Goal: Task Accomplishment & Management: Use online tool/utility

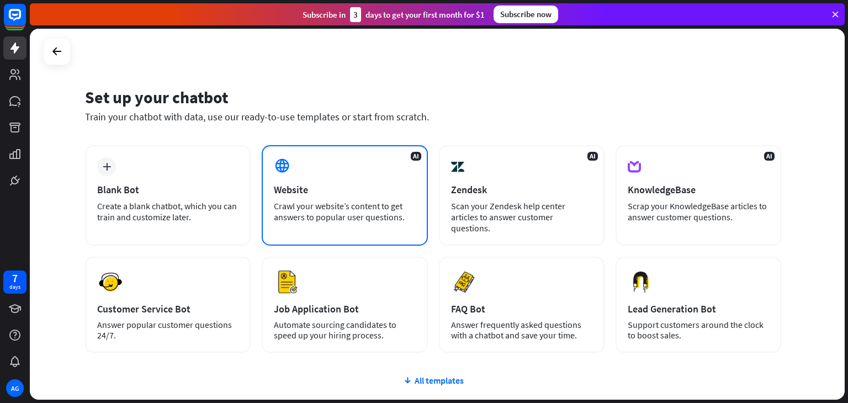
click at [295, 193] on div "Website" at bounding box center [344, 189] width 141 height 13
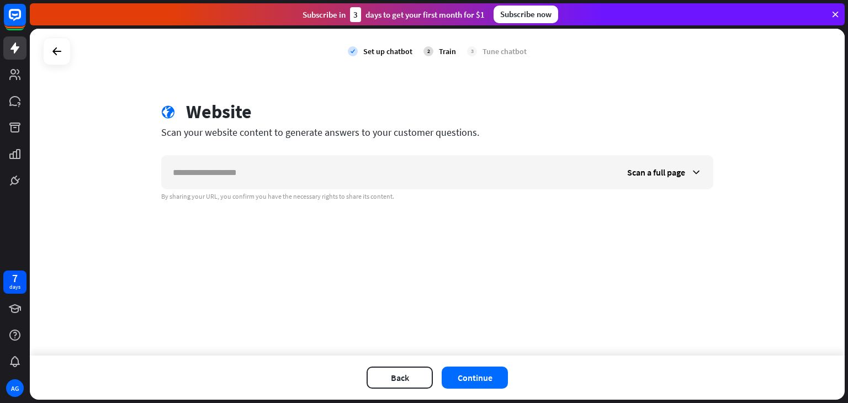
click at [253, 190] on div "Scan a full page By sharing your URL, you confirm you have the necessary rights…" at bounding box center [437, 178] width 552 height 46
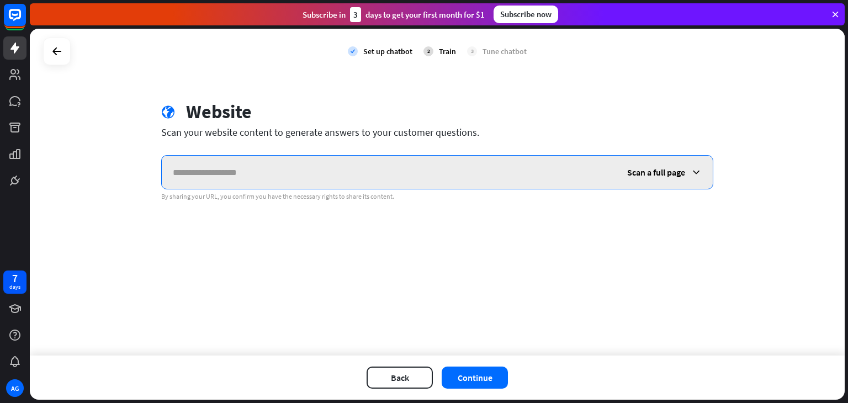
click at [262, 177] on input "text" at bounding box center [389, 172] width 454 height 33
paste input "**********"
type input "**********"
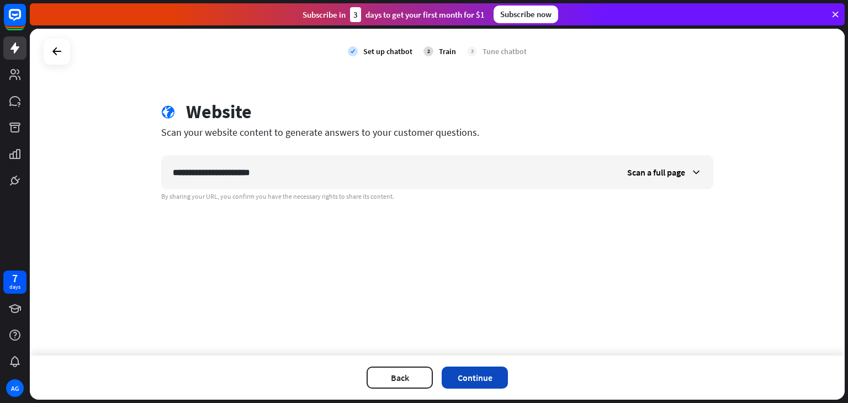
click at [483, 382] on button "Continue" at bounding box center [474, 377] width 66 height 22
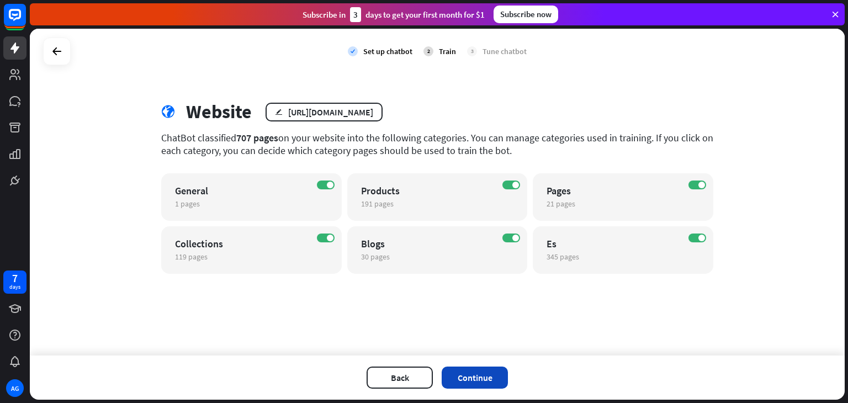
click at [471, 382] on button "Continue" at bounding box center [474, 377] width 66 height 22
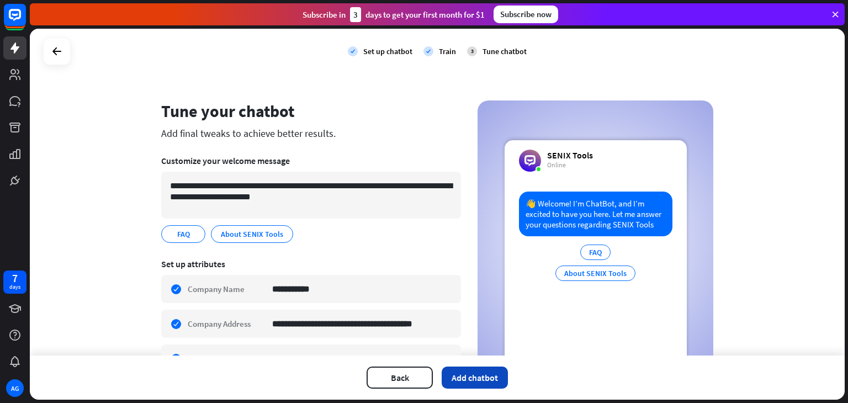
click at [477, 370] on button "Add chatbot" at bounding box center [474, 377] width 66 height 22
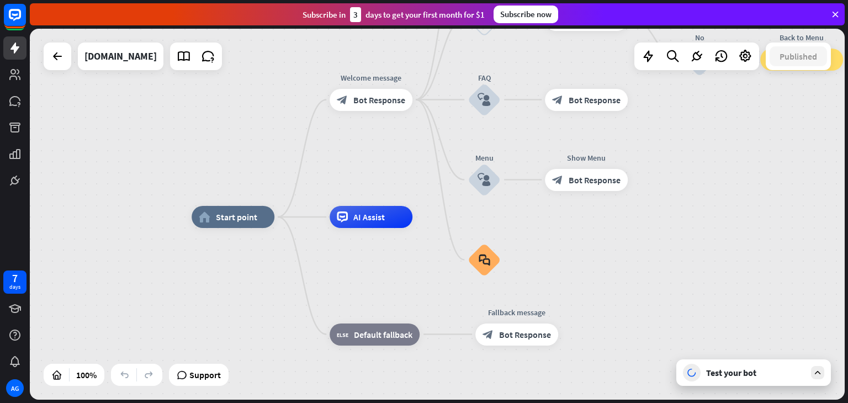
click at [723, 272] on div "home_2 Start point Welcome message block_bot_response Bot Response About us blo…" at bounding box center [598, 402] width 815 height 371
click at [739, 368] on div "Test your bot" at bounding box center [755, 372] width 99 height 11
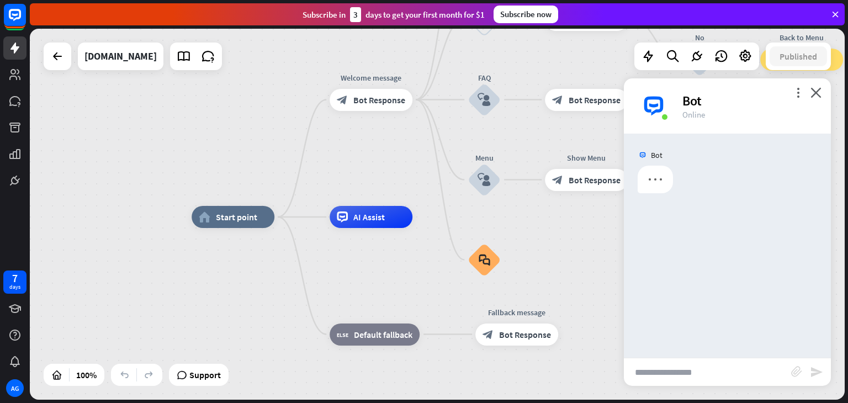
click at [688, 371] on input "text" at bounding box center [707, 372] width 167 height 28
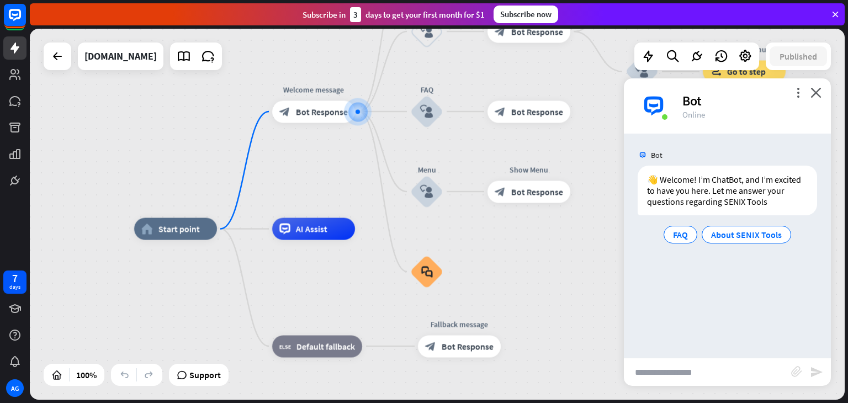
drag, startPoint x: 580, startPoint y: 356, endPoint x: 592, endPoint y: 254, distance: 103.4
click at [683, 376] on input "text" at bounding box center [707, 372] width 167 height 28
type input "**********"
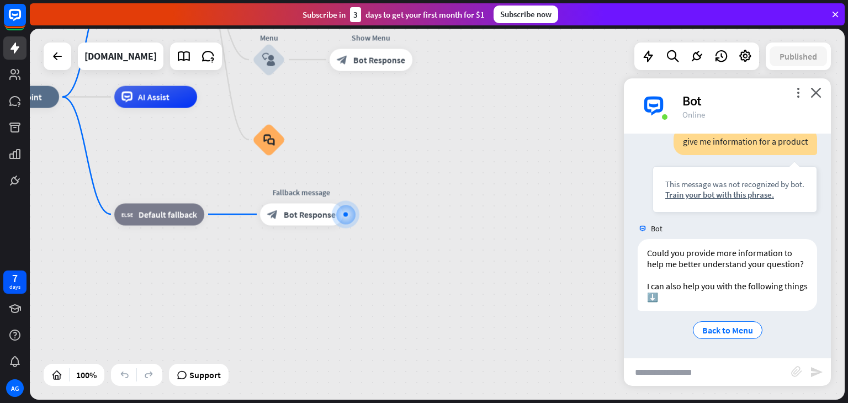
scroll to position [125, 0]
paste input "**********"
type input "**********"
click at [808, 375] on div "block_attachment" at bounding box center [800, 372] width 19 height 13
click at [812, 374] on icon "send" at bounding box center [816, 371] width 13 height 13
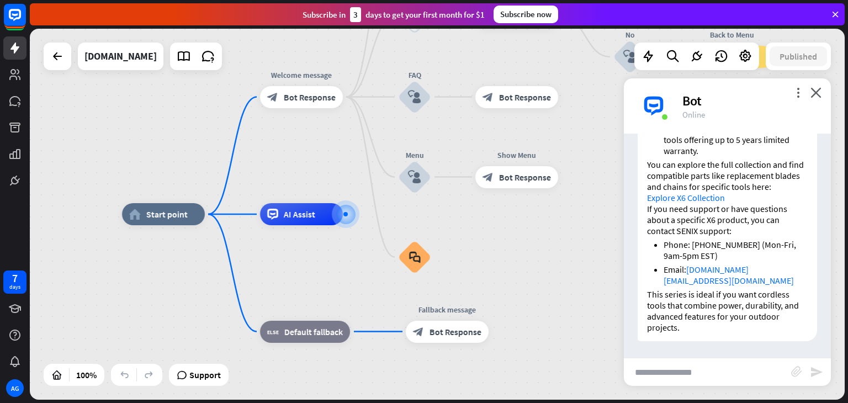
scroll to position [636, 0]
click at [742, 55] on icon at bounding box center [745, 56] width 14 height 14
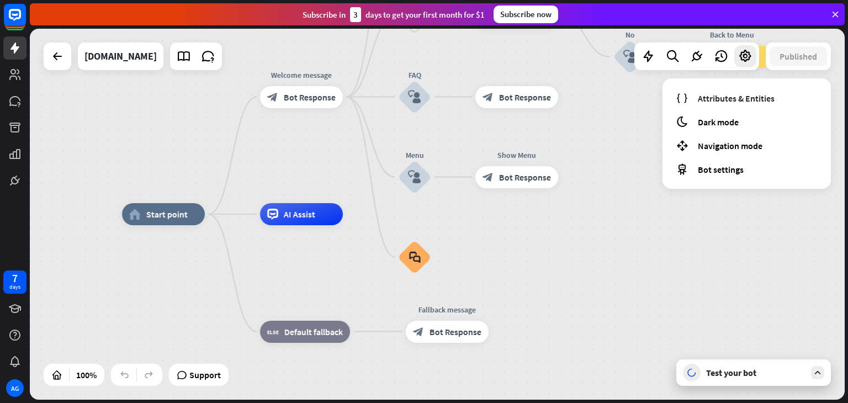
click at [621, 235] on div "home_2 Start point Welcome message block_bot_response Bot Response About us blo…" at bounding box center [529, 399] width 815 height 371
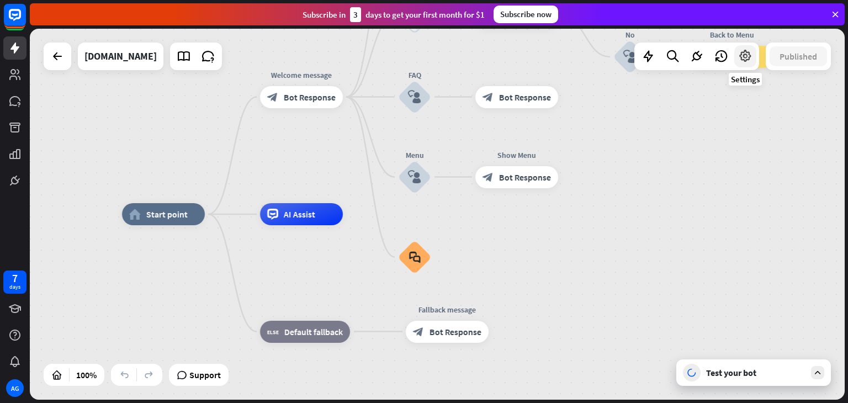
click at [748, 60] on icon at bounding box center [745, 56] width 14 height 14
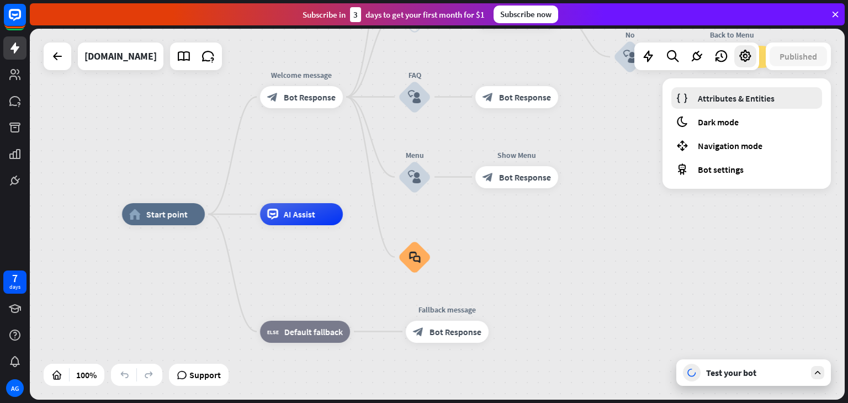
click at [733, 100] on span "Attributes & Entities" at bounding box center [736, 98] width 77 height 11
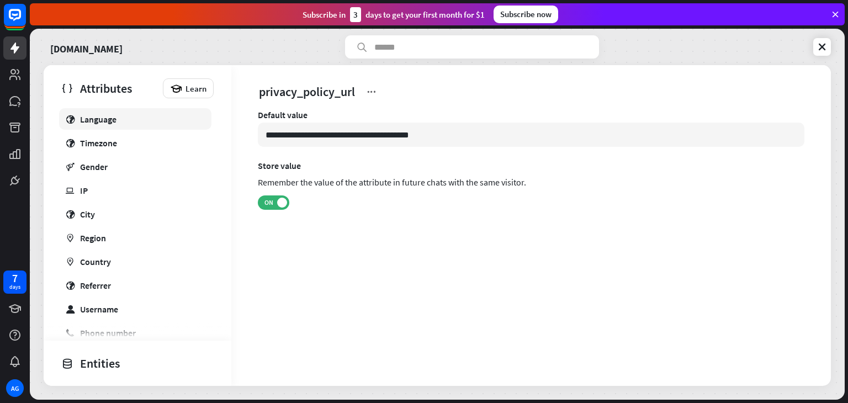
scroll to position [510, 0]
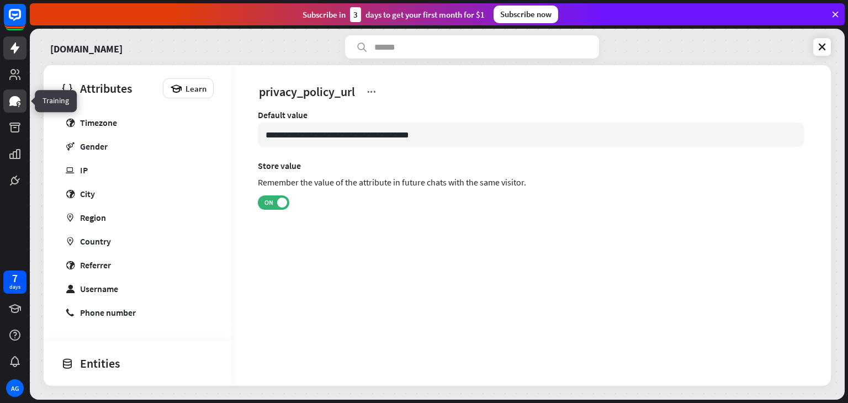
click at [18, 103] on icon at bounding box center [18, 103] width 3 height 3
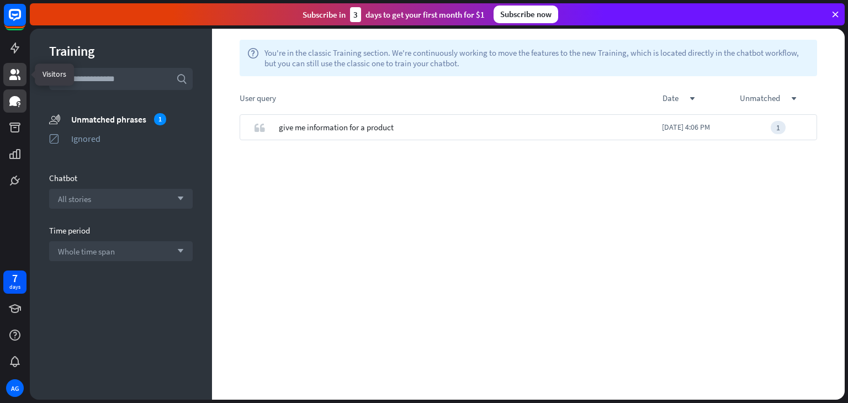
click at [18, 73] on icon at bounding box center [14, 74] width 11 height 11
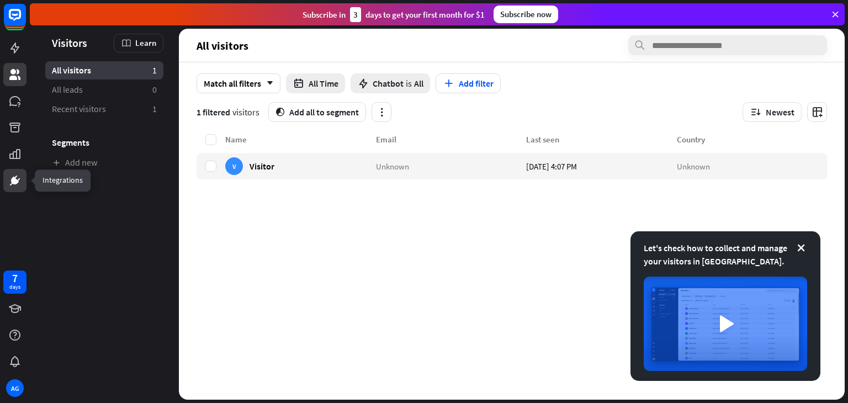
click at [13, 180] on icon at bounding box center [15, 180] width 7 height 7
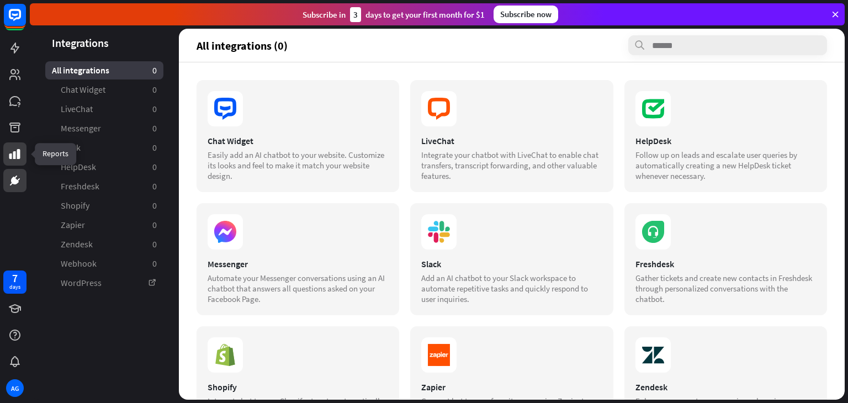
click at [13, 158] on icon at bounding box center [14, 153] width 13 height 13
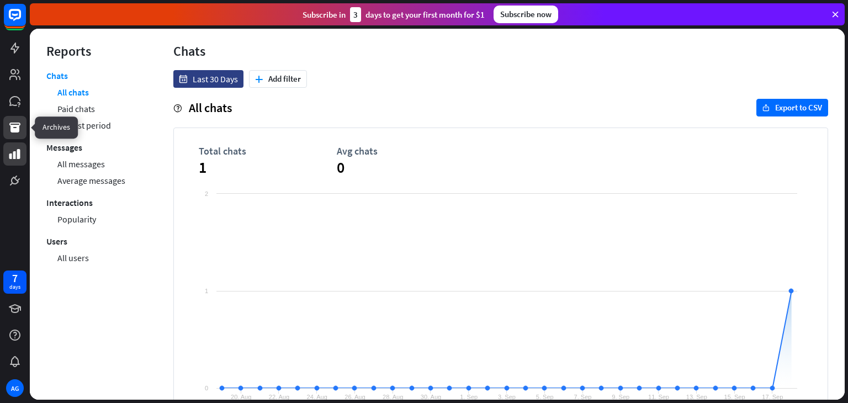
click at [14, 130] on icon at bounding box center [14, 128] width 11 height 10
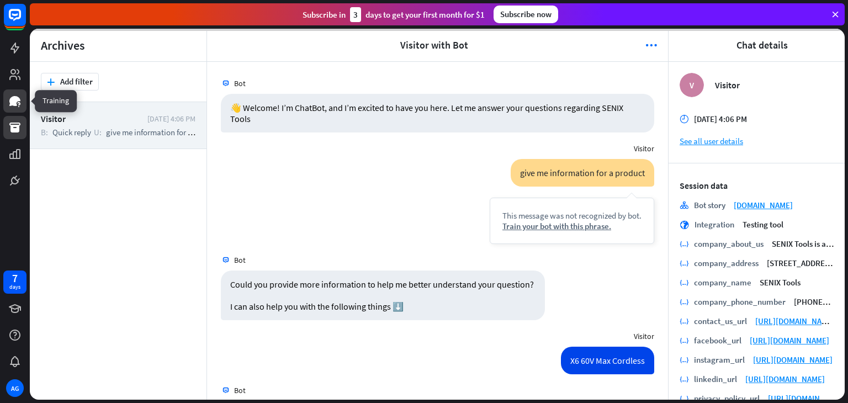
scroll to position [246, 0]
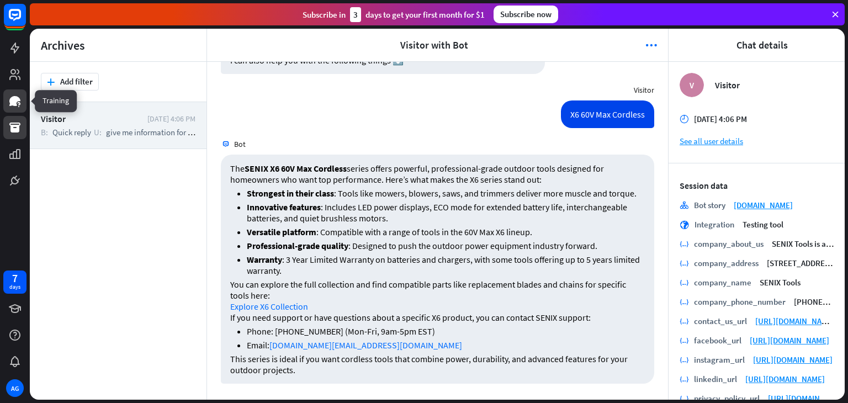
click at [15, 107] on icon at bounding box center [14, 100] width 13 height 13
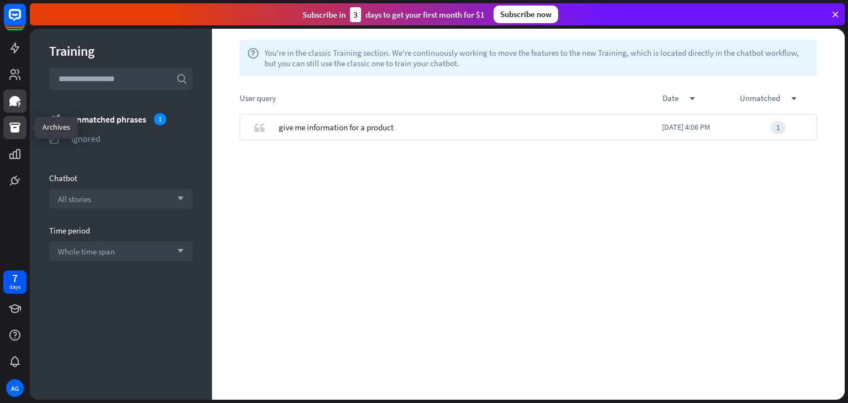
click at [14, 125] on icon at bounding box center [14, 128] width 11 height 10
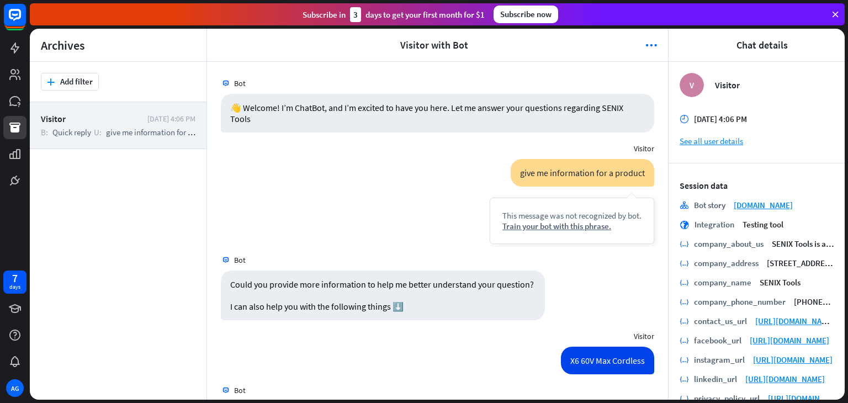
scroll to position [246, 0]
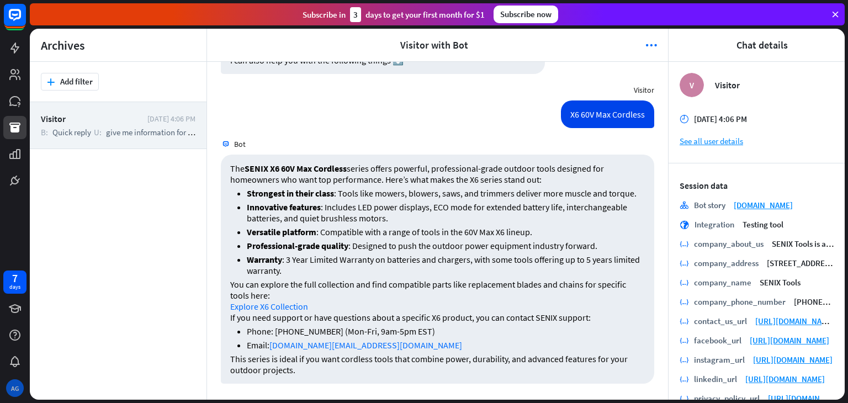
click at [15, 382] on div "AG" at bounding box center [15, 388] width 18 height 18
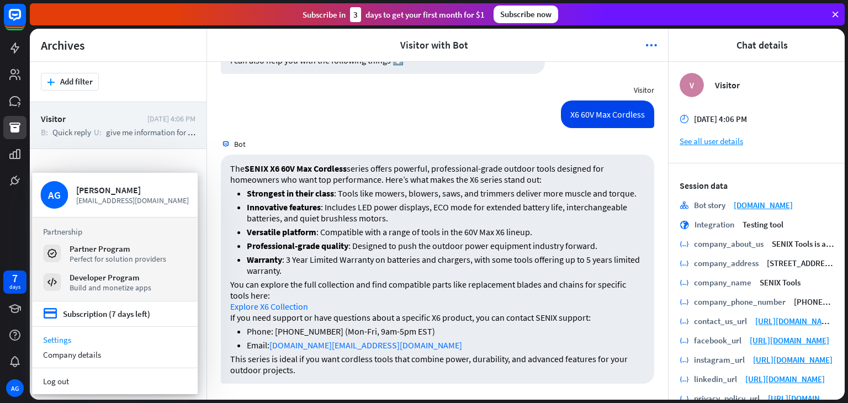
click at [66, 337] on link "Settings" at bounding box center [115, 339] width 166 height 15
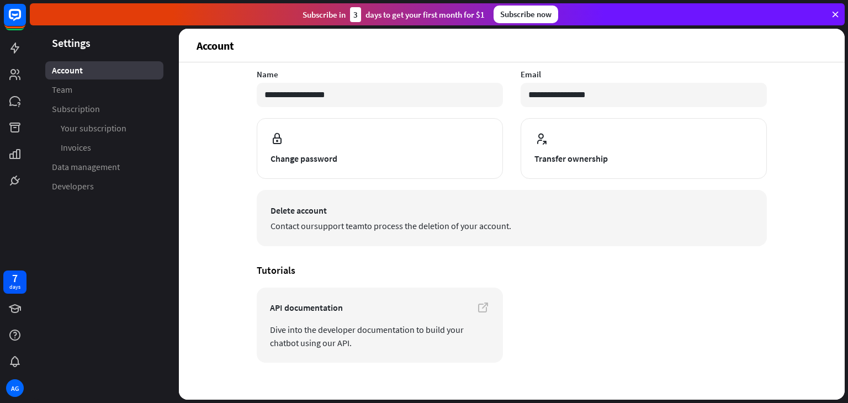
scroll to position [86, 0]
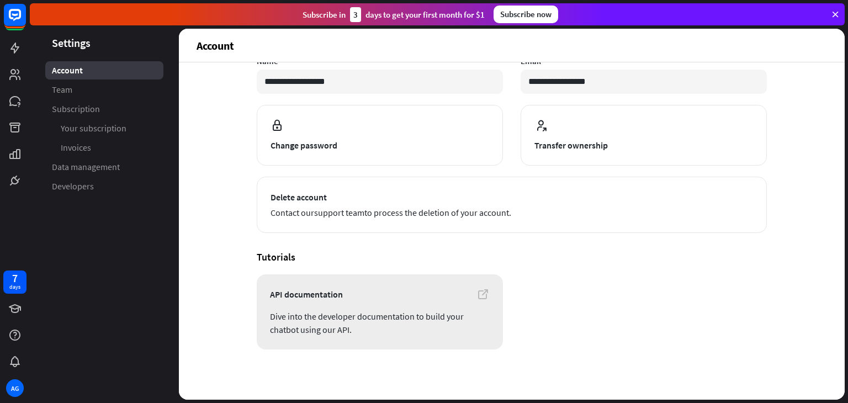
click at [331, 296] on span "API documentation" at bounding box center [380, 294] width 220 height 13
click at [93, 84] on link "Team" at bounding box center [104, 90] width 118 height 18
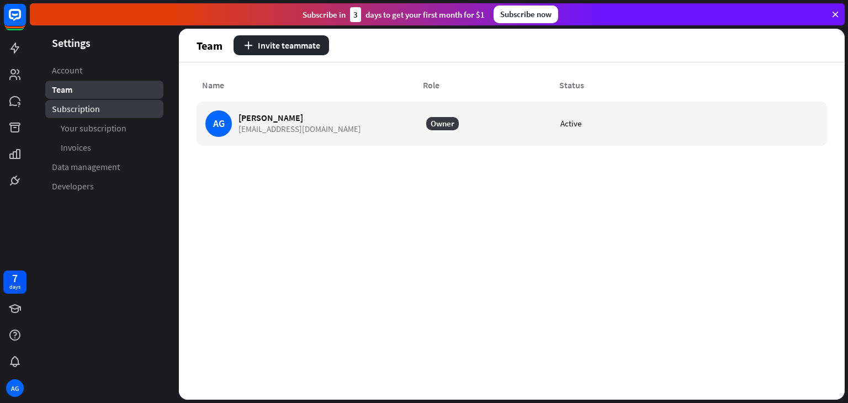
click at [93, 109] on span "Subscription" at bounding box center [76, 109] width 48 height 12
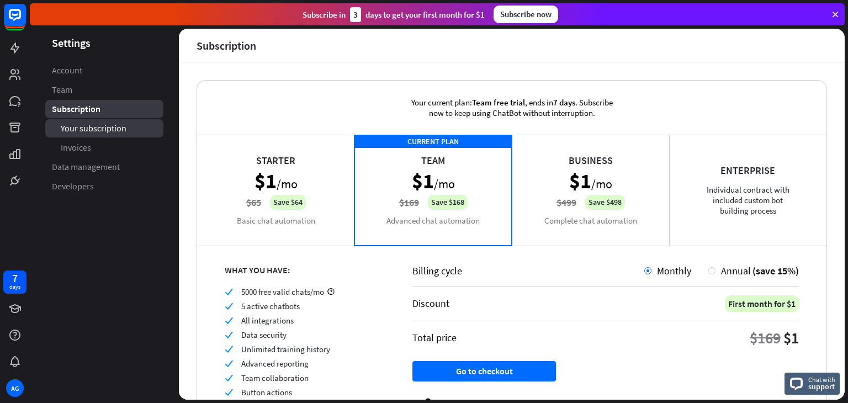
click at [102, 125] on span "Your subscription" at bounding box center [94, 129] width 66 height 12
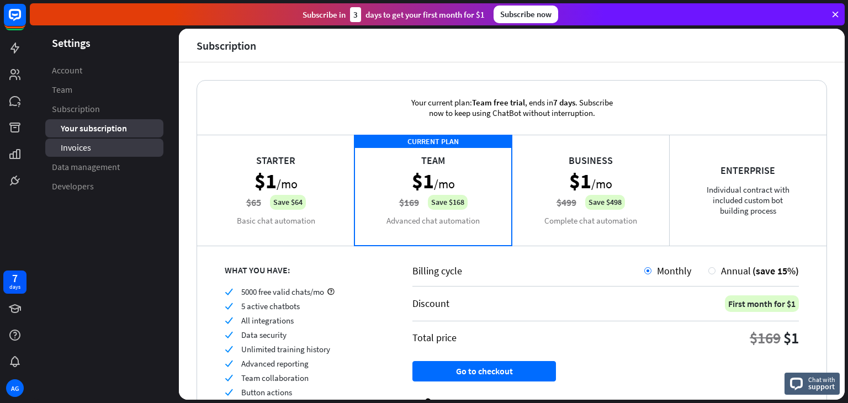
click at [97, 145] on link "Invoices" at bounding box center [104, 148] width 118 height 18
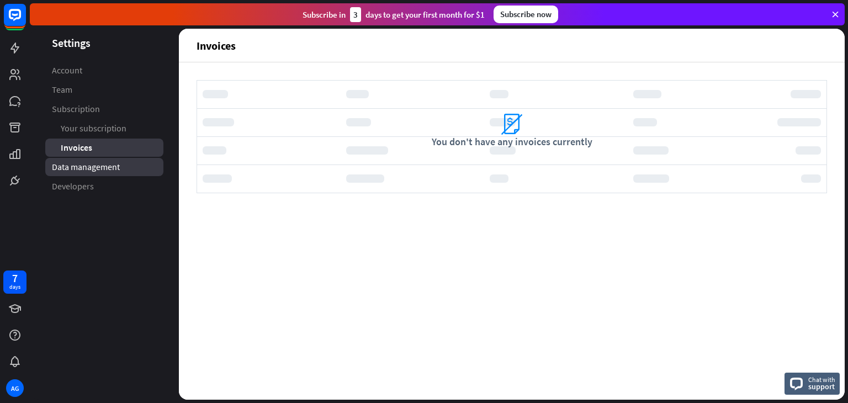
click at [104, 167] on span "Data management" at bounding box center [86, 167] width 68 height 12
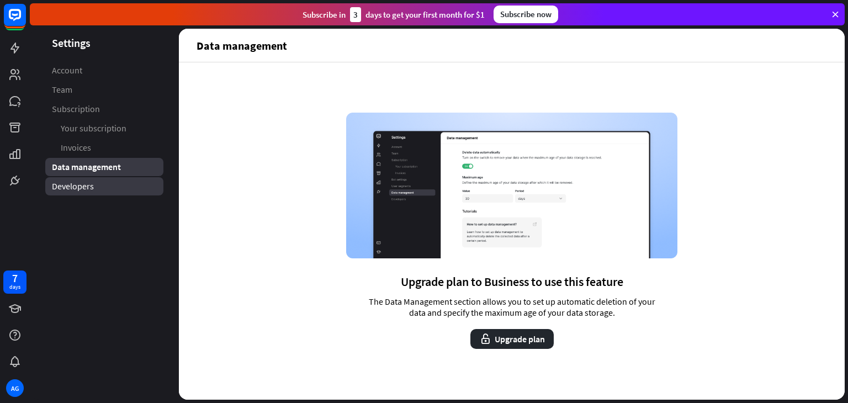
click at [91, 184] on span "Developers" at bounding box center [73, 186] width 42 height 12
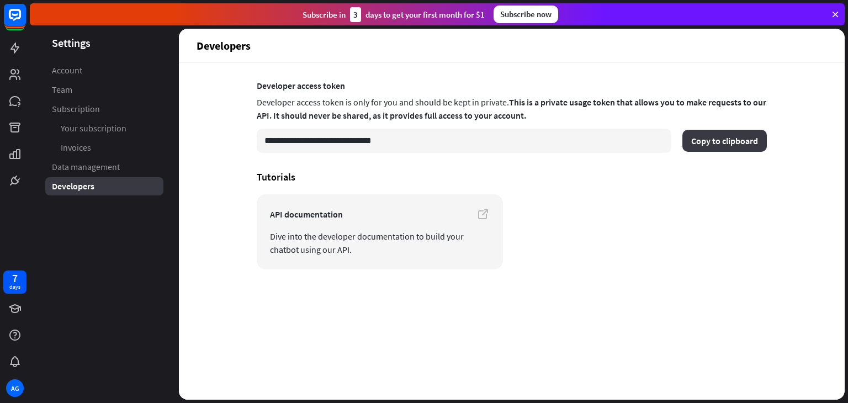
click at [731, 142] on button "Copy to clipboard" at bounding box center [724, 141] width 84 height 22
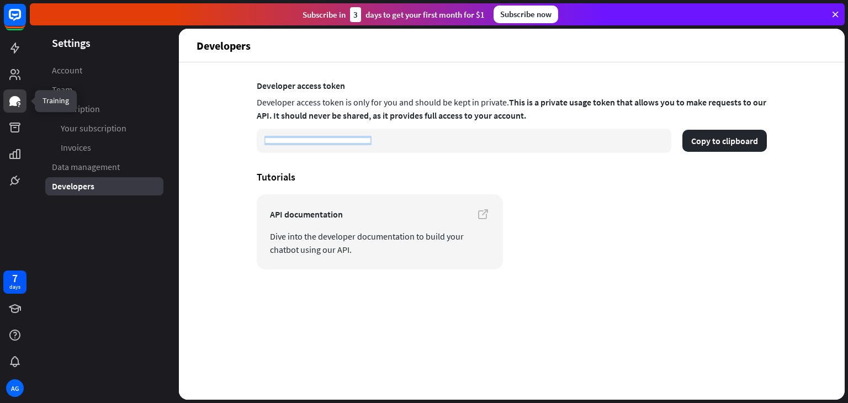
click at [14, 103] on icon at bounding box center [14, 101] width 11 height 10
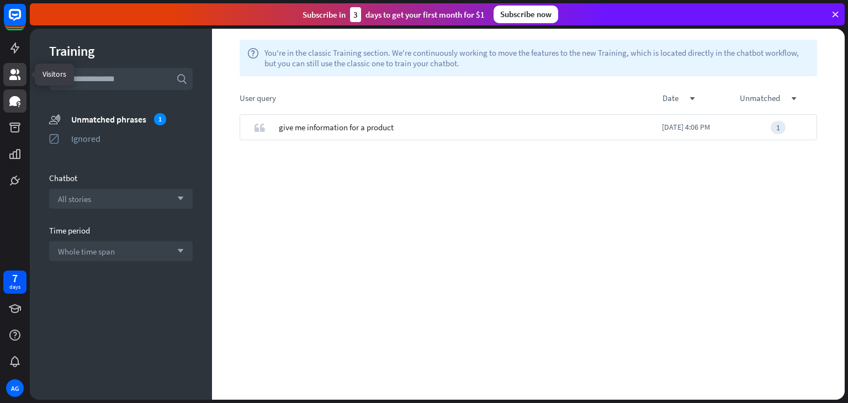
click at [6, 82] on link at bounding box center [14, 74] width 23 height 23
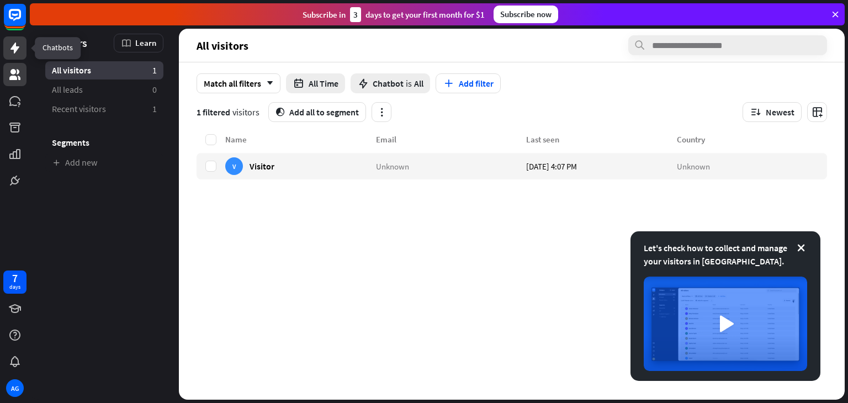
click at [14, 49] on icon at bounding box center [14, 47] width 9 height 11
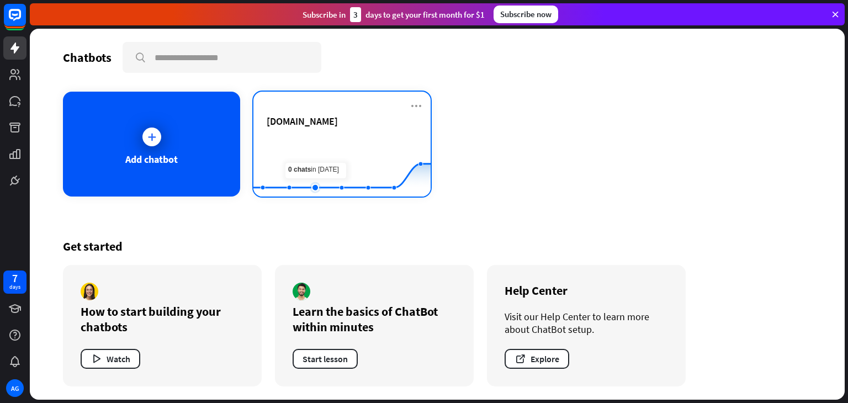
click at [320, 146] on rect at bounding box center [341, 169] width 177 height 69
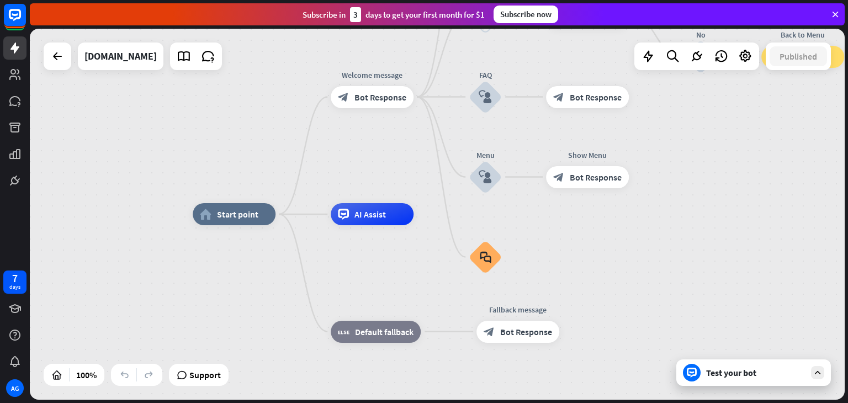
click at [707, 375] on div "Test your bot" at bounding box center [755, 372] width 99 height 11
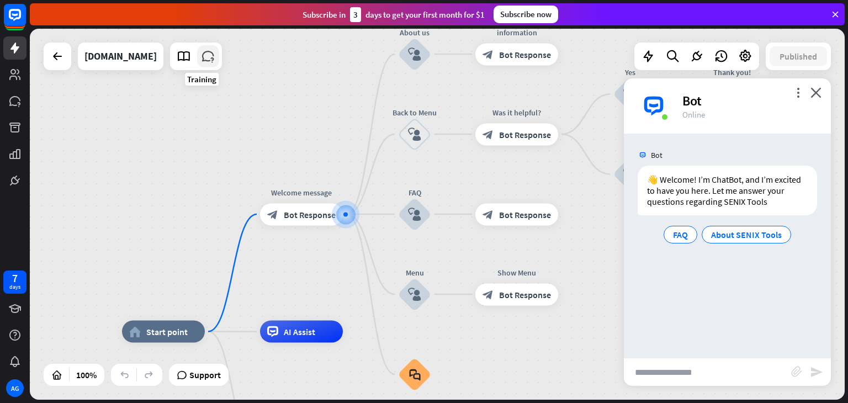
click at [203, 56] on icon at bounding box center [208, 56] width 14 height 14
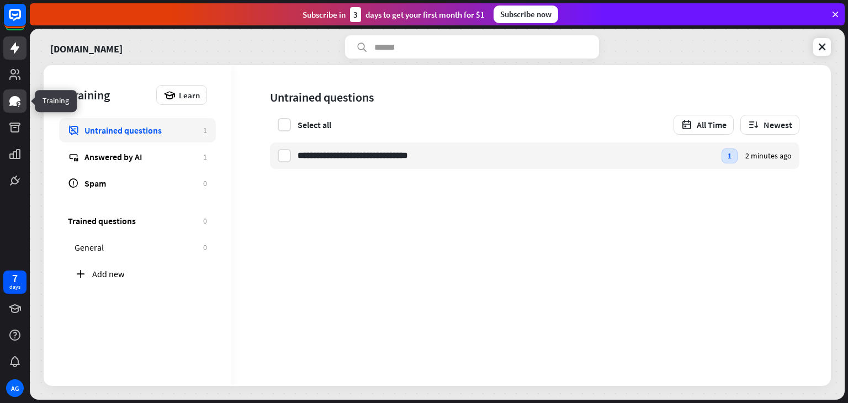
click at [19, 100] on icon at bounding box center [14, 101] width 11 height 10
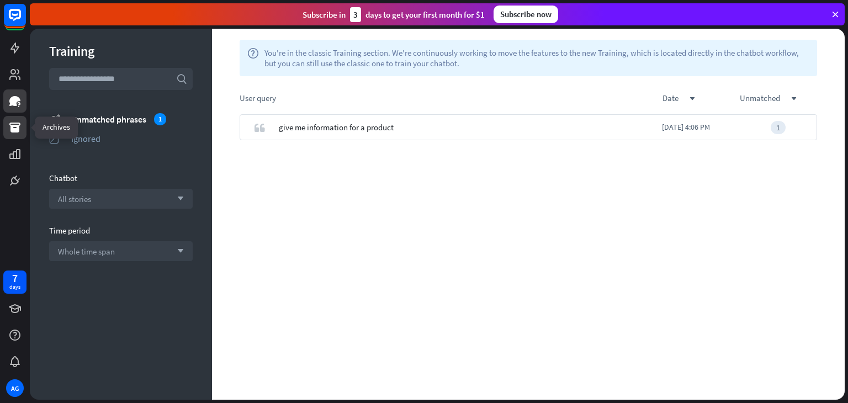
click at [14, 129] on icon at bounding box center [14, 128] width 11 height 10
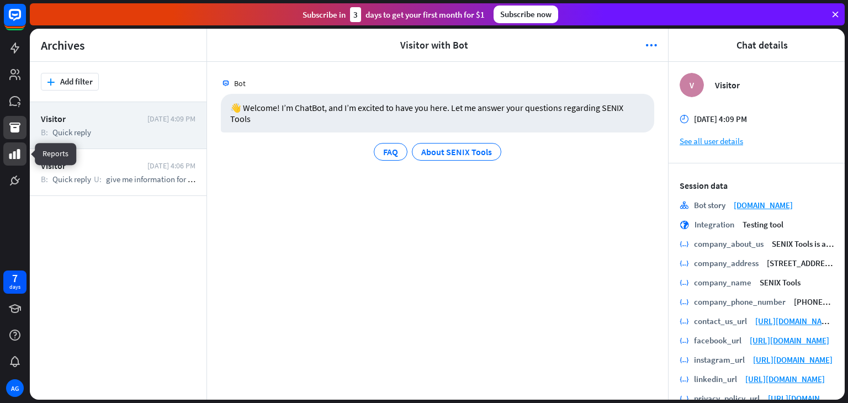
click at [12, 155] on icon at bounding box center [14, 153] width 13 height 13
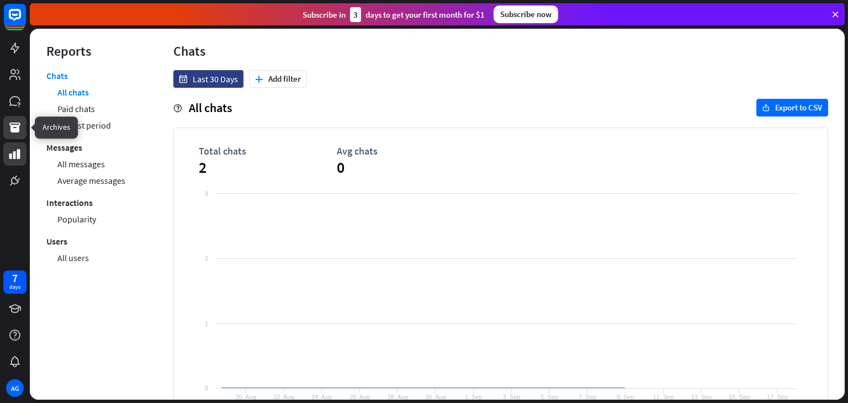
click at [10, 121] on icon at bounding box center [14, 127] width 13 height 13
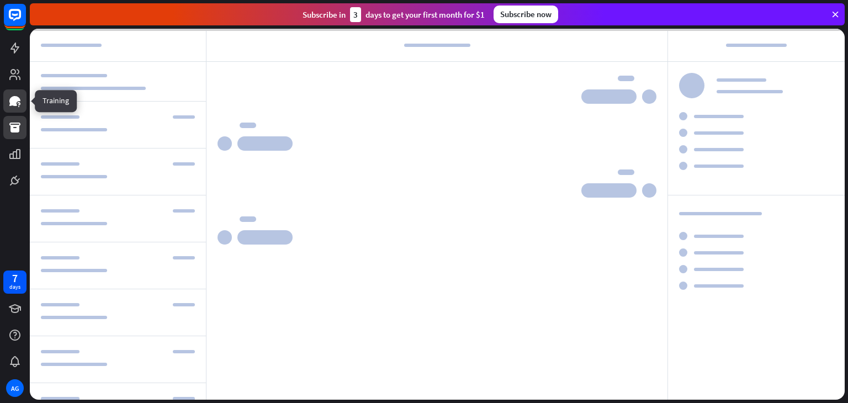
click at [14, 95] on icon at bounding box center [14, 100] width 13 height 13
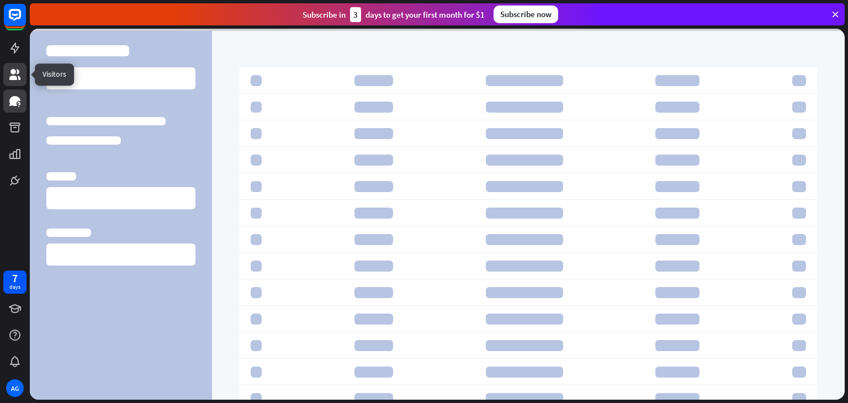
click at [13, 76] on icon at bounding box center [14, 74] width 11 height 11
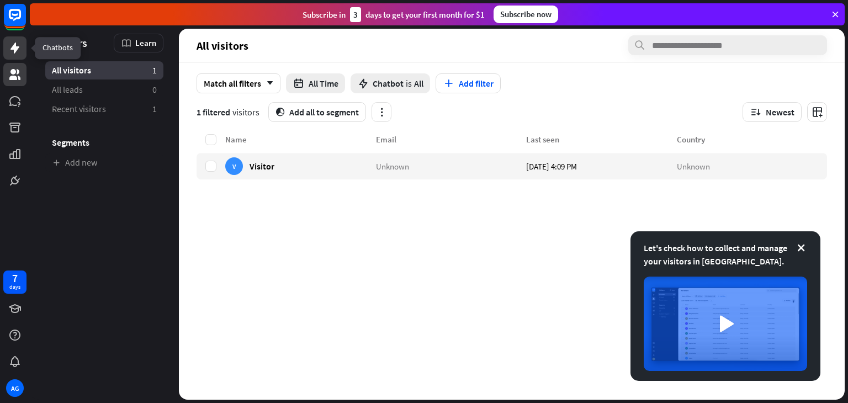
click at [9, 55] on link at bounding box center [14, 47] width 23 height 23
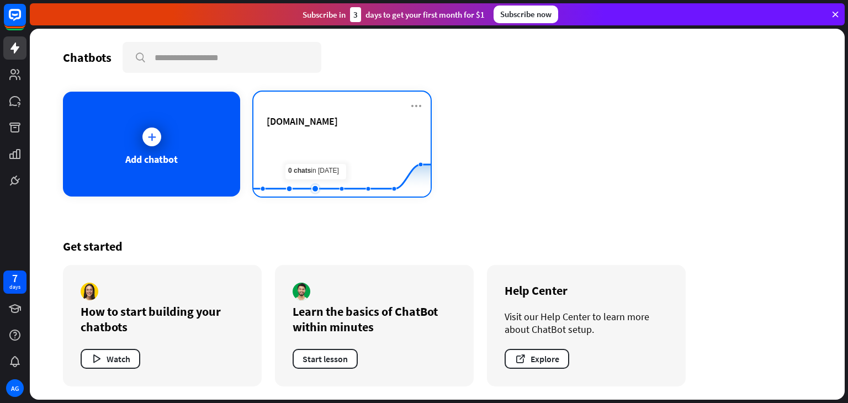
click at [311, 148] on rect at bounding box center [341, 169] width 177 height 69
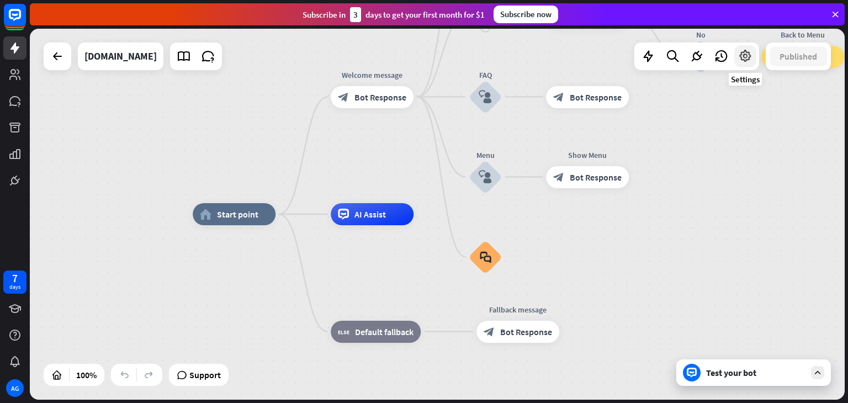
click at [750, 60] on icon at bounding box center [745, 56] width 14 height 14
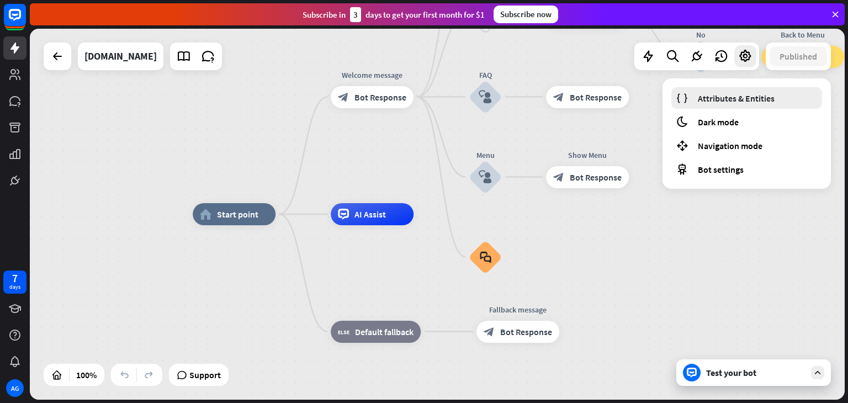
click at [737, 97] on span "Attributes & Entities" at bounding box center [736, 98] width 77 height 11
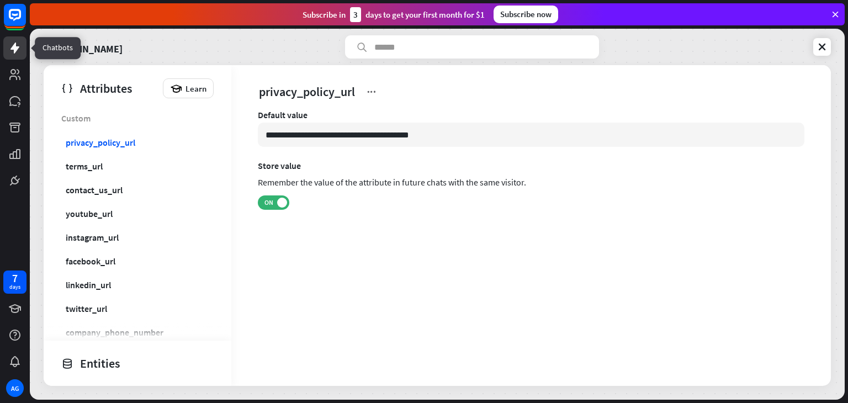
click at [13, 47] on icon at bounding box center [14, 47] width 9 height 11
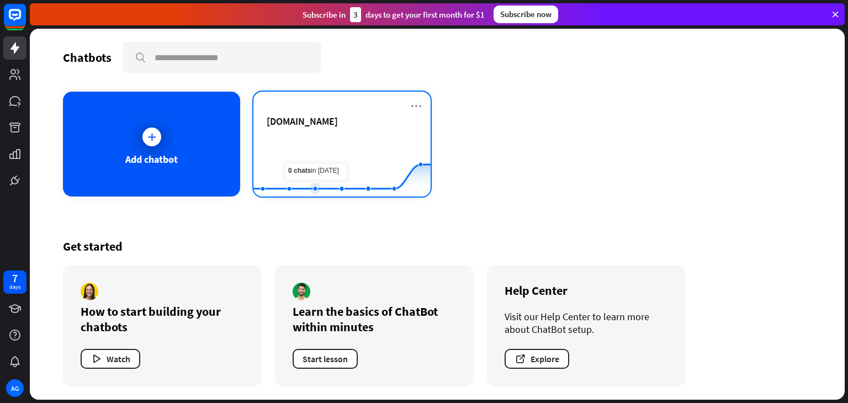
click at [316, 151] on rect at bounding box center [341, 169] width 177 height 69
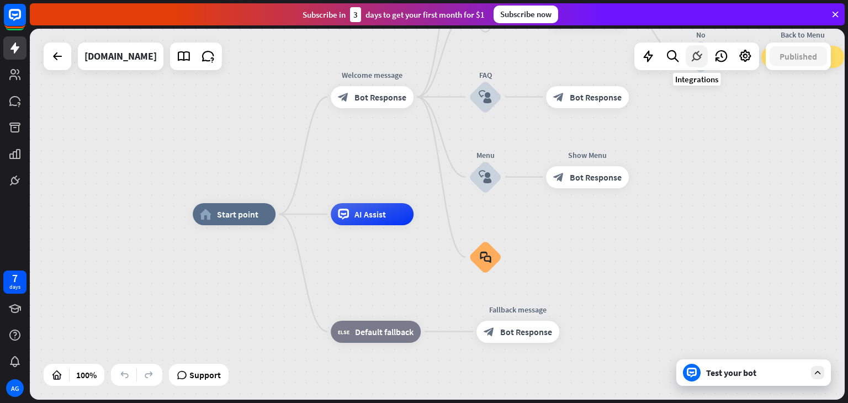
click at [699, 58] on icon at bounding box center [696, 56] width 14 height 14
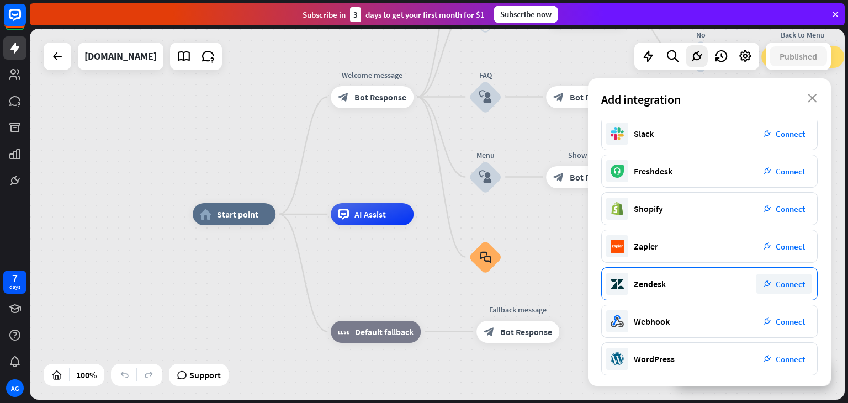
scroll to position [156, 0]
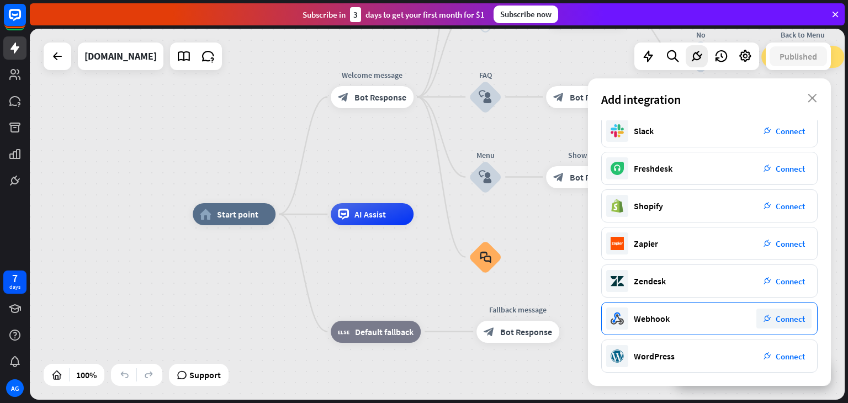
click at [769, 316] on icon "plug_integration" at bounding box center [767, 319] width 8 height 8
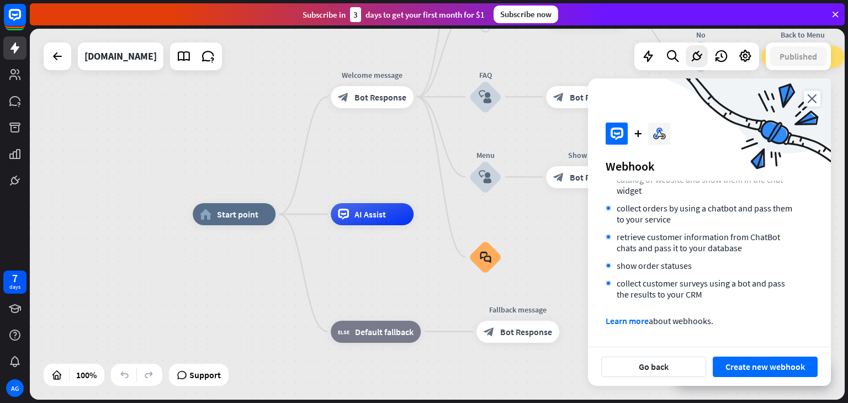
scroll to position [73, 0]
click at [812, 102] on icon "close" at bounding box center [811, 99] width 17 height 16
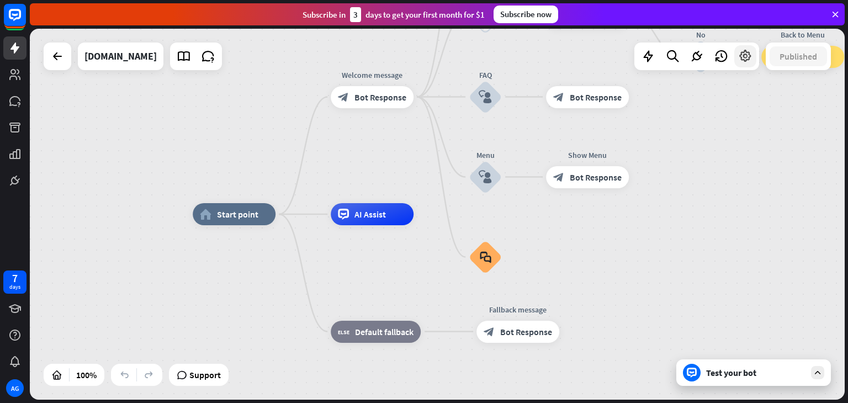
click at [744, 60] on icon at bounding box center [745, 56] width 14 height 14
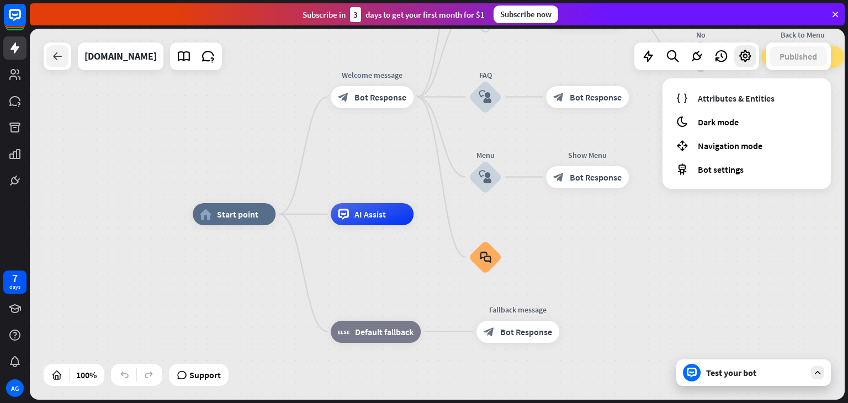
click at [62, 55] on icon at bounding box center [57, 56] width 13 height 13
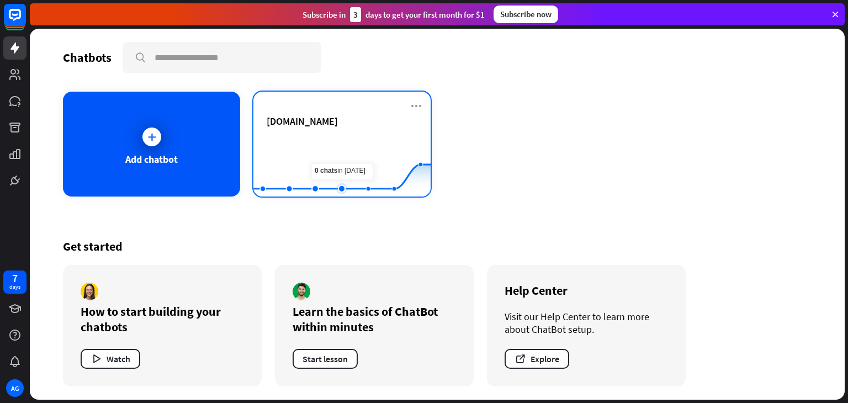
click at [336, 166] on rect at bounding box center [341, 169] width 177 height 69
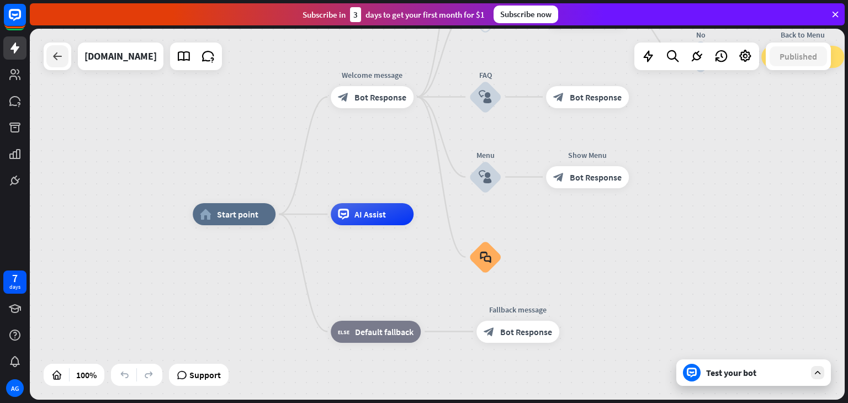
click at [64, 62] on div at bounding box center [57, 56] width 22 height 22
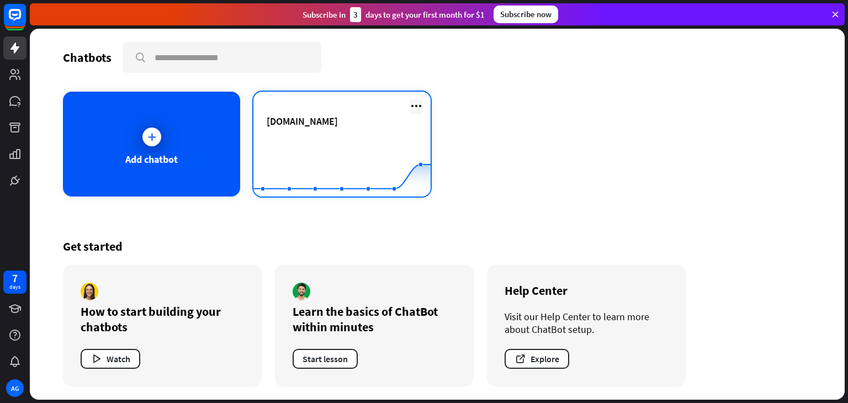
click at [417, 103] on icon at bounding box center [415, 105] width 13 height 13
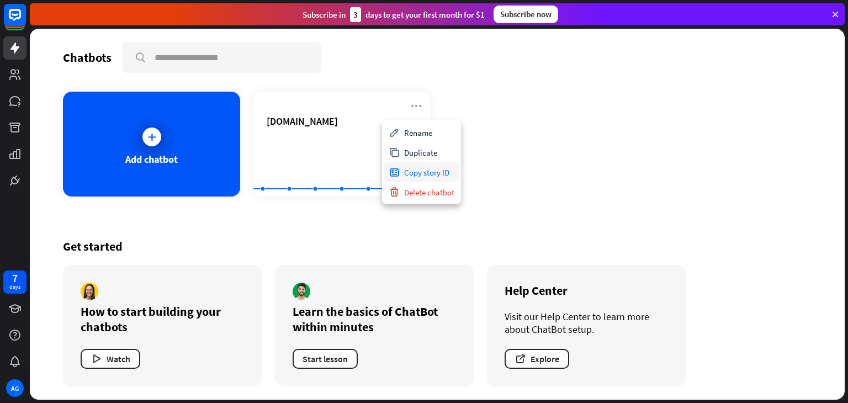
click at [432, 172] on div "Copy story ID" at bounding box center [421, 172] width 74 height 20
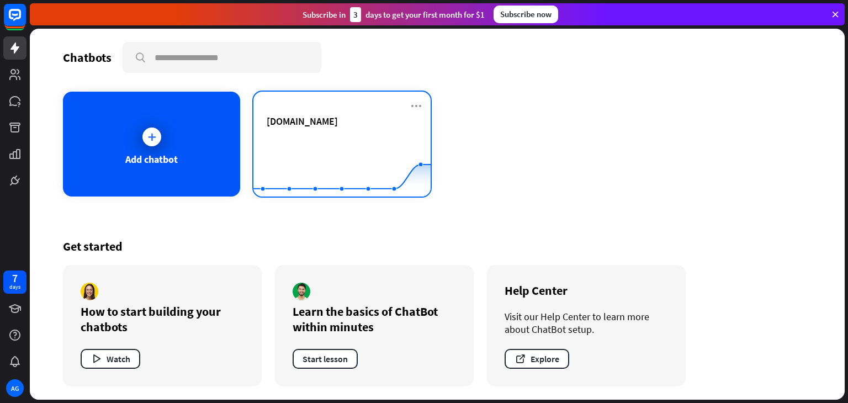
click at [351, 115] on div "[DOMAIN_NAME]" at bounding box center [342, 121] width 151 height 13
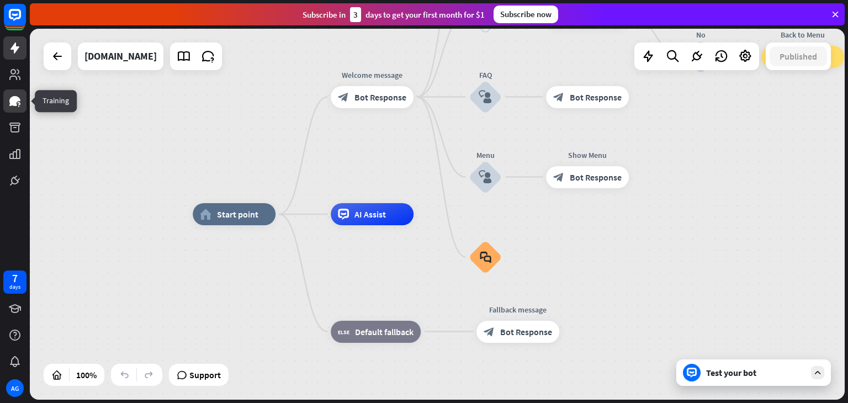
click at [13, 104] on icon at bounding box center [14, 101] width 11 height 10
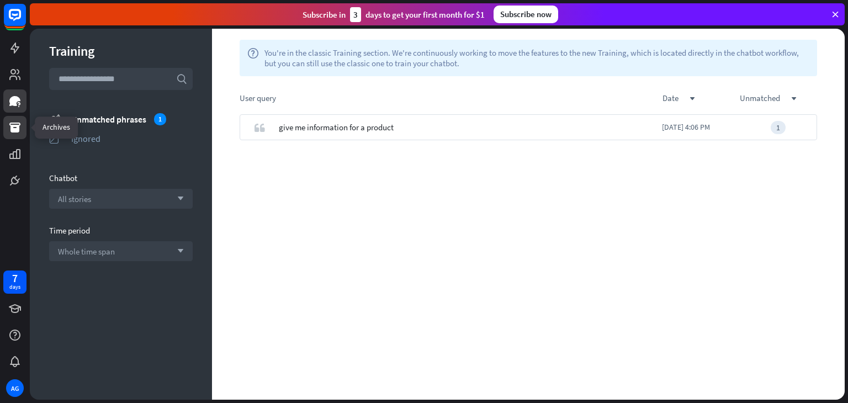
click at [14, 124] on icon at bounding box center [14, 127] width 13 height 13
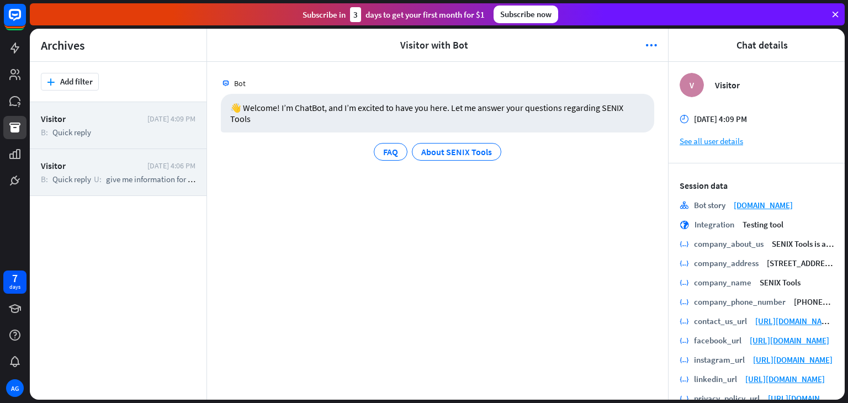
click at [122, 175] on span "give me information for a product" at bounding box center [163, 179] width 115 height 10
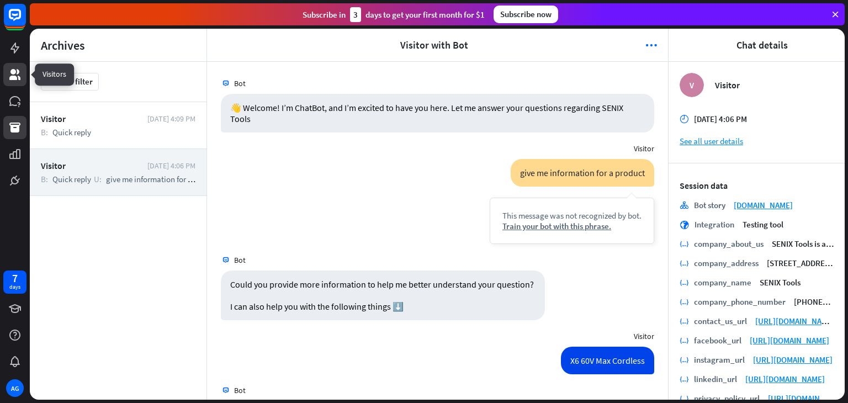
click at [10, 79] on icon at bounding box center [14, 74] width 11 height 11
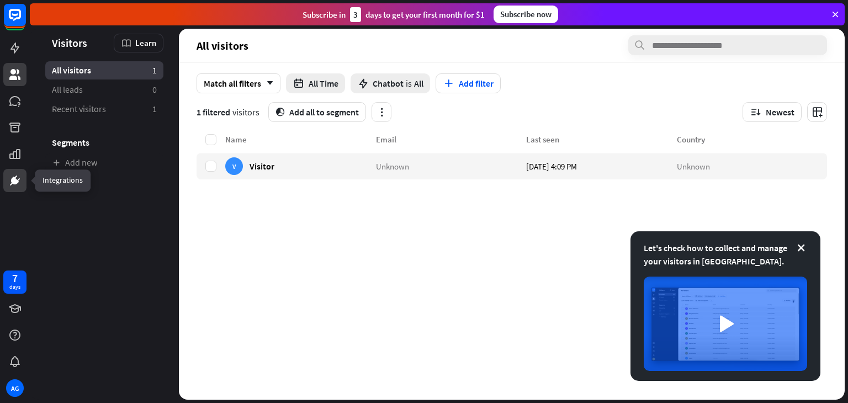
click at [12, 172] on link at bounding box center [14, 180] width 23 height 23
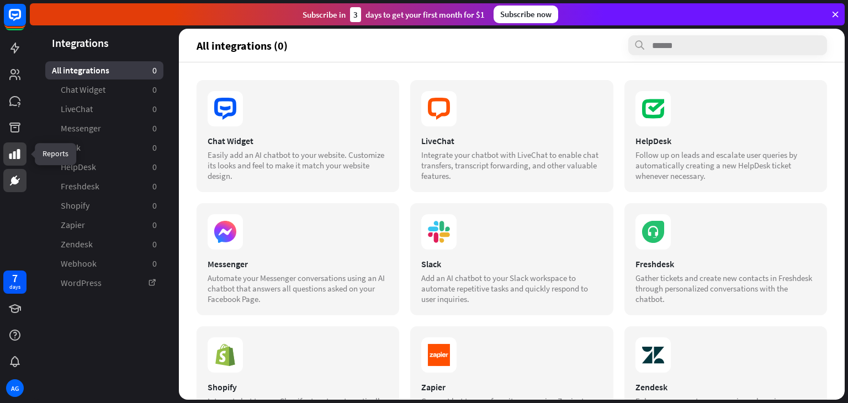
click at [9, 155] on icon at bounding box center [14, 154] width 11 height 10
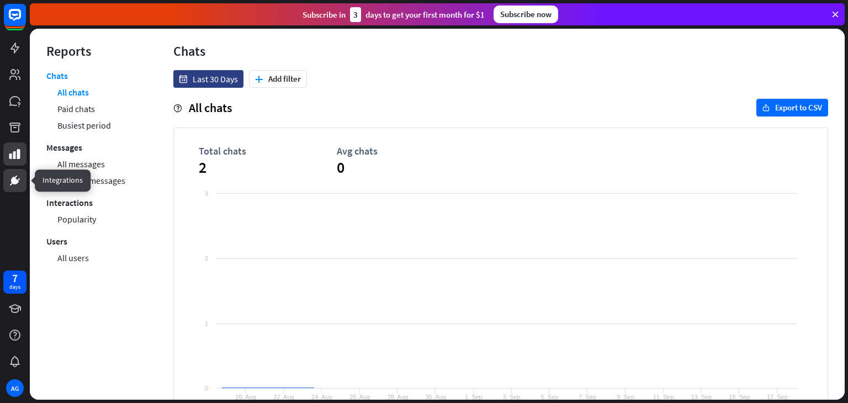
click at [10, 180] on icon at bounding box center [14, 180] width 13 height 13
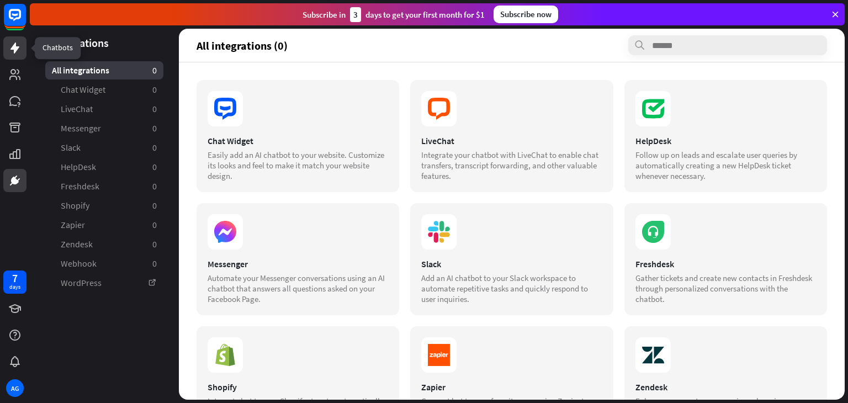
click at [11, 56] on link at bounding box center [14, 47] width 23 height 23
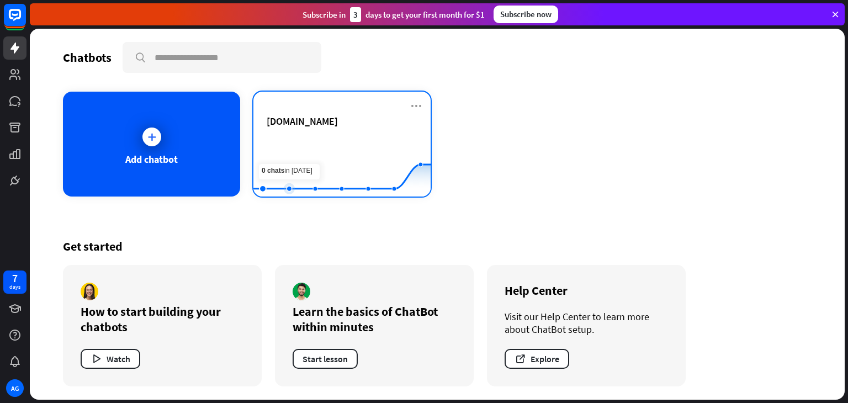
click at [278, 153] on rect at bounding box center [341, 169] width 177 height 69
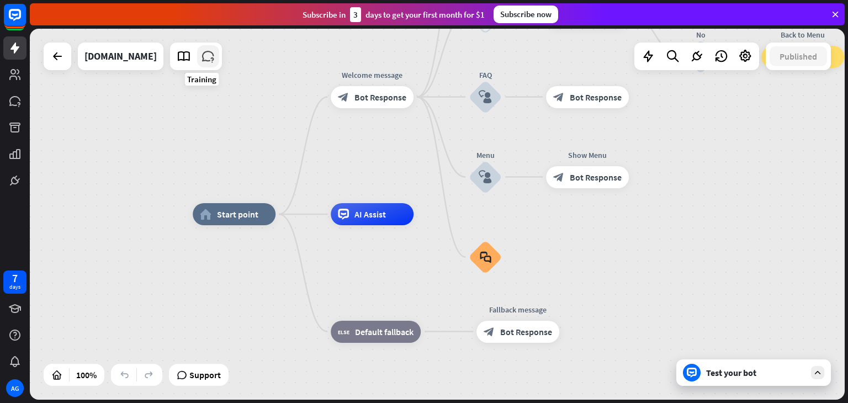
click at [201, 57] on icon at bounding box center [208, 56] width 14 height 14
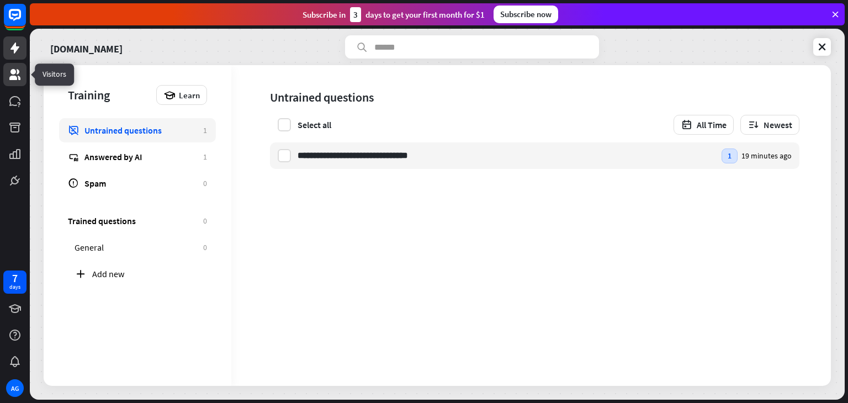
click at [11, 77] on icon at bounding box center [14, 74] width 11 height 11
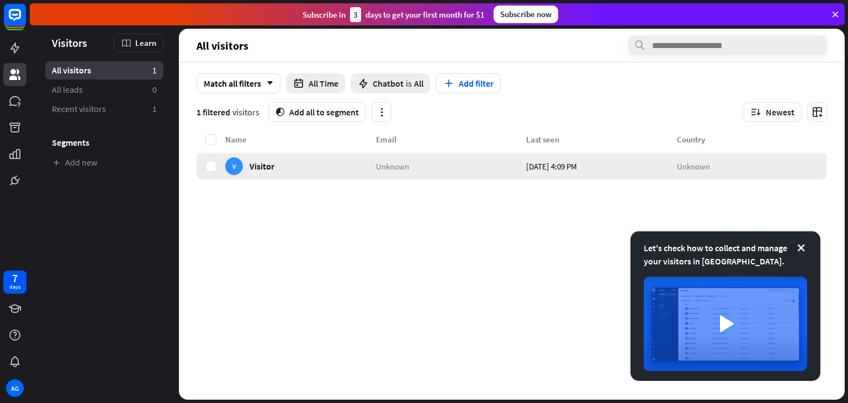
click at [304, 162] on div "V Visitor" at bounding box center [300, 166] width 151 height 26
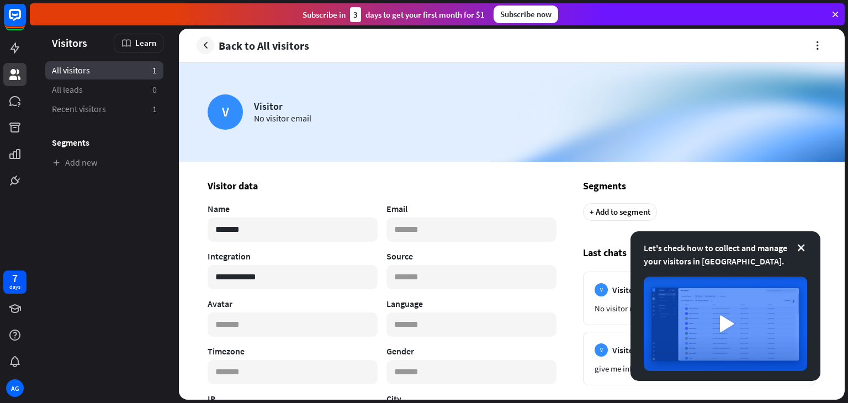
click at [83, 78] on link "All visitors 1" at bounding box center [104, 70] width 118 height 18
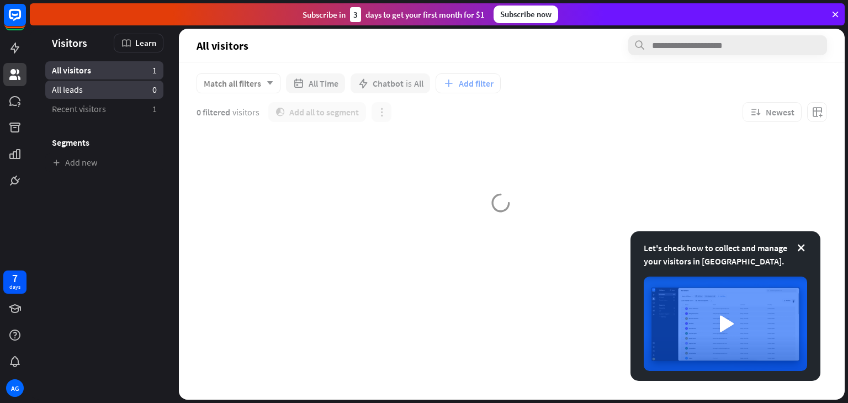
click at [82, 92] on span "All leads" at bounding box center [67, 90] width 31 height 12
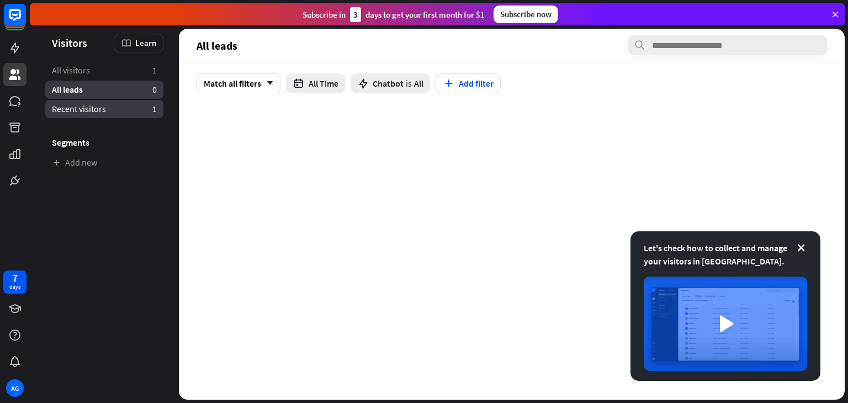
click at [70, 109] on span "Recent visitors" at bounding box center [79, 109] width 54 height 12
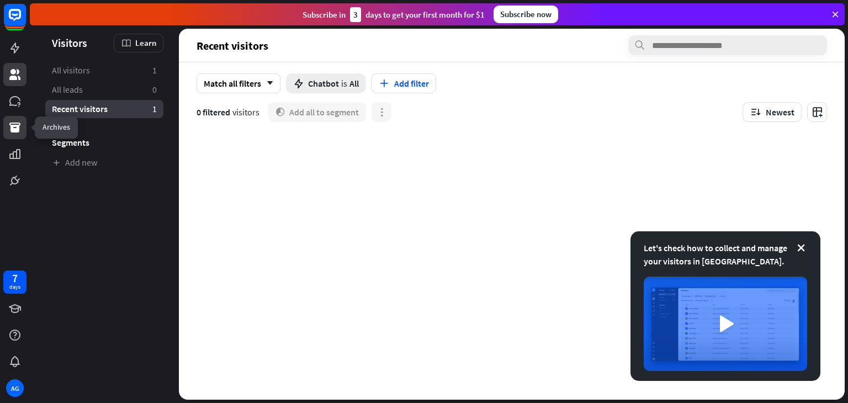
click at [15, 125] on icon at bounding box center [14, 128] width 11 height 10
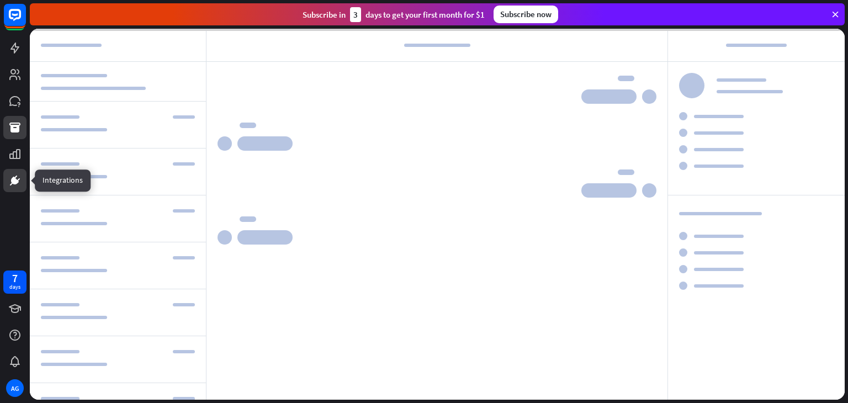
click at [13, 177] on icon at bounding box center [14, 180] width 13 height 13
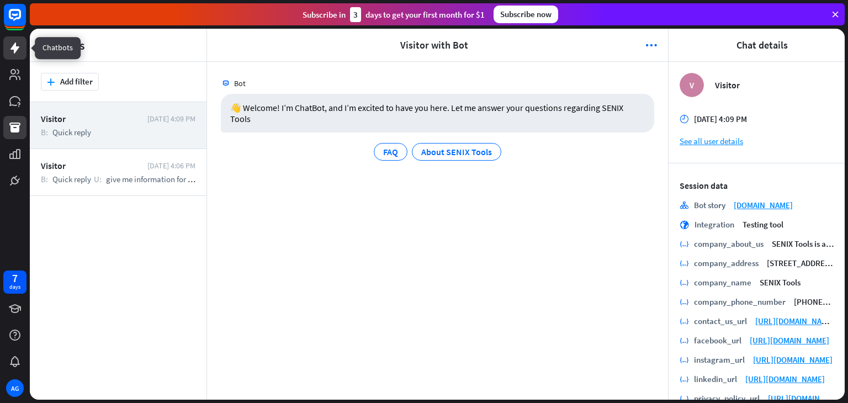
click at [6, 54] on link at bounding box center [14, 47] width 23 height 23
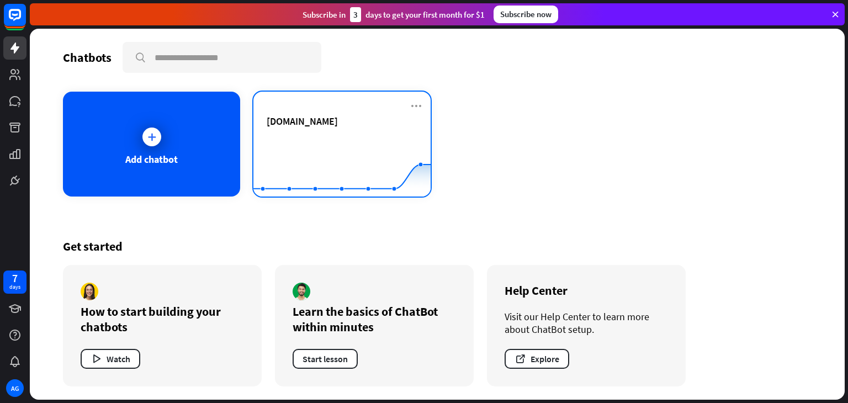
click at [311, 146] on rect at bounding box center [341, 169] width 177 height 69
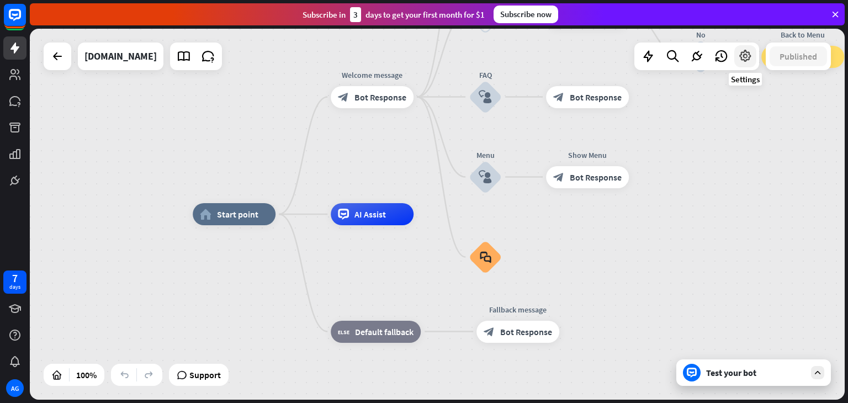
click at [744, 54] on icon at bounding box center [745, 56] width 14 height 14
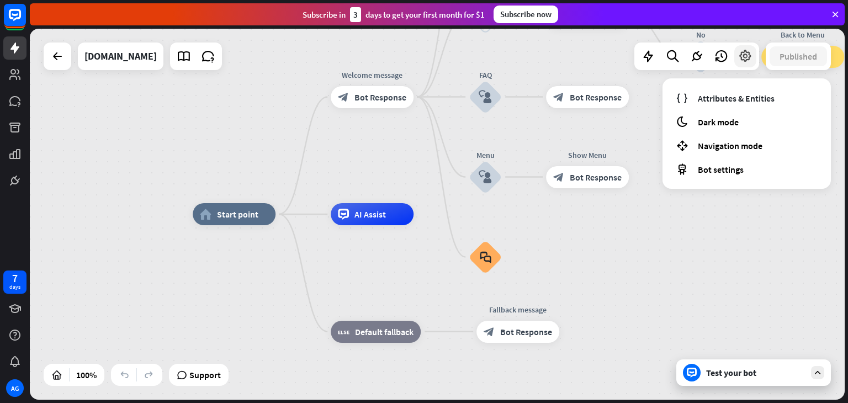
click at [744, 54] on icon at bounding box center [745, 56] width 14 height 14
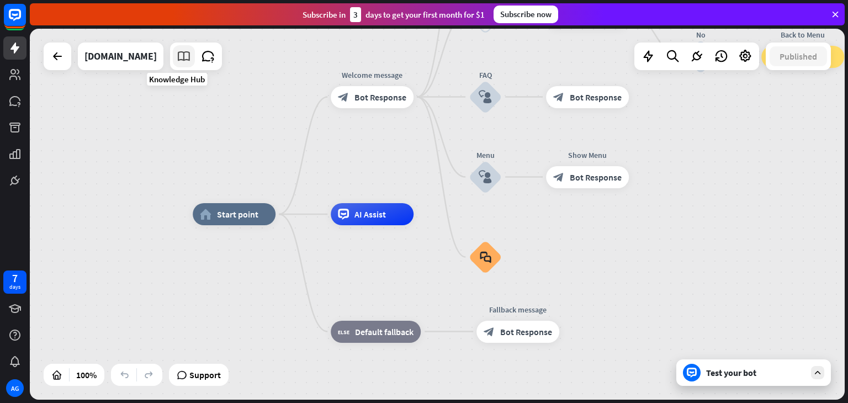
click at [177, 51] on icon at bounding box center [184, 56] width 14 height 14
click at [10, 382] on div "AG" at bounding box center [15, 388] width 18 height 18
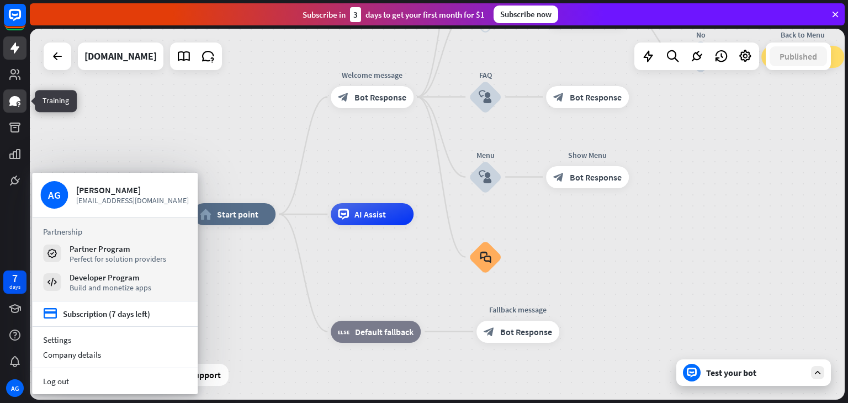
click at [22, 102] on link at bounding box center [14, 100] width 23 height 23
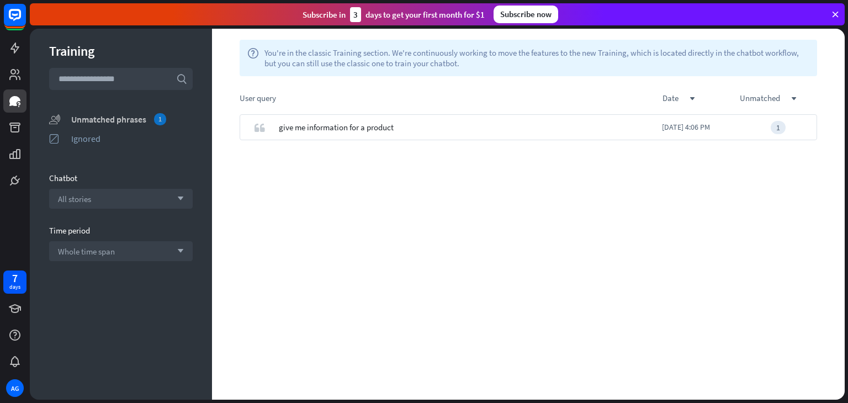
click at [104, 120] on div "Unmatched phrases 1" at bounding box center [131, 119] width 121 height 12
click at [15, 127] on icon at bounding box center [14, 127] width 13 height 13
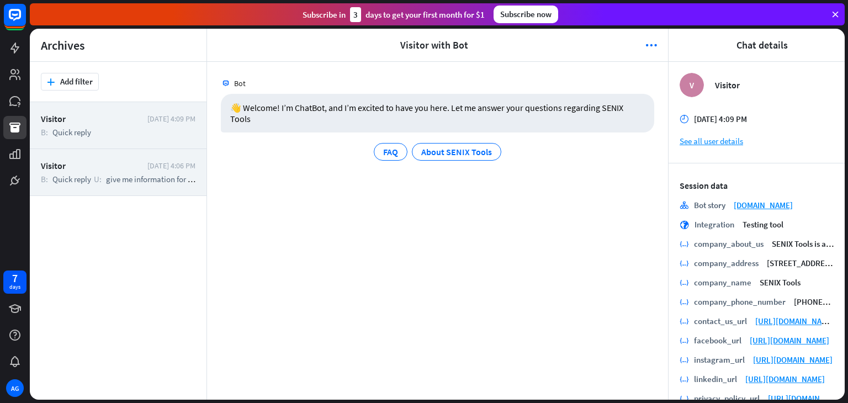
click at [102, 167] on div "Visitor" at bounding box center [91, 165] width 101 height 11
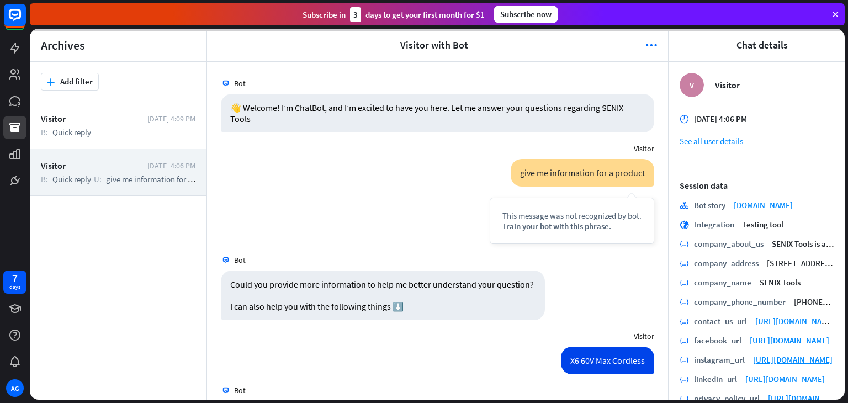
scroll to position [246, 0]
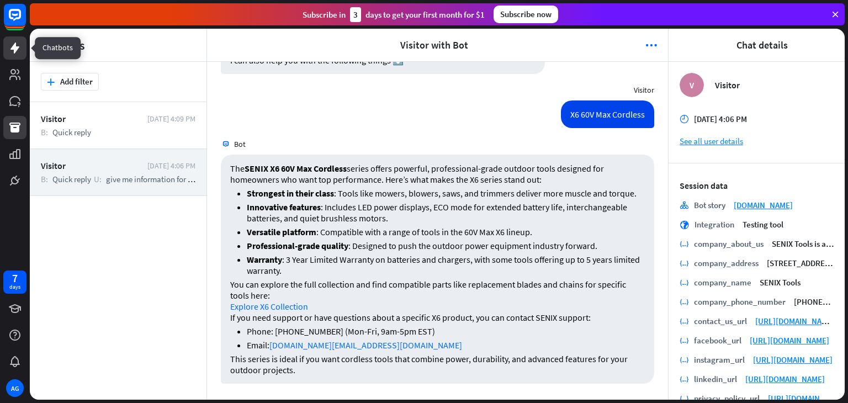
click at [18, 46] on icon at bounding box center [14, 47] width 9 height 11
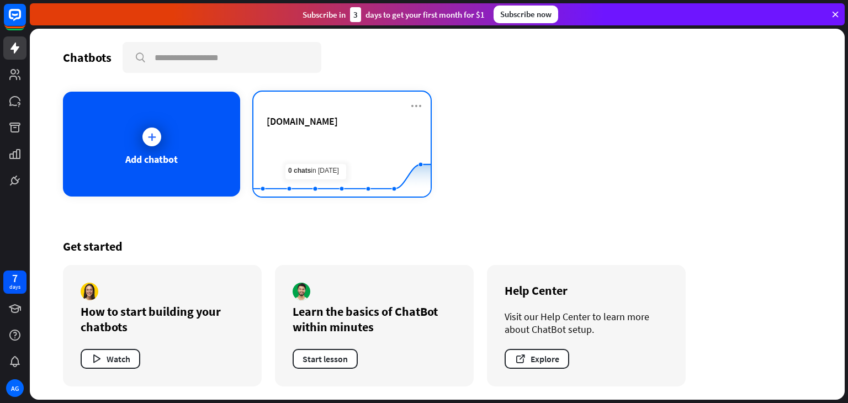
click at [385, 126] on div "[DOMAIN_NAME]" at bounding box center [342, 121] width 151 height 13
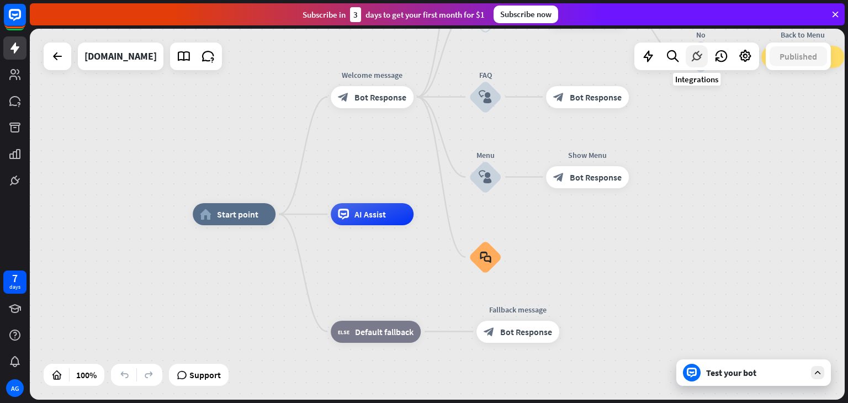
click at [701, 59] on icon at bounding box center [696, 56] width 14 height 14
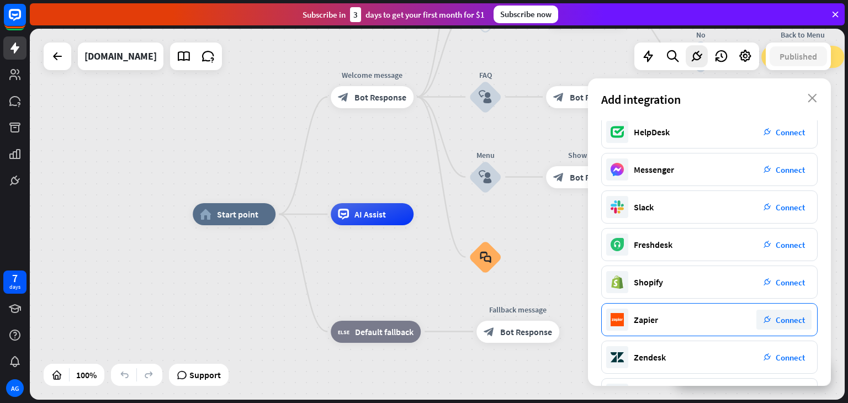
scroll to position [156, 0]
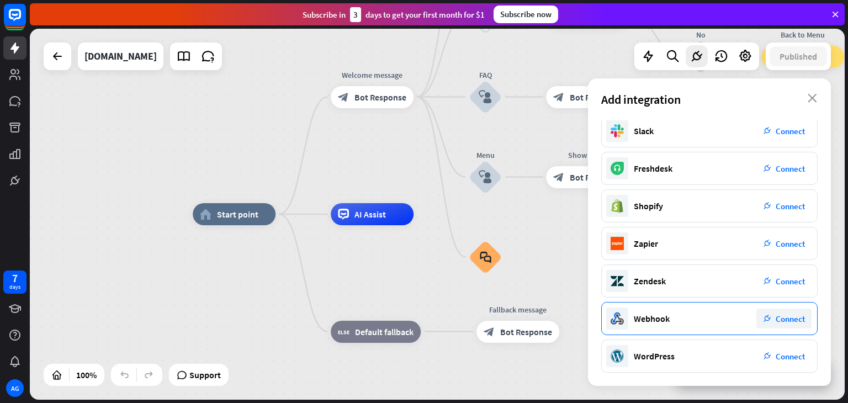
click at [773, 321] on div "plug_integration Connect" at bounding box center [783, 318] width 55 height 20
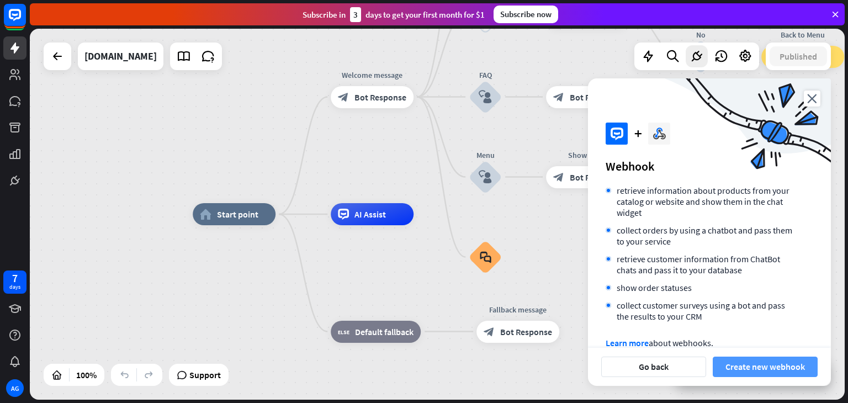
scroll to position [55, 0]
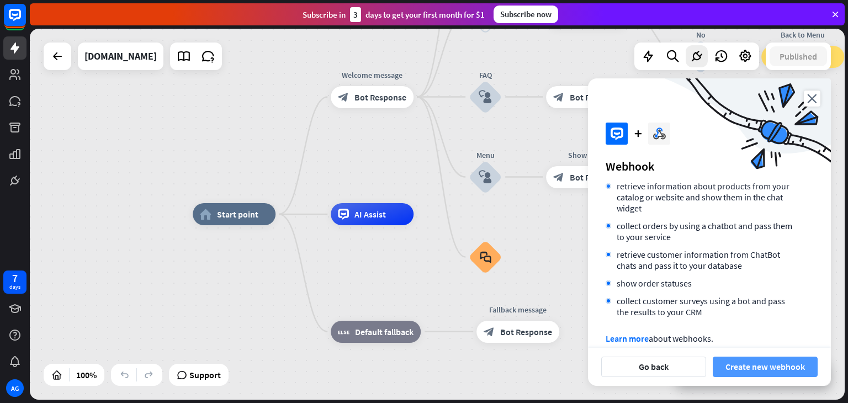
click at [773, 363] on button "Create new webhook" at bounding box center [764, 366] width 105 height 20
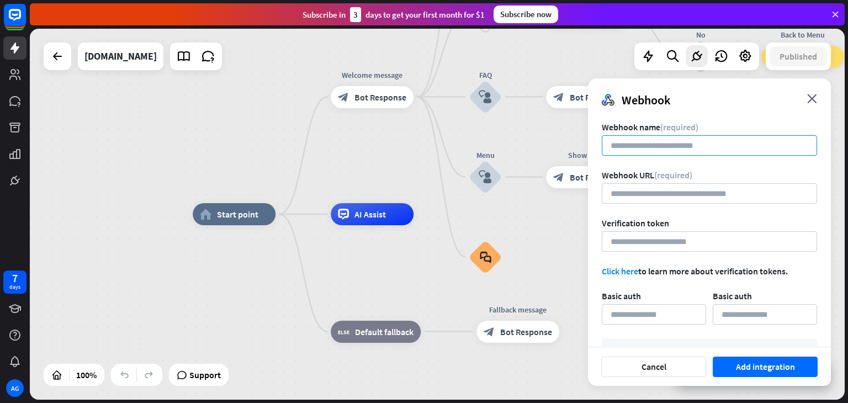
click at [645, 137] on input at bounding box center [708, 145] width 215 height 20
click at [711, 200] on input "url" at bounding box center [708, 193] width 215 height 20
click at [659, 149] on input at bounding box center [708, 145] width 215 height 20
click at [806, 103] on div "Webhook close" at bounding box center [709, 95] width 243 height 35
click at [811, 98] on icon "close" at bounding box center [812, 98] width 10 height 9
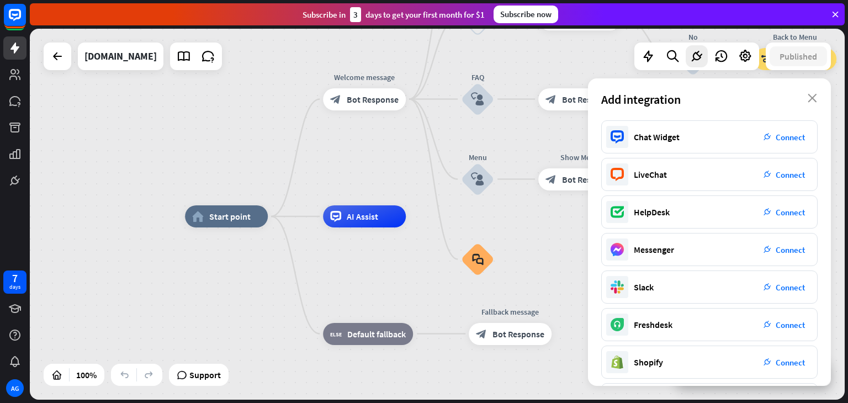
click at [390, 142] on div "home_2 Start point Welcome message block_bot_response Bot Response About us blo…" at bounding box center [437, 214] width 815 height 371
click at [818, 99] on div "Add integration close" at bounding box center [709, 99] width 243 height 42
click at [814, 99] on icon "close" at bounding box center [811, 98] width 9 height 9
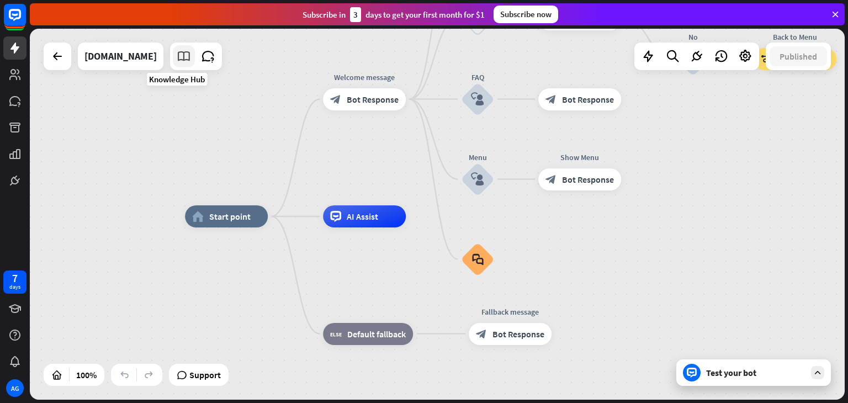
click at [181, 62] on icon at bounding box center [184, 56] width 14 height 14
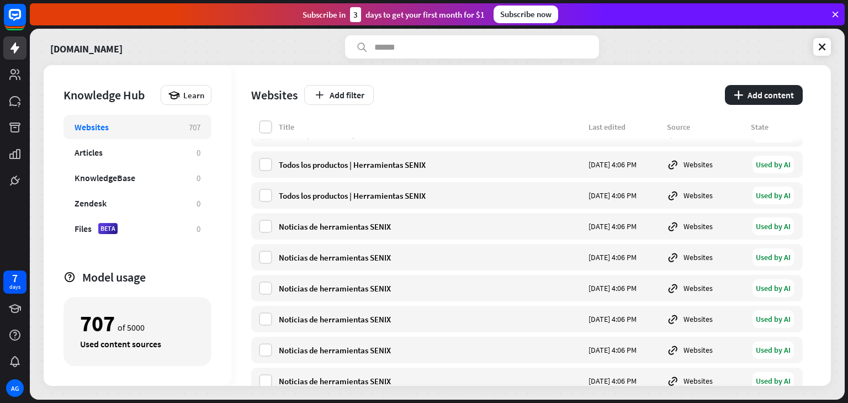
scroll to position [55, 0]
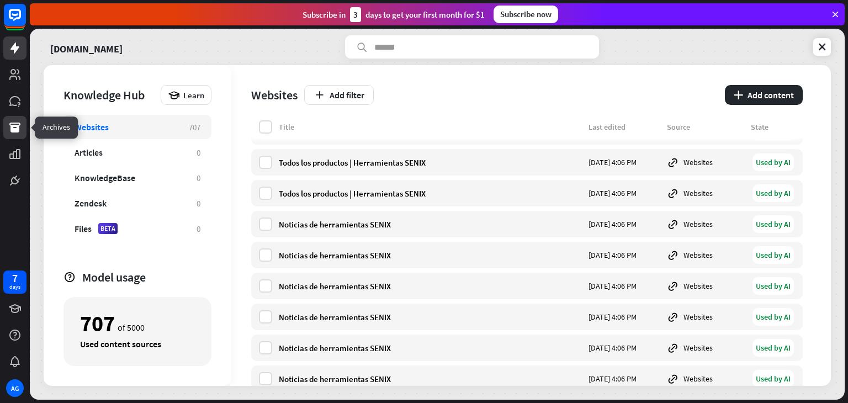
click at [24, 130] on link at bounding box center [14, 127] width 23 height 23
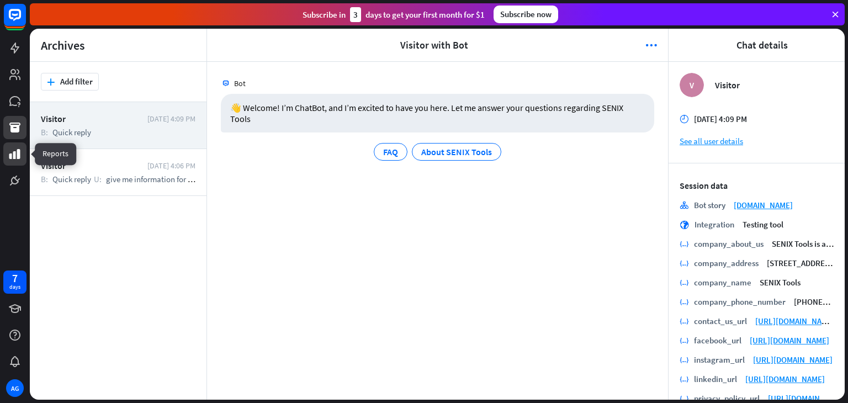
click at [13, 152] on icon at bounding box center [14, 154] width 11 height 10
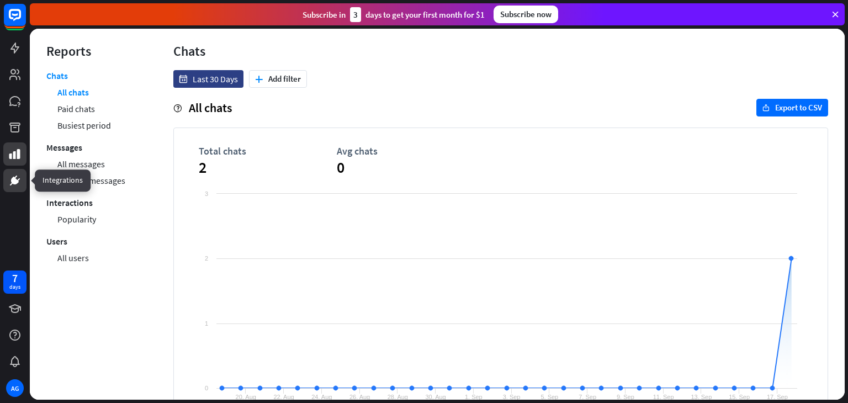
click at [10, 169] on link at bounding box center [14, 180] width 23 height 23
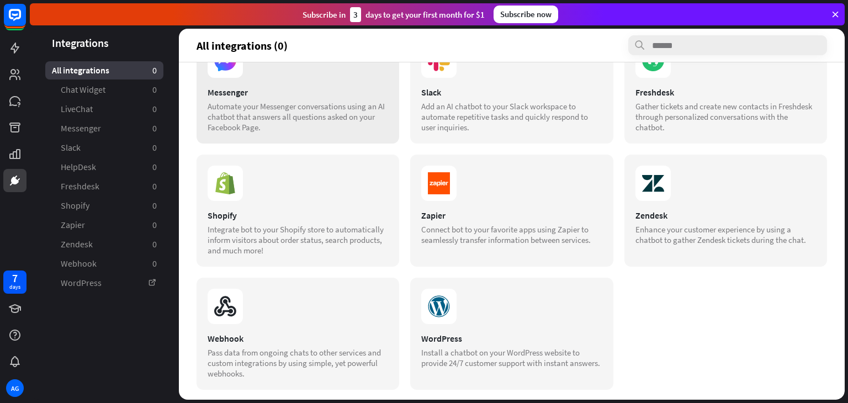
scroll to position [179, 0]
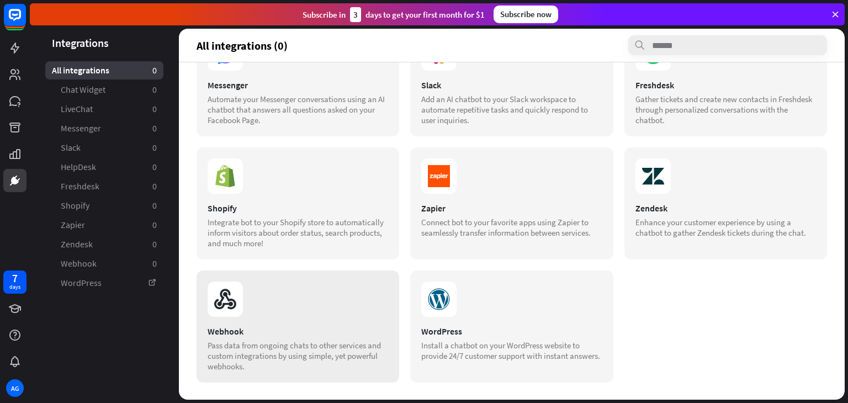
click at [263, 323] on div "Webhook Pass data from ongoing chats to other services and custom integrations …" at bounding box center [297, 326] width 203 height 112
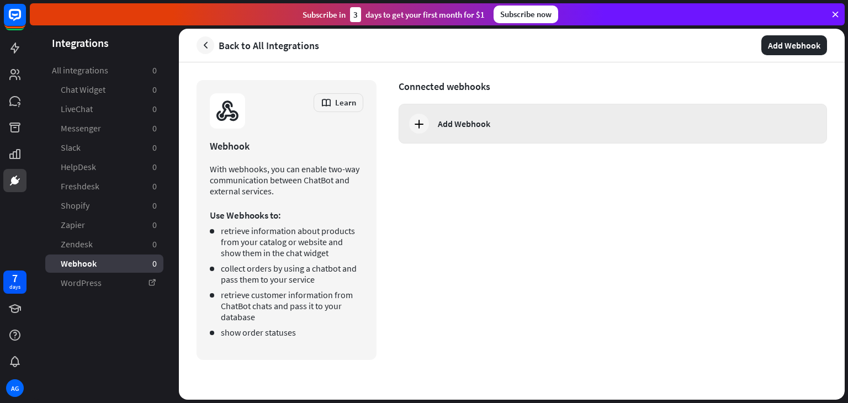
click at [413, 117] on icon at bounding box center [418, 123] width 13 height 13
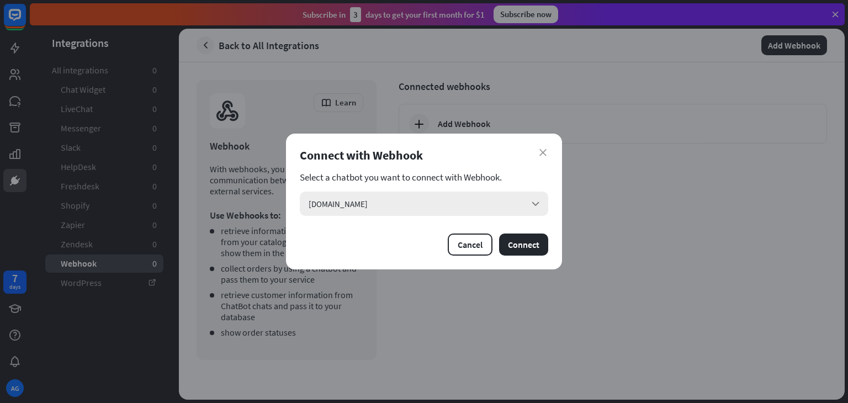
click at [450, 205] on div "[DOMAIN_NAME] arrow_down" at bounding box center [424, 203] width 248 height 24
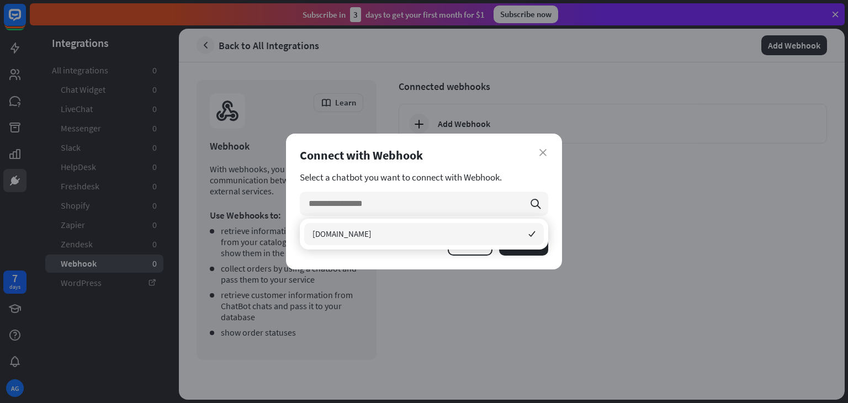
click at [632, 212] on div "close Connect with Webhook Select a chatbot you want to connect with Webhook. s…" at bounding box center [424, 201] width 848 height 403
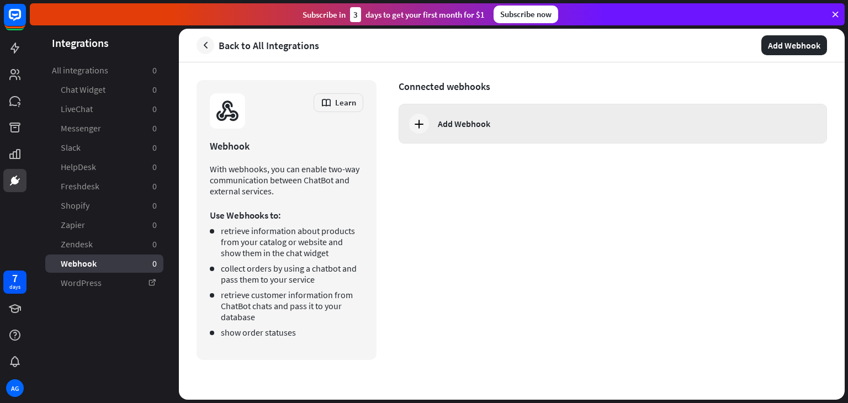
click at [482, 135] on div "Add Webhook" at bounding box center [612, 124] width 428 height 40
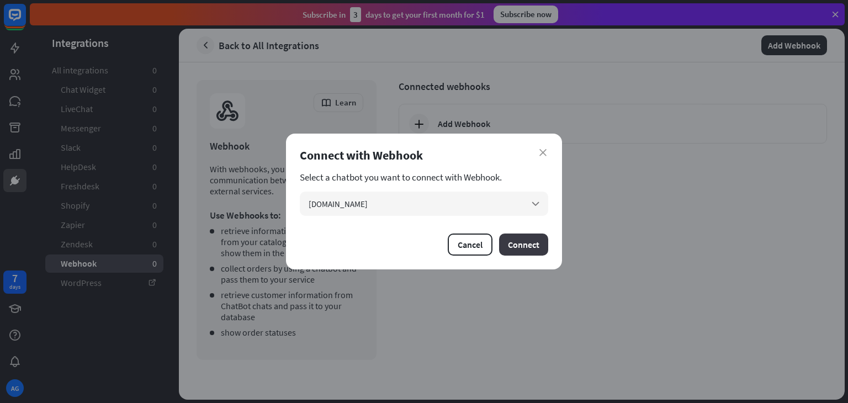
click at [512, 238] on button "Connect" at bounding box center [523, 244] width 49 height 22
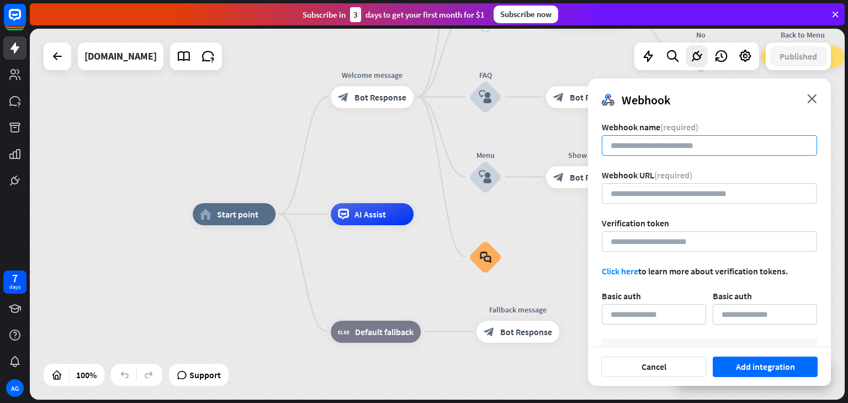
click at [684, 141] on input at bounding box center [708, 145] width 215 height 20
click at [670, 238] on input at bounding box center [708, 241] width 215 height 20
click at [806, 104] on div "Webhook close" at bounding box center [709, 95] width 243 height 35
click at [808, 104] on div "Webhook close" at bounding box center [709, 95] width 243 height 35
click at [810, 99] on icon "close" at bounding box center [812, 98] width 10 height 9
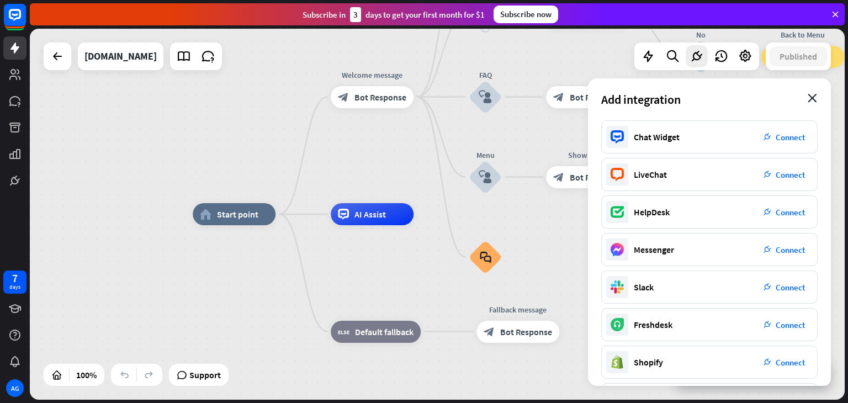
click at [812, 98] on icon "close" at bounding box center [811, 98] width 9 height 9
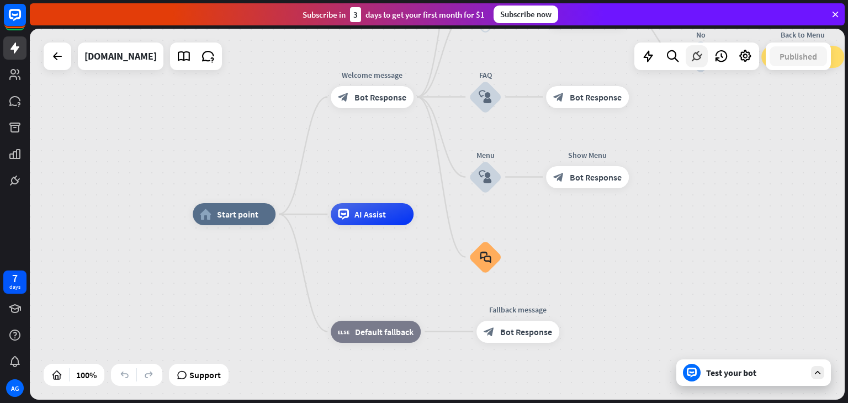
click at [693, 49] on icon at bounding box center [696, 56] width 14 height 14
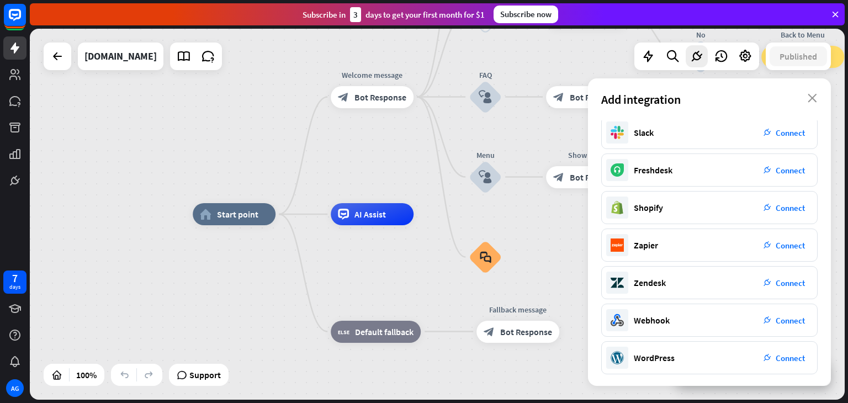
scroll to position [156, 0]
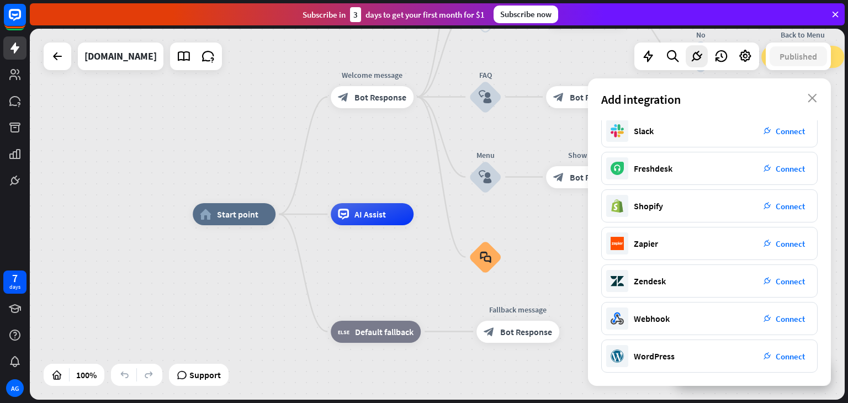
click at [123, 236] on div "home_2 Start point Welcome message block_bot_response Bot Response About us blo…" at bounding box center [437, 214] width 815 height 371
click at [54, 65] on div at bounding box center [57, 56] width 22 height 22
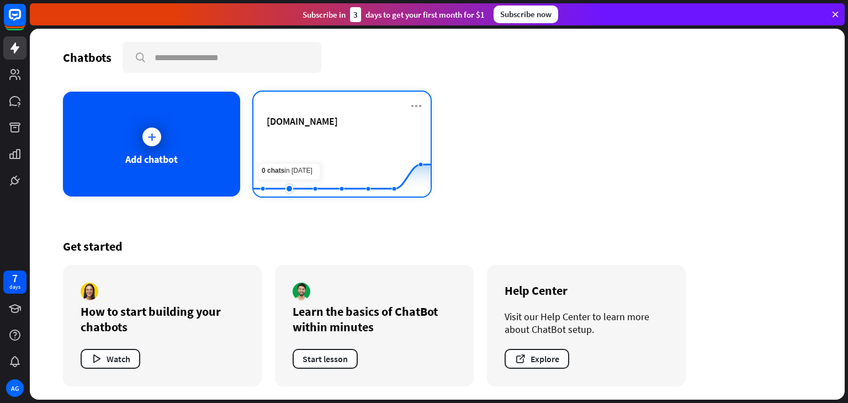
click at [306, 153] on rect at bounding box center [341, 169] width 177 height 69
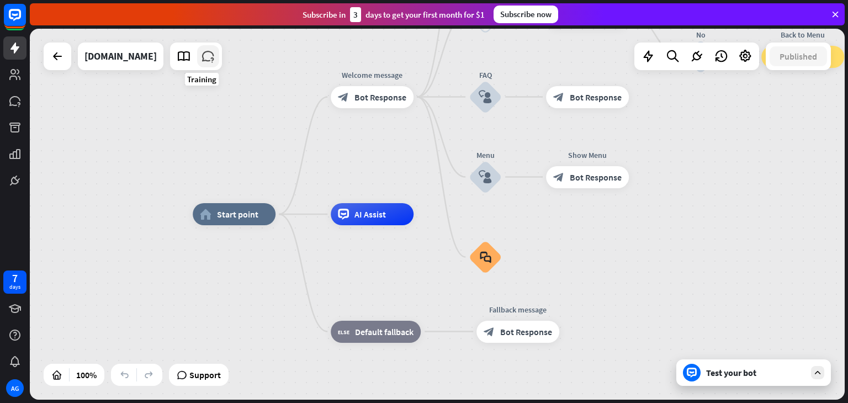
click at [207, 57] on icon at bounding box center [208, 56] width 14 height 14
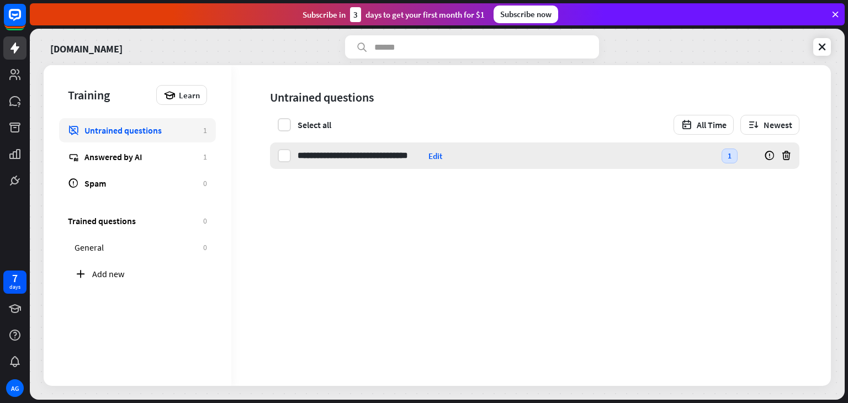
click at [433, 157] on div "Edit" at bounding box center [435, 156] width 14 height 10
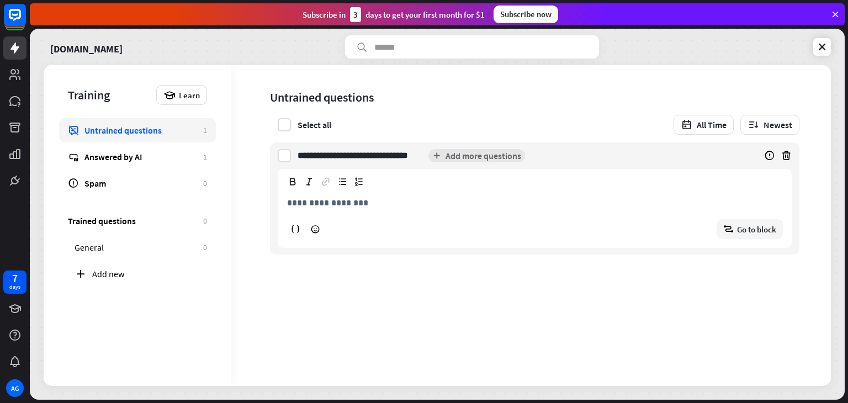
click at [360, 150] on input "**********" at bounding box center [360, 155] width 126 height 26
click at [653, 303] on div "**********" at bounding box center [530, 225] width 599 height 321
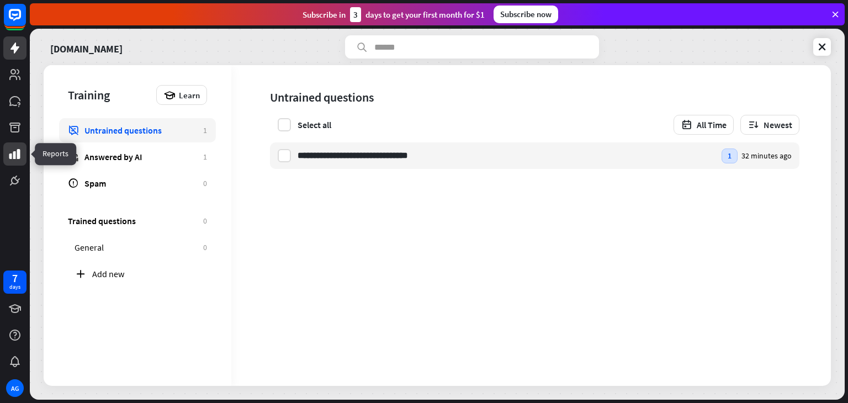
click at [15, 144] on link at bounding box center [14, 153] width 23 height 23
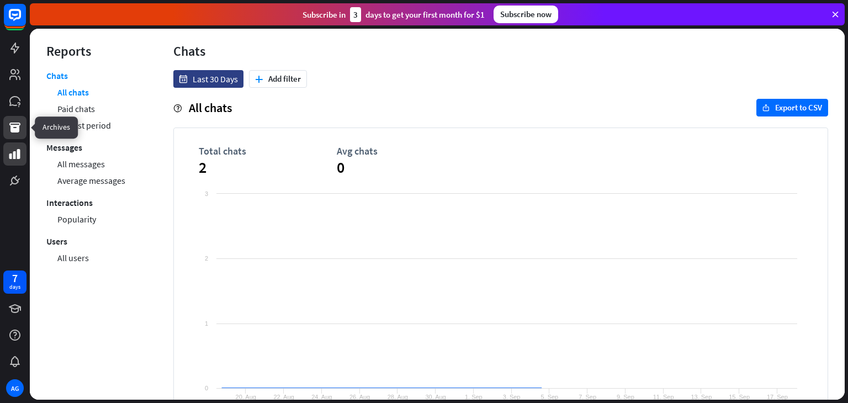
click at [15, 133] on icon at bounding box center [14, 127] width 13 height 13
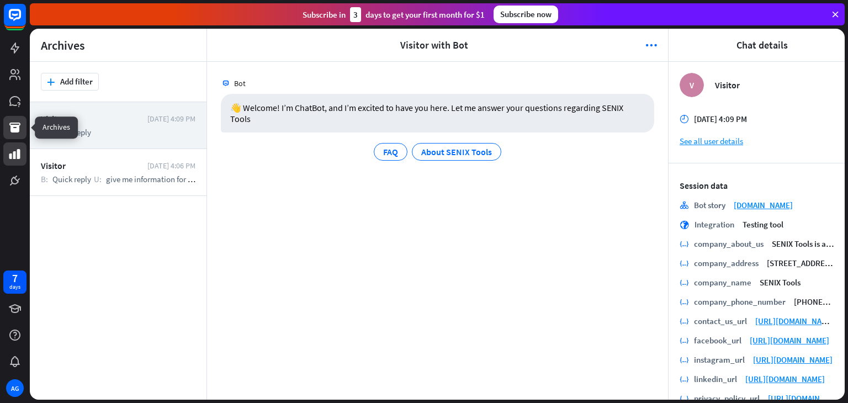
click at [16, 153] on icon at bounding box center [14, 153] width 13 height 13
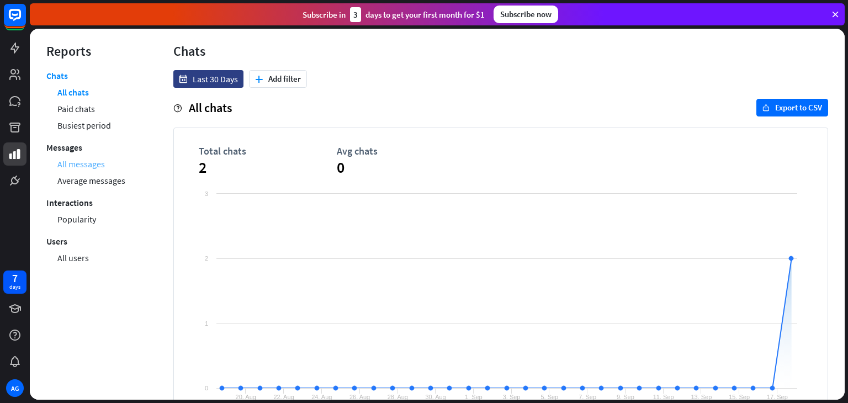
click at [95, 169] on link "All messages" at bounding box center [80, 164] width 47 height 17
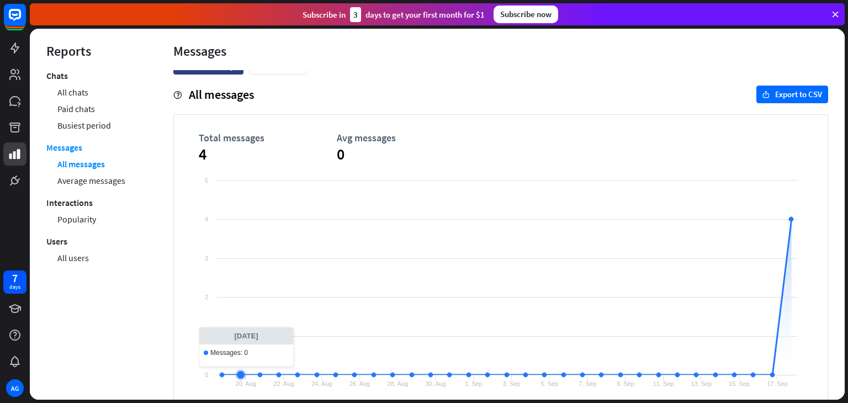
scroll to position [38, 0]
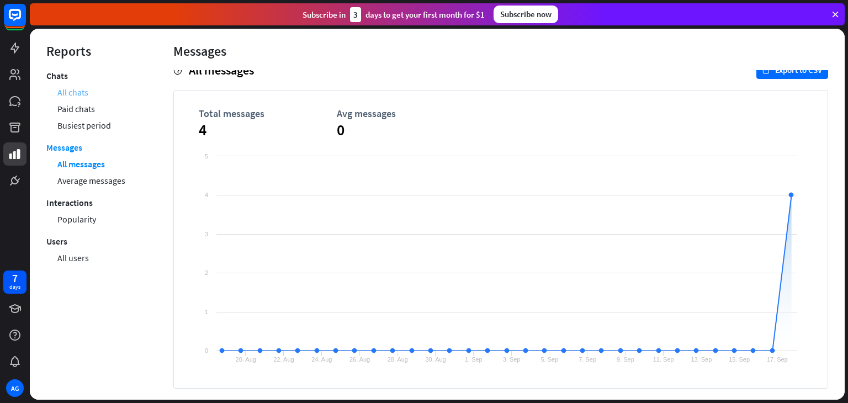
click at [78, 91] on link "All chats" at bounding box center [72, 92] width 31 height 17
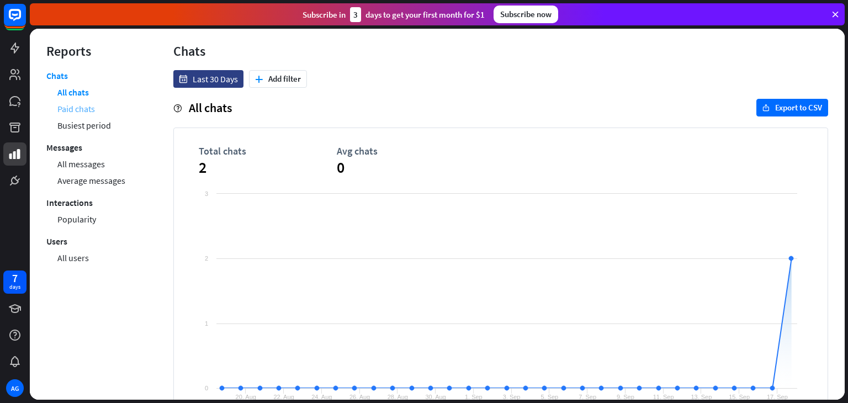
click at [87, 105] on link "Paid chats" at bounding box center [76, 108] width 38 height 17
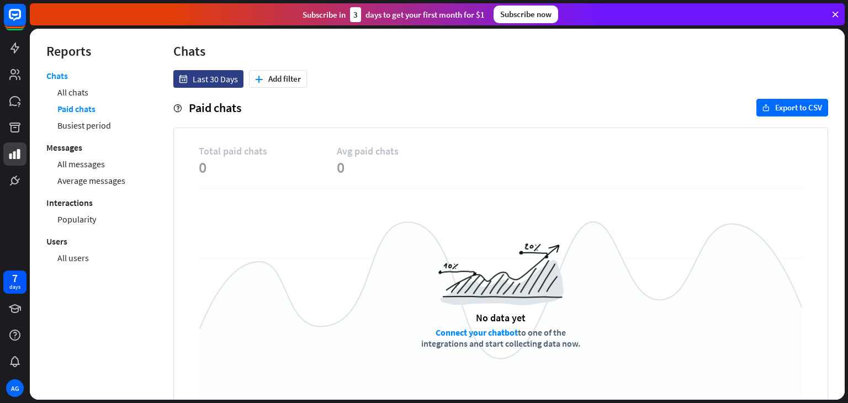
click at [92, 120] on div at bounding box center [437, 214] width 815 height 371
click at [92, 121] on link "Busiest period" at bounding box center [84, 125] width 54 height 17
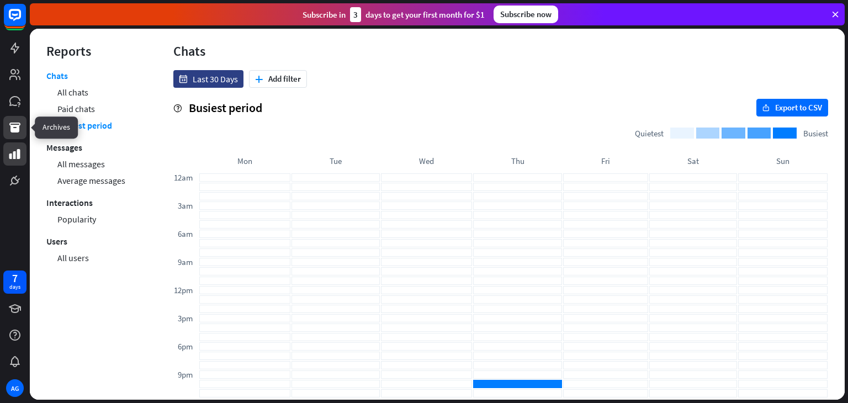
click at [12, 132] on icon at bounding box center [14, 127] width 13 height 13
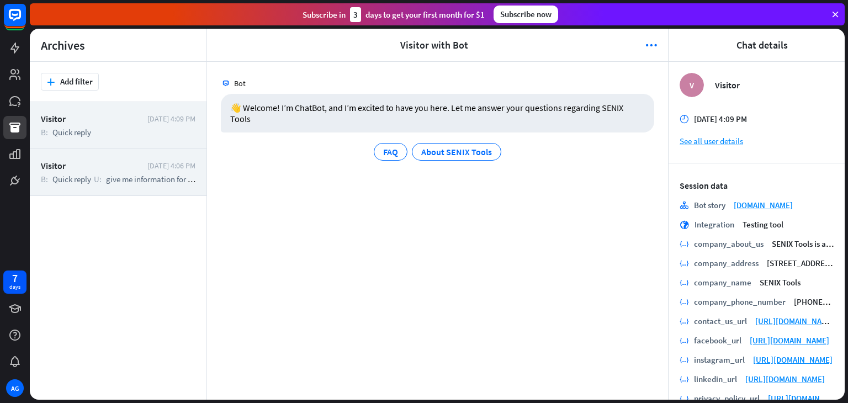
click at [98, 163] on div "Visitor" at bounding box center [91, 165] width 101 height 11
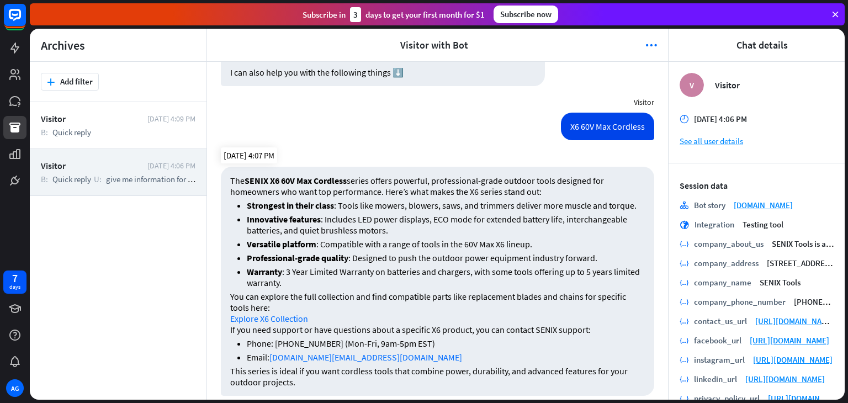
scroll to position [246, 0]
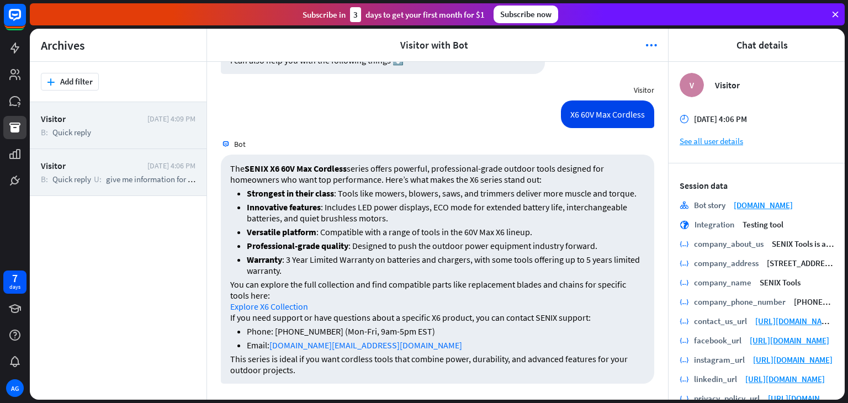
click at [82, 130] on span "Quick reply" at bounding box center [71, 132] width 39 height 10
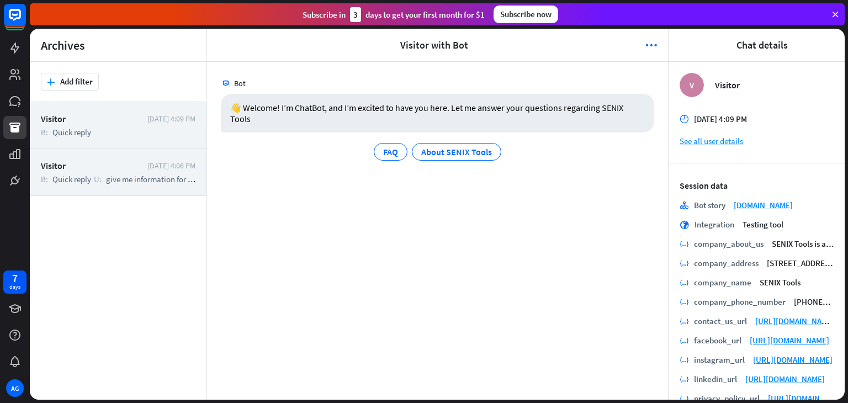
click at [108, 172] on div "Visitor [DATE] 4:06 PM B: Quick reply U: give me information for a product B: Q…" at bounding box center [118, 172] width 177 height 47
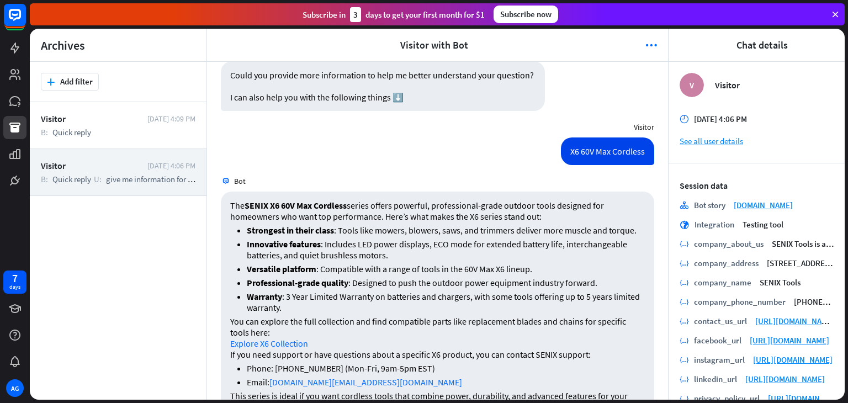
scroll to position [246, 0]
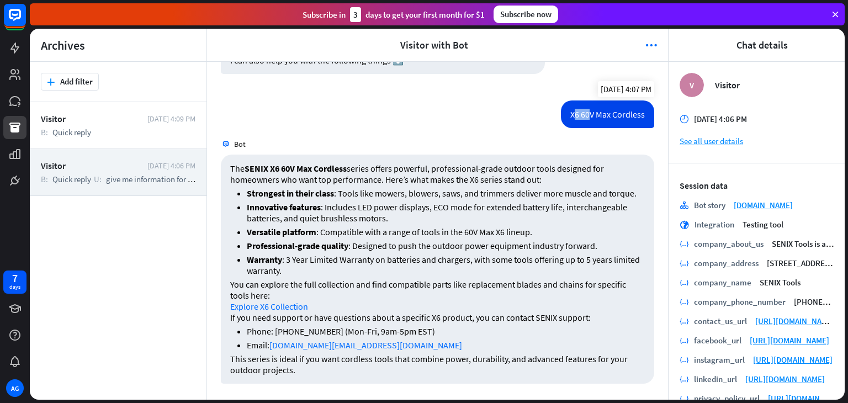
drag, startPoint x: 566, startPoint y: 113, endPoint x: 581, endPoint y: 115, distance: 15.6
type textarea "****"
click at [581, 115] on div "X6 60V Max Cordless" at bounding box center [607, 114] width 93 height 28
click at [12, 102] on icon at bounding box center [14, 101] width 11 height 10
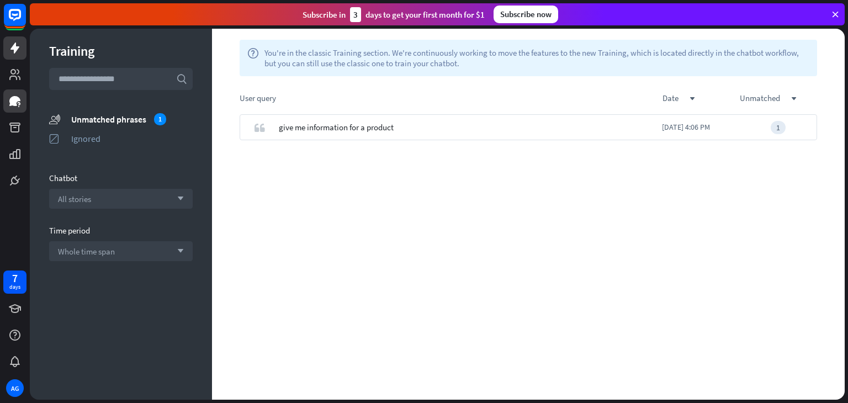
click at [15, 56] on link at bounding box center [14, 47] width 23 height 23
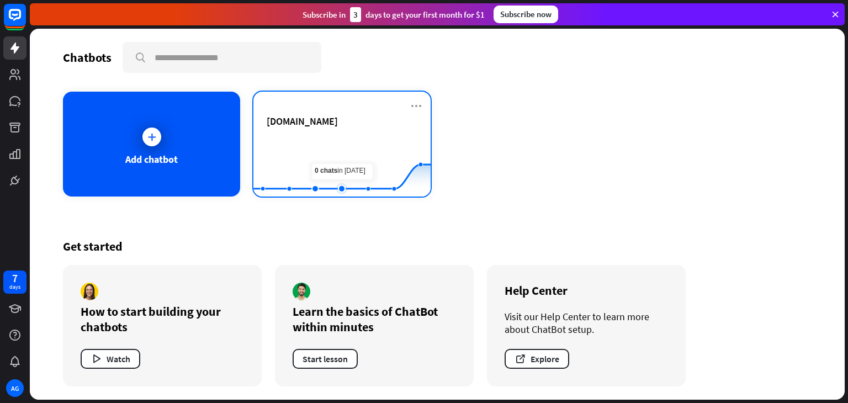
click at [329, 153] on rect at bounding box center [341, 169] width 177 height 69
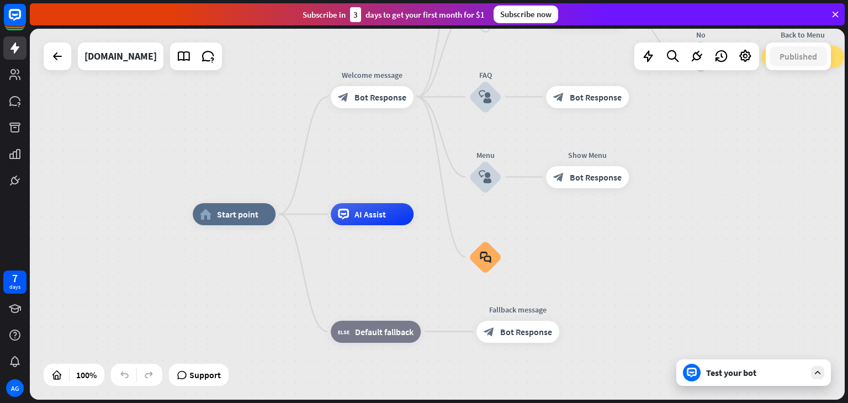
click at [739, 370] on div "Test your bot" at bounding box center [755, 372] width 99 height 11
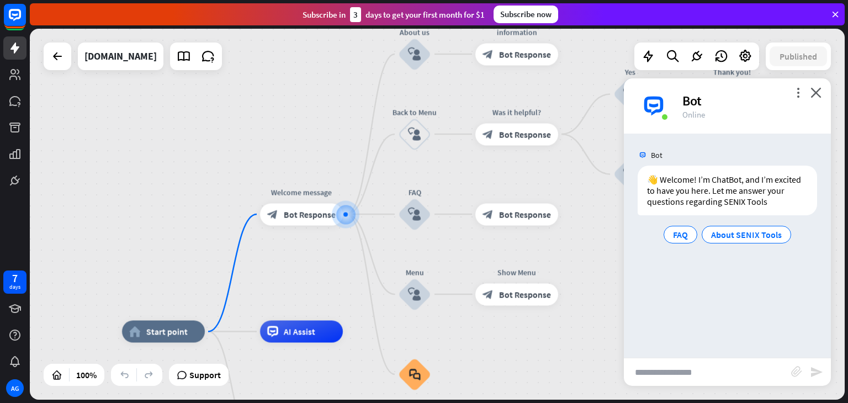
click at [709, 376] on input "text" at bounding box center [707, 372] width 167 height 28
click at [25, 283] on div "7 days" at bounding box center [14, 281] width 23 height 23
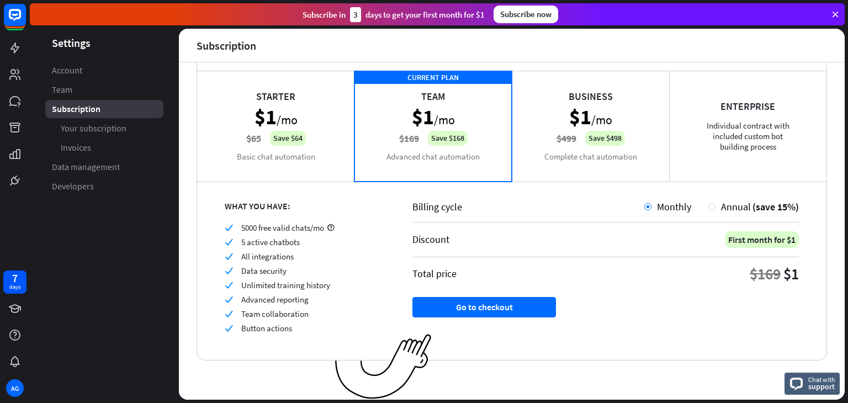
scroll to position [68, 0]
click at [300, 145] on div "Starter $1 /mo $65 Save $64 Basic chat automation" at bounding box center [275, 126] width 157 height 110
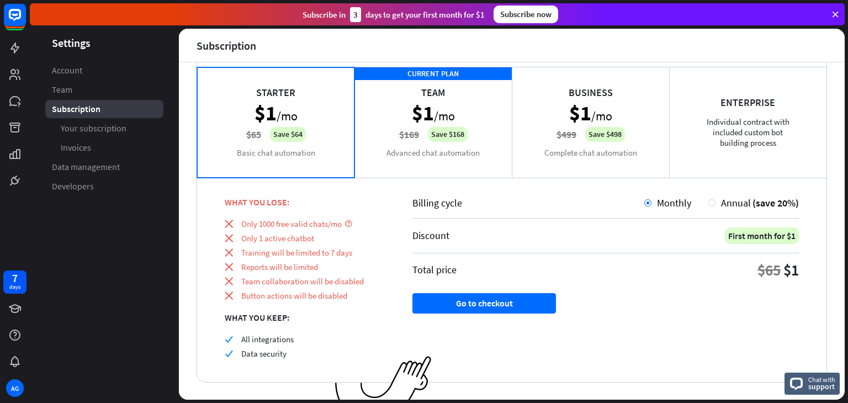
click at [467, 153] on div "CURRENT PLAN Team $1 /mo $169 Save $168 Advanced chat automation" at bounding box center [432, 122] width 157 height 110
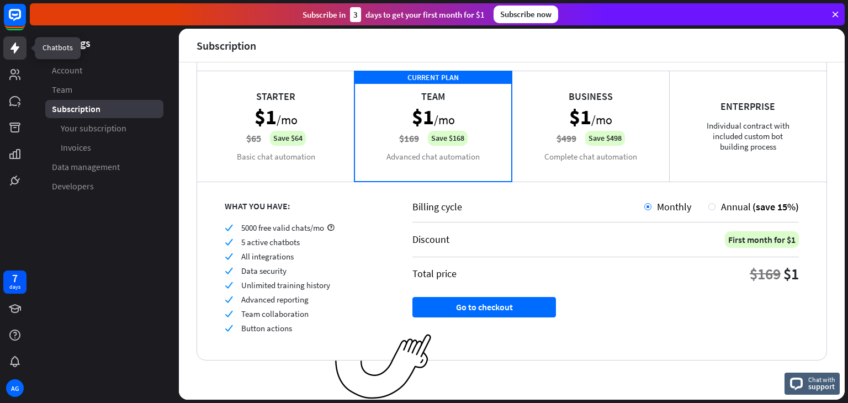
click at [19, 52] on icon at bounding box center [14, 47] width 13 height 13
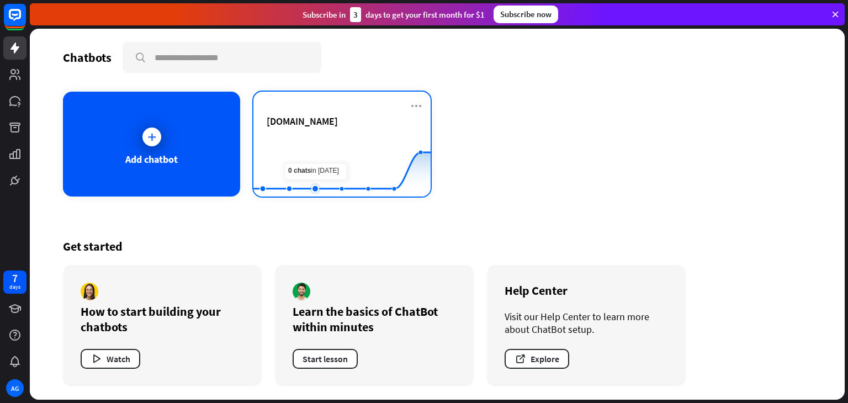
click at [322, 163] on rect at bounding box center [341, 169] width 177 height 69
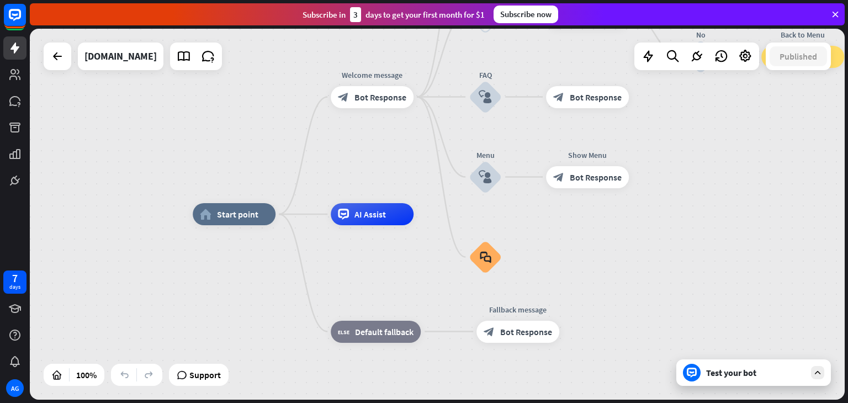
click at [724, 387] on div "home_2 Start point Welcome message block_bot_response Bot Response About us blo…" at bounding box center [600, 399] width 815 height 371
click at [723, 380] on div "Test your bot" at bounding box center [753, 372] width 155 height 26
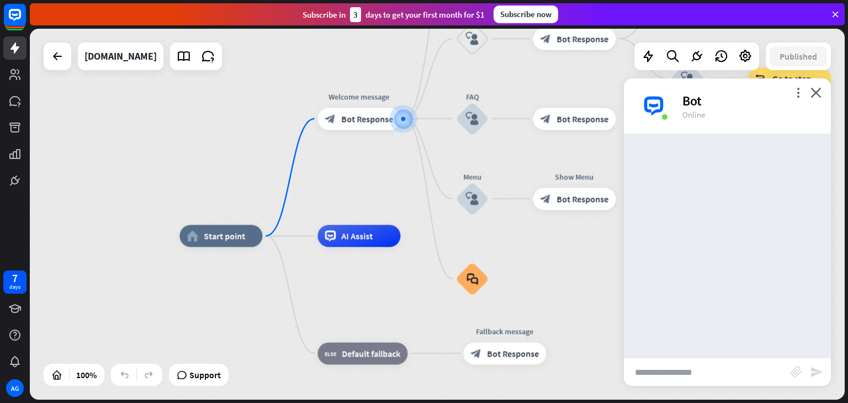
click at [716, 378] on input "text" at bounding box center [707, 372] width 167 height 28
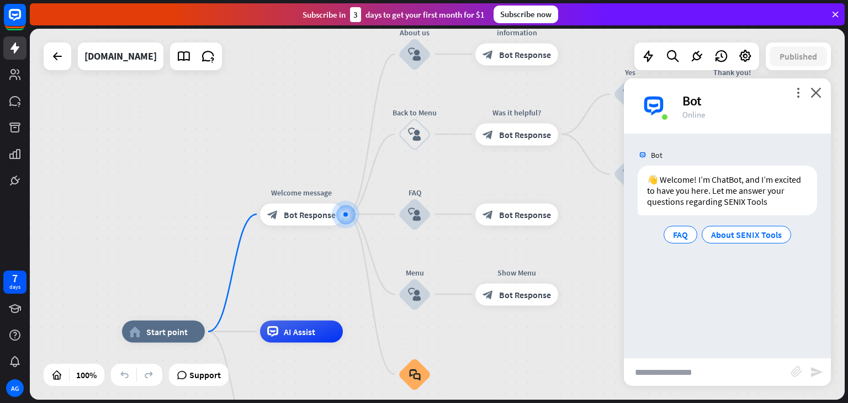
paste input "**********"
click at [638, 376] on input "**********" at bounding box center [707, 372] width 167 height 28
click at [637, 374] on input "**********" at bounding box center [707, 372] width 167 height 28
click at [636, 373] on input "**********" at bounding box center [707, 372] width 167 height 28
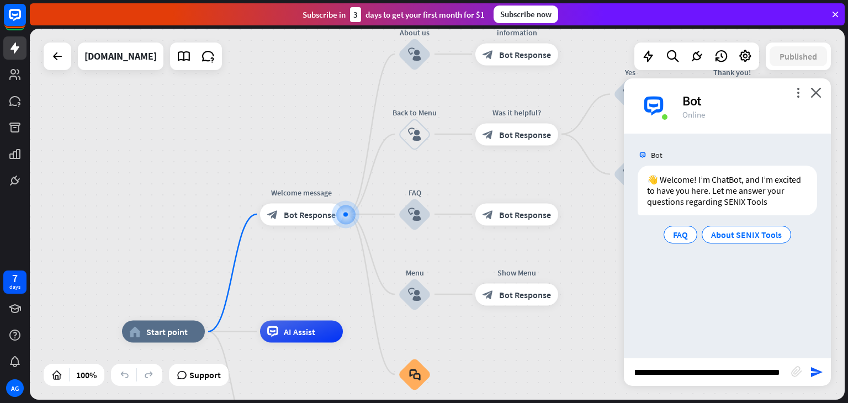
click at [786, 369] on input "**********" at bounding box center [707, 372] width 167 height 28
click at [776, 363] on input "**********" at bounding box center [707, 372] width 167 height 28
type input "**********"
click at [812, 374] on icon "send" at bounding box center [816, 371] width 13 height 13
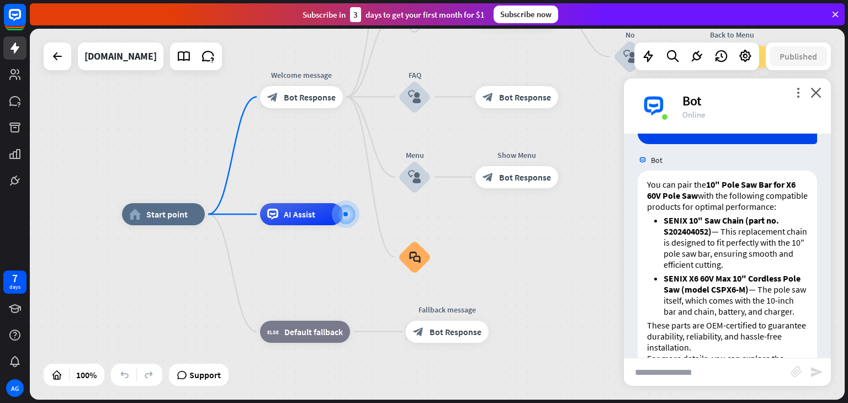
scroll to position [139, 0]
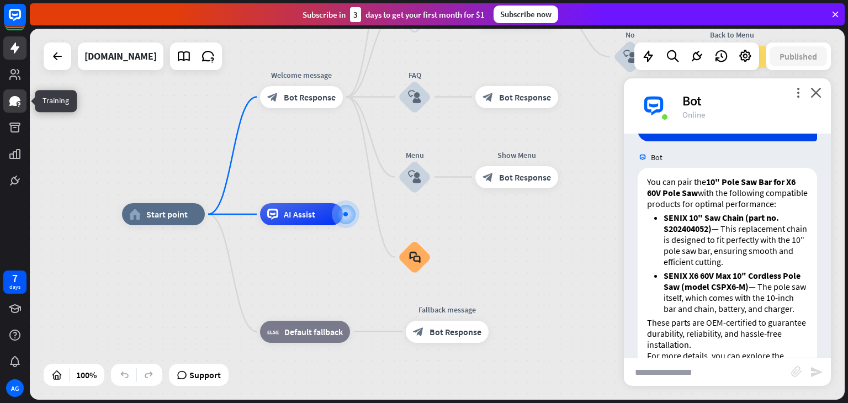
click at [10, 105] on icon at bounding box center [14, 101] width 11 height 10
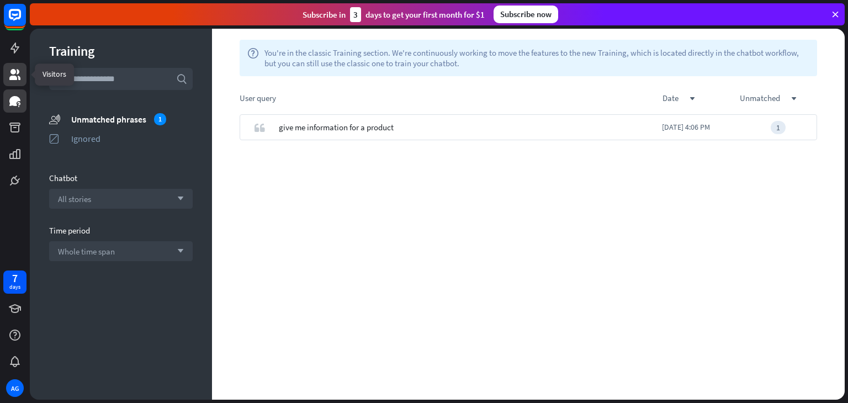
click at [20, 77] on icon at bounding box center [14, 74] width 13 height 13
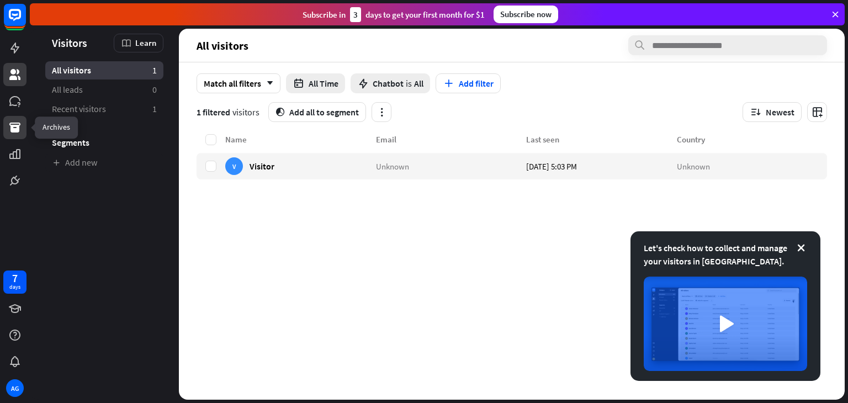
click at [13, 127] on icon at bounding box center [14, 128] width 11 height 10
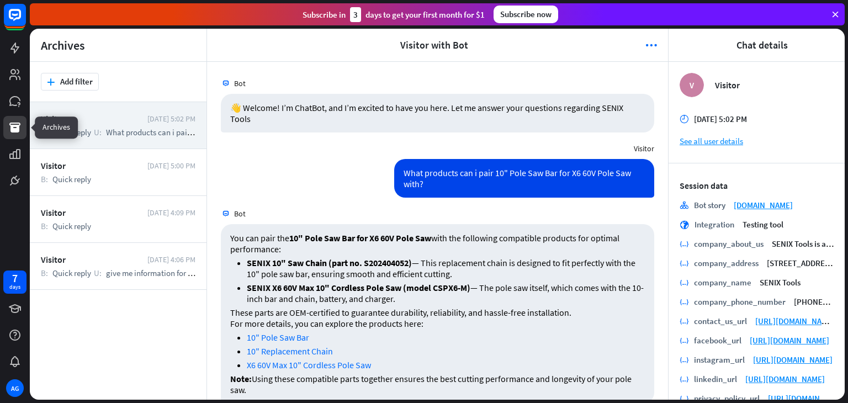
scroll to position [20, 0]
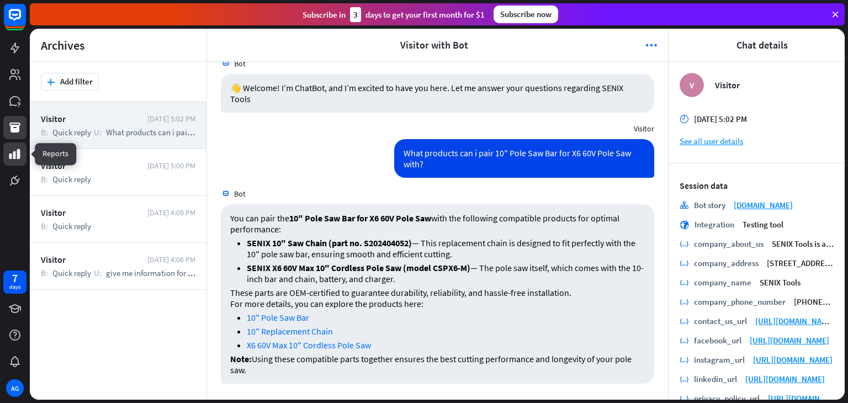
click at [20, 151] on icon at bounding box center [14, 154] width 11 height 10
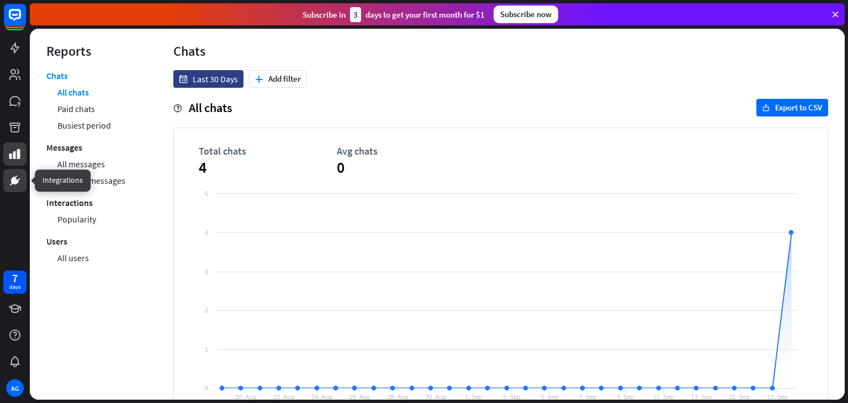
click at [5, 182] on link at bounding box center [14, 180] width 23 height 23
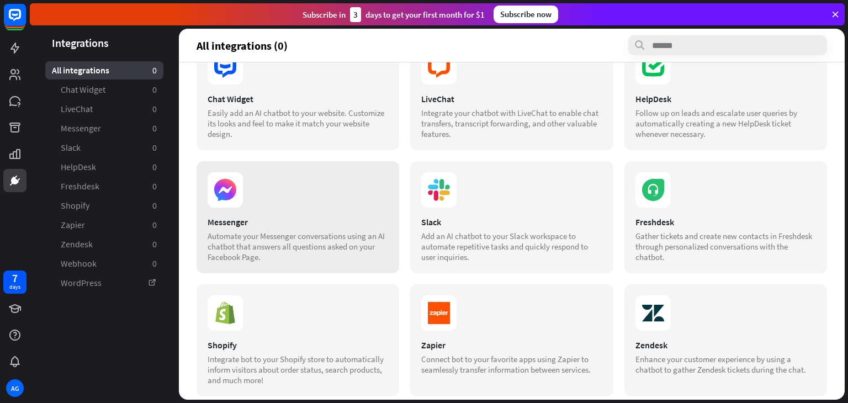
scroll to position [179, 0]
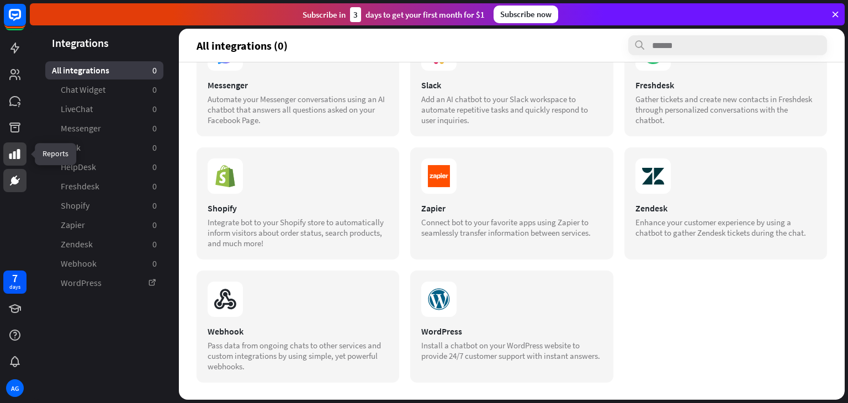
click at [5, 157] on link at bounding box center [14, 153] width 23 height 23
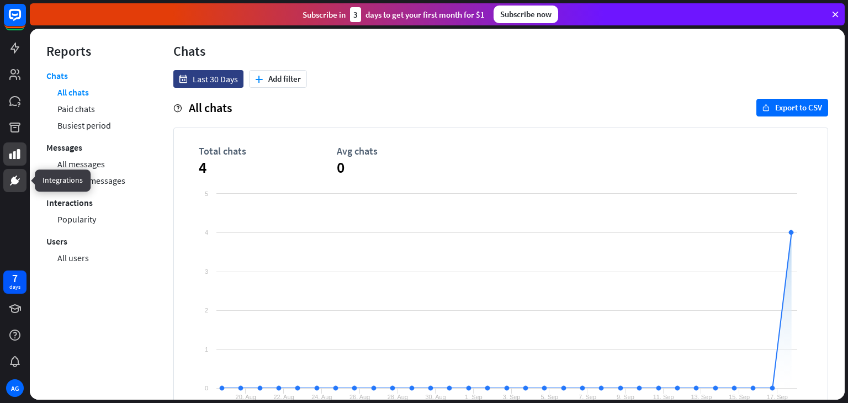
click at [17, 190] on link at bounding box center [14, 180] width 23 height 23
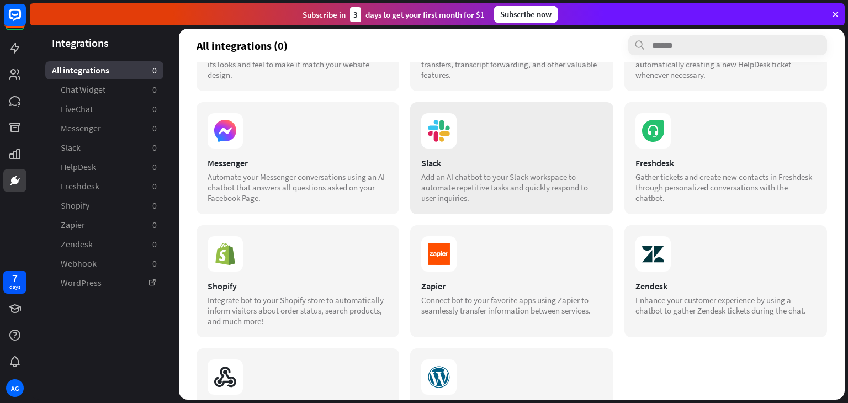
scroll to position [166, 0]
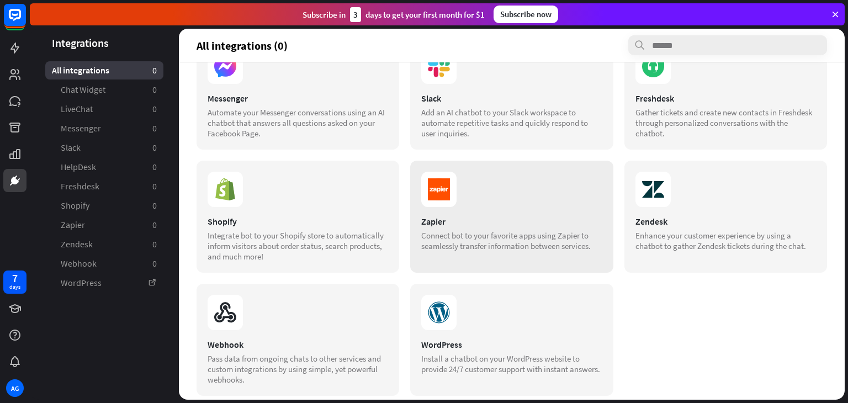
click at [470, 212] on div "Zapier Connect bot to your favorite apps using Zapier to seamlessly transfer in…" at bounding box center [511, 217] width 203 height 112
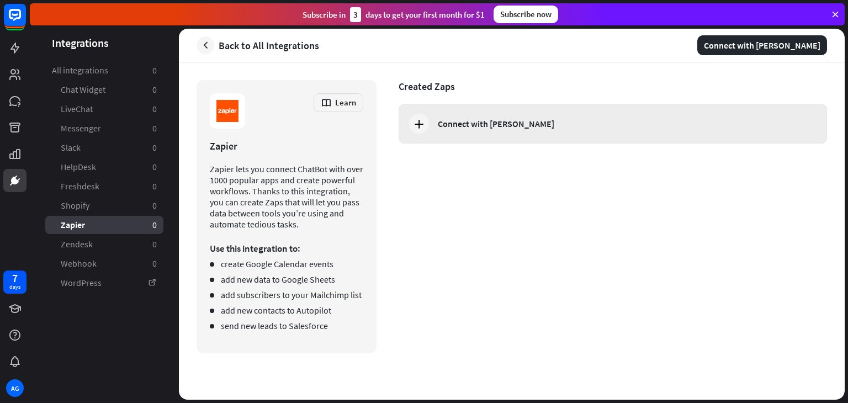
click at [426, 120] on div at bounding box center [419, 124] width 20 height 20
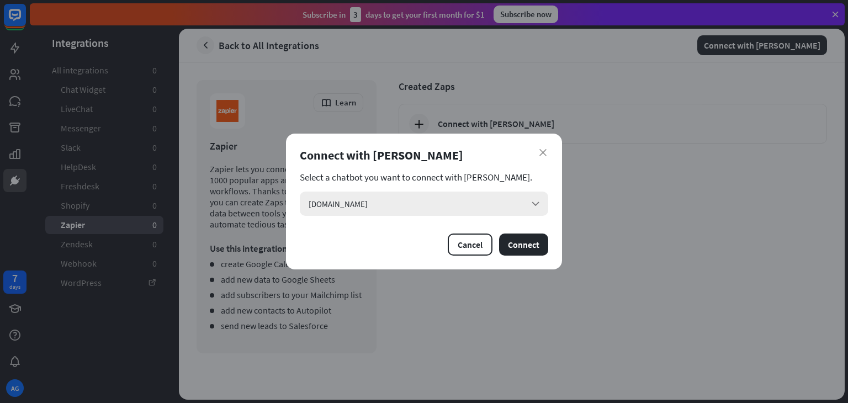
click at [462, 199] on div "[DOMAIN_NAME] arrow_down" at bounding box center [424, 203] width 248 height 24
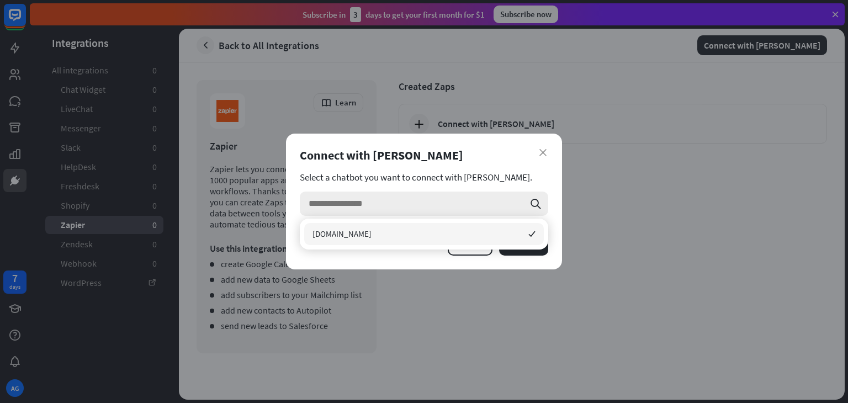
click at [462, 199] on input "search" at bounding box center [415, 203] width 215 height 24
click at [679, 250] on div "close Connect with Zapier Select a chatbot you want to connect with Zapier. sea…" at bounding box center [424, 201] width 848 height 403
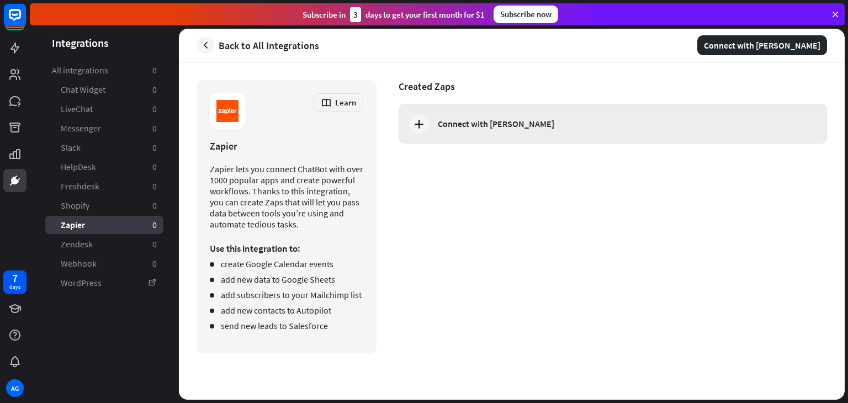
click at [468, 119] on div "Connect with [PERSON_NAME]" at bounding box center [496, 123] width 116 height 11
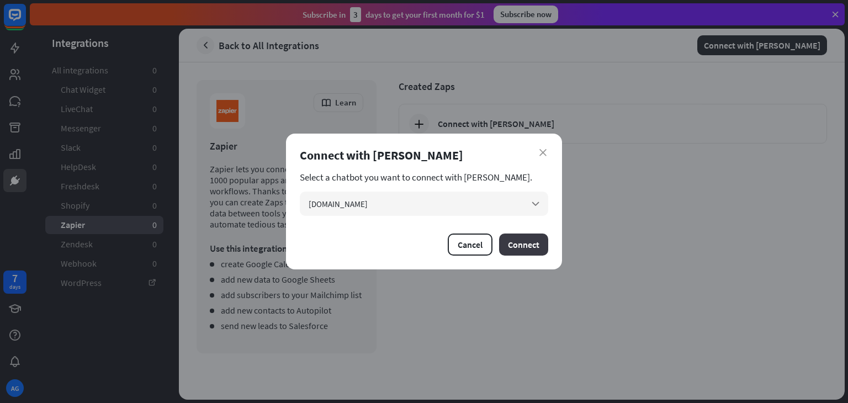
click at [521, 241] on button "Connect" at bounding box center [523, 244] width 49 height 22
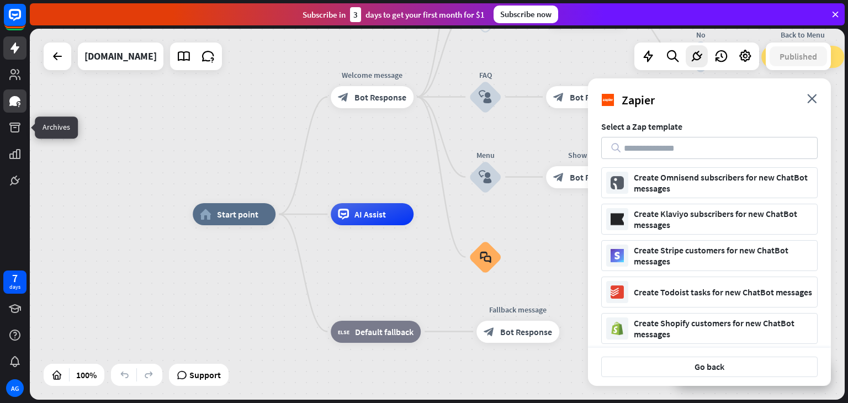
click at [10, 99] on icon at bounding box center [14, 101] width 11 height 10
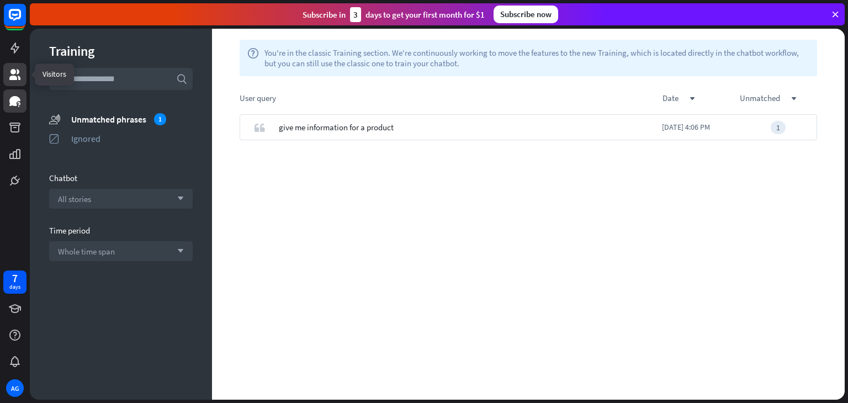
click at [9, 68] on icon at bounding box center [14, 74] width 13 height 13
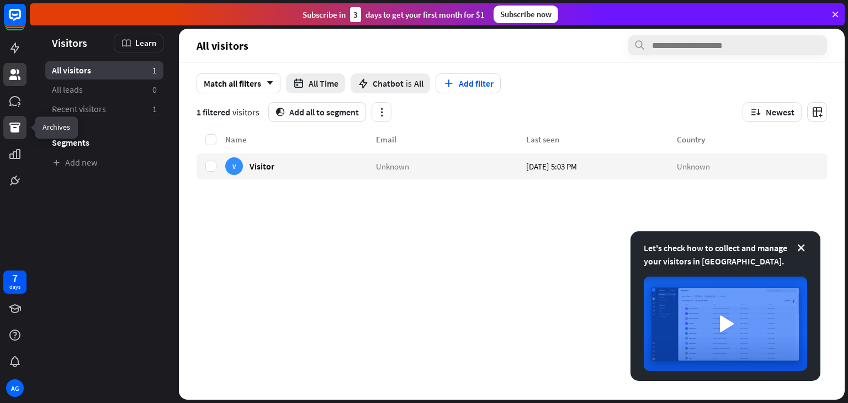
click at [9, 131] on icon at bounding box center [14, 127] width 13 height 13
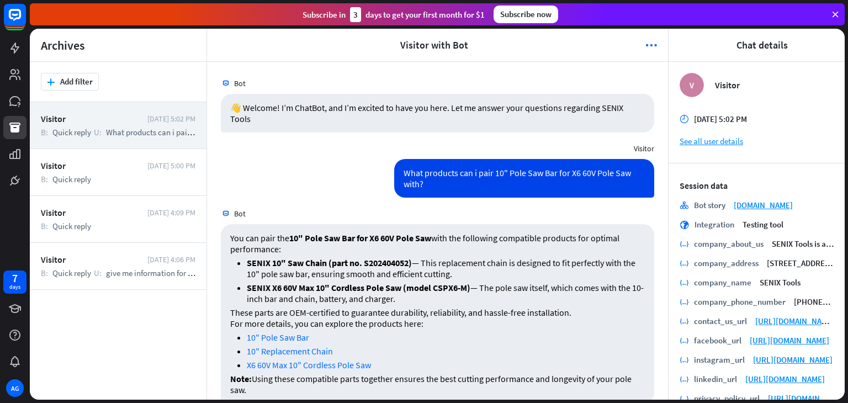
scroll to position [20, 0]
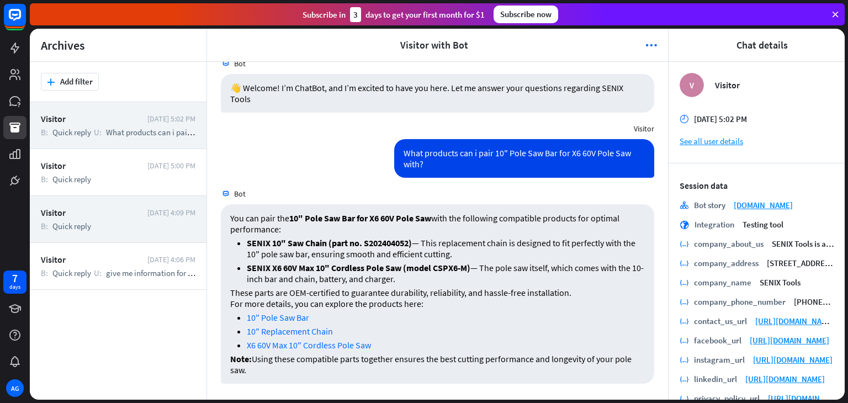
click at [143, 230] on div "B: Quick reply" at bounding box center [118, 226] width 155 height 10
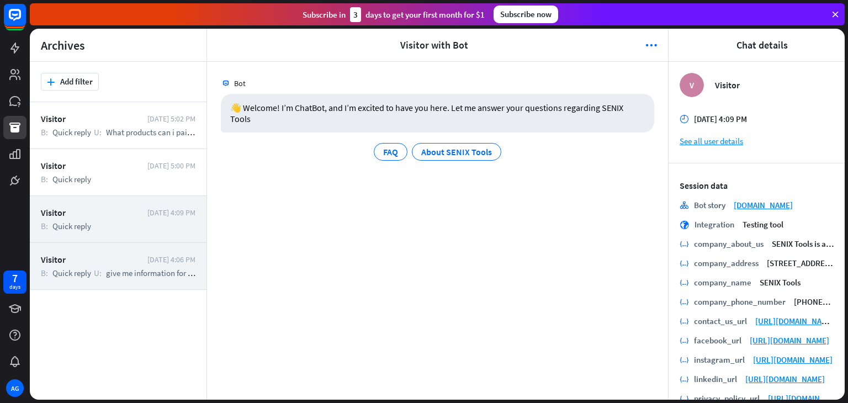
click at [137, 263] on div "Visitor" at bounding box center [91, 259] width 101 height 11
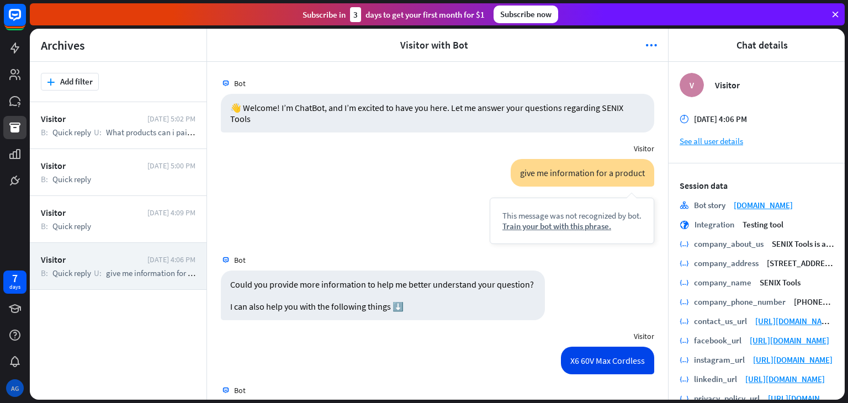
click at [17, 387] on div "AG" at bounding box center [15, 388] width 18 height 18
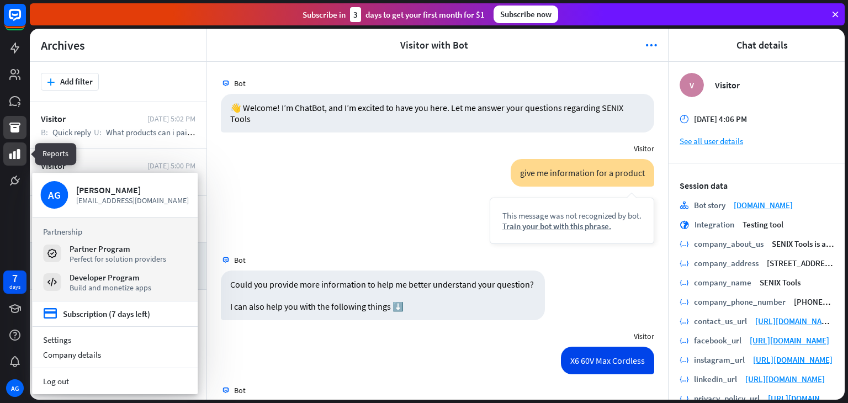
click at [17, 150] on icon at bounding box center [14, 153] width 13 height 13
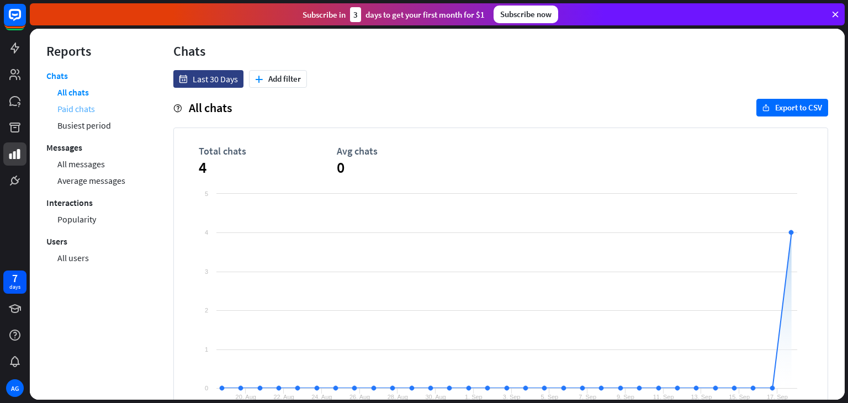
click at [74, 107] on link "Paid chats" at bounding box center [76, 108] width 38 height 17
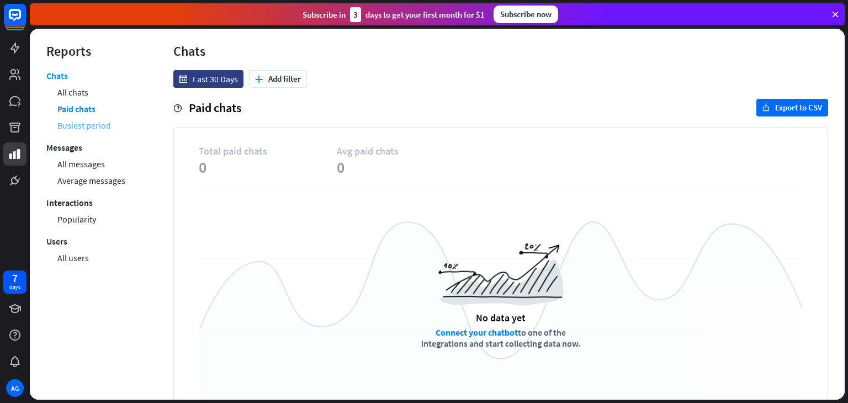
click at [86, 126] on link "Busiest period" at bounding box center [84, 125] width 54 height 17
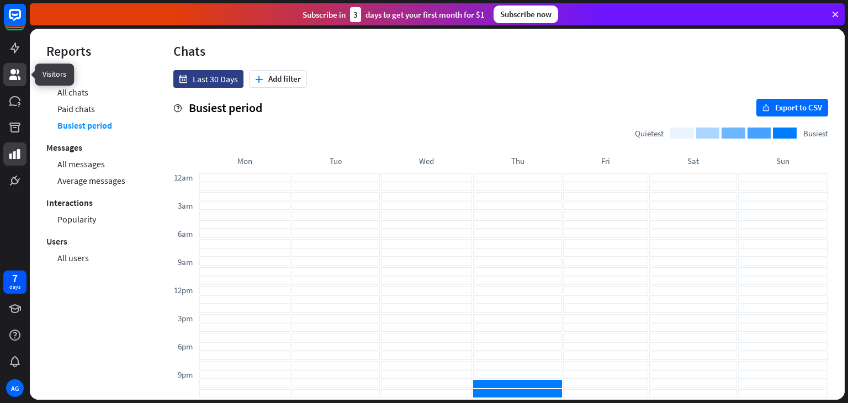
click at [26, 68] on link at bounding box center [14, 74] width 23 height 23
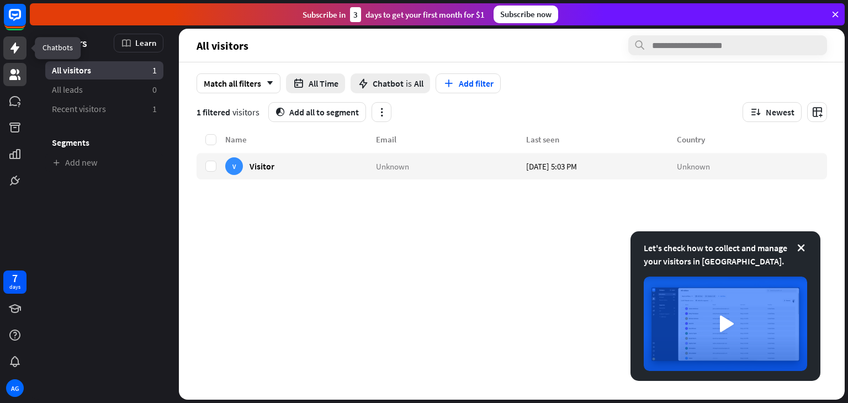
click at [14, 49] on icon at bounding box center [14, 47] width 9 height 11
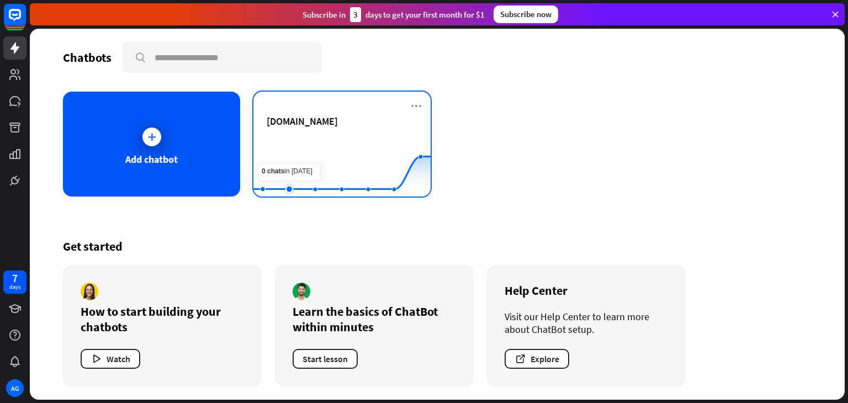
click at [294, 140] on icon at bounding box center [342, 140] width 210 height 0
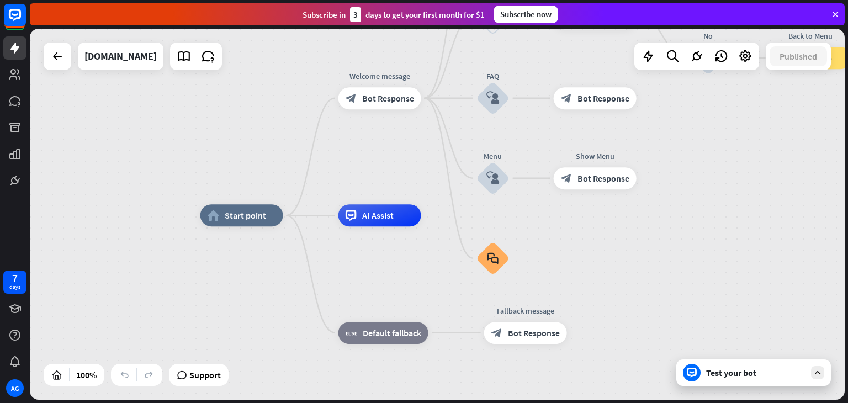
click at [718, 375] on div "Test your bot" at bounding box center [755, 372] width 99 height 11
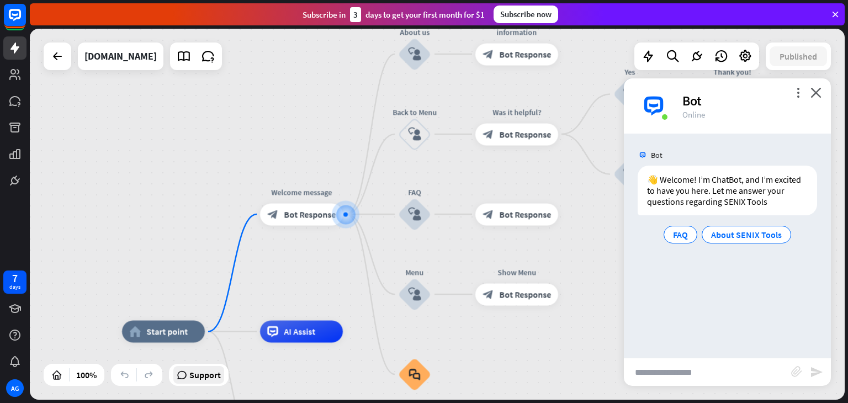
click at [185, 372] on icon at bounding box center [182, 374] width 10 height 11
click at [585, 184] on div "home_2 Start point Welcome message block_bot_response Bot Response About us blo…" at bounding box center [437, 214] width 815 height 371
click at [695, 56] on icon at bounding box center [696, 56] width 14 height 14
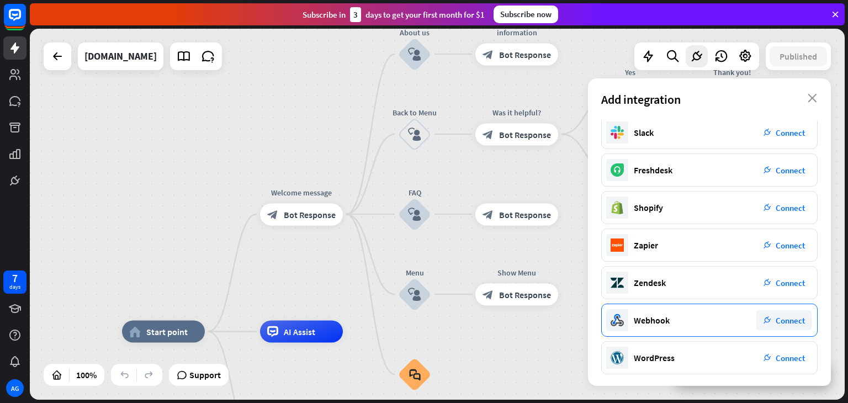
scroll to position [156, 0]
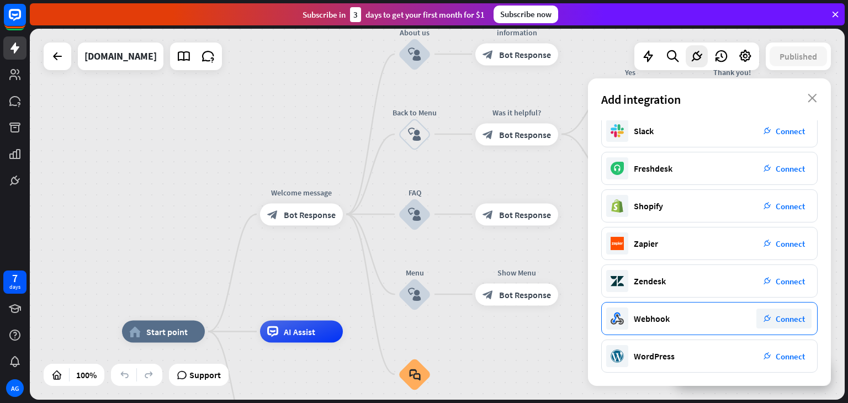
click at [770, 318] on icon "plug_integration" at bounding box center [767, 319] width 8 height 8
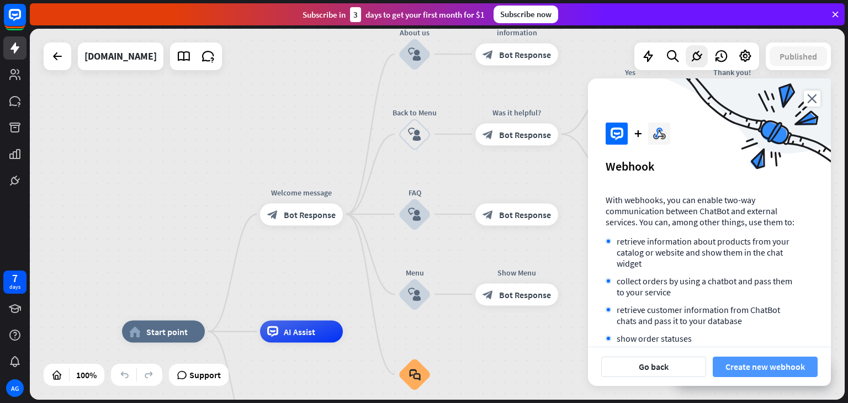
click at [779, 364] on button "Create new webhook" at bounding box center [764, 366] width 105 height 20
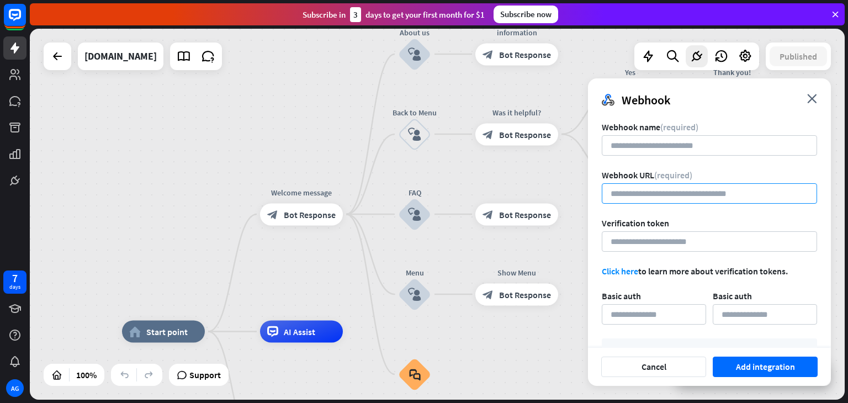
click at [704, 185] on input "url" at bounding box center [708, 193] width 215 height 20
click at [197, 376] on span "Support" at bounding box center [204, 375] width 31 height 18
click at [16, 102] on icon at bounding box center [14, 101] width 11 height 10
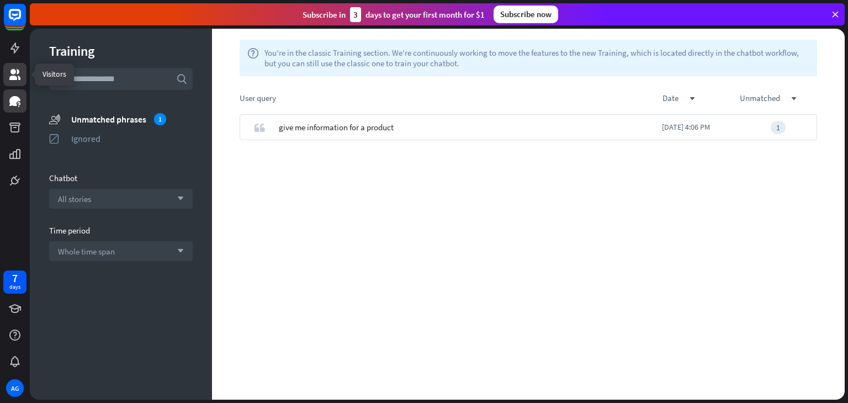
click at [17, 76] on icon at bounding box center [14, 74] width 13 height 13
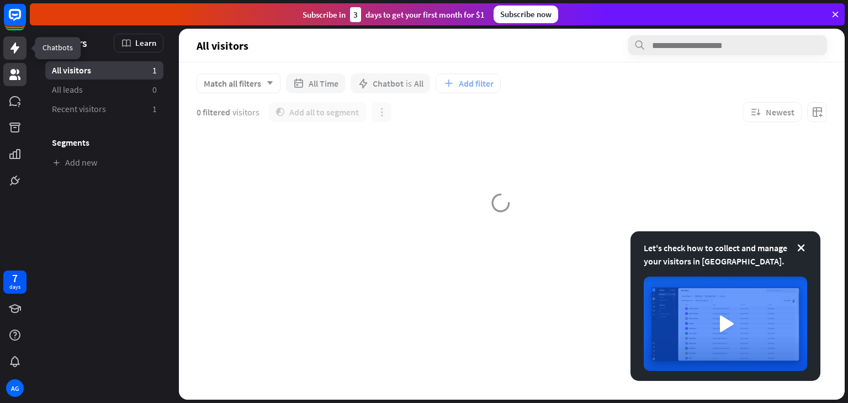
click at [16, 57] on link at bounding box center [14, 47] width 23 height 23
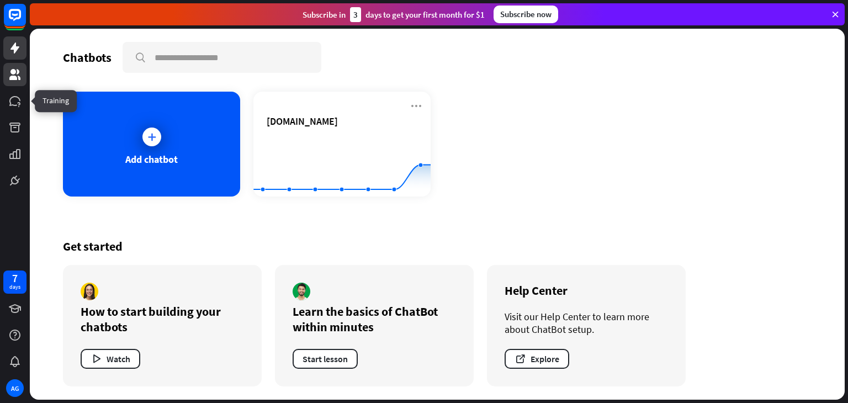
click at [15, 78] on icon at bounding box center [14, 74] width 11 height 11
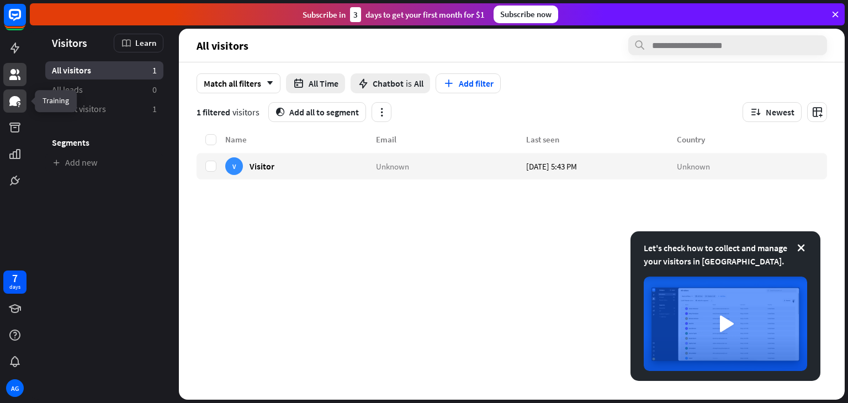
click at [12, 104] on icon at bounding box center [14, 101] width 11 height 10
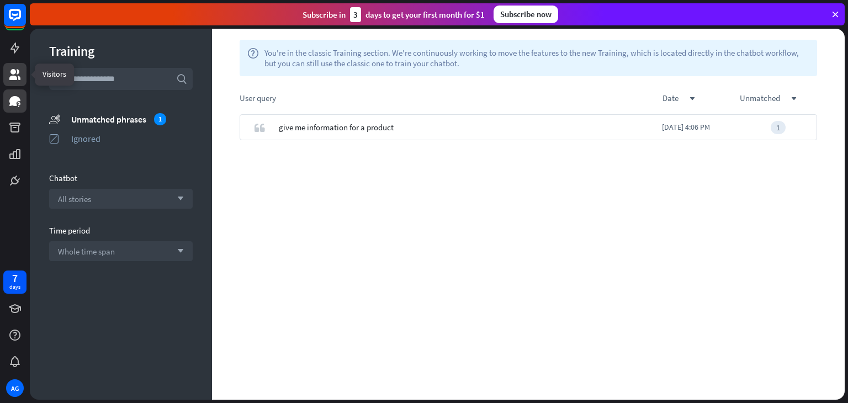
click at [23, 67] on link at bounding box center [14, 74] width 23 height 23
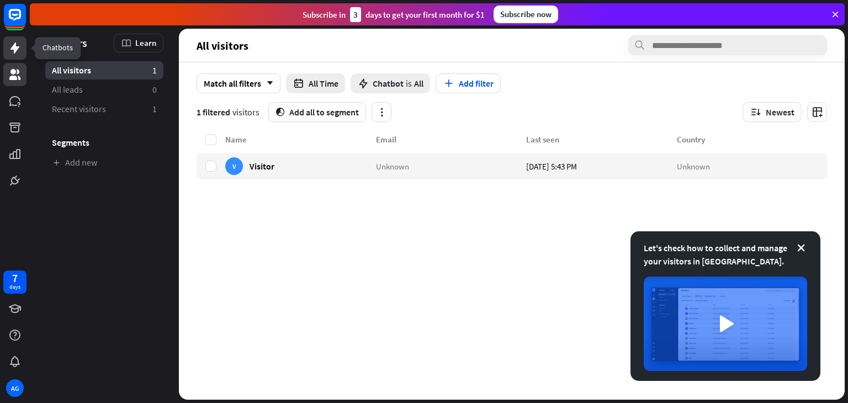
click at [8, 51] on icon at bounding box center [14, 47] width 13 height 13
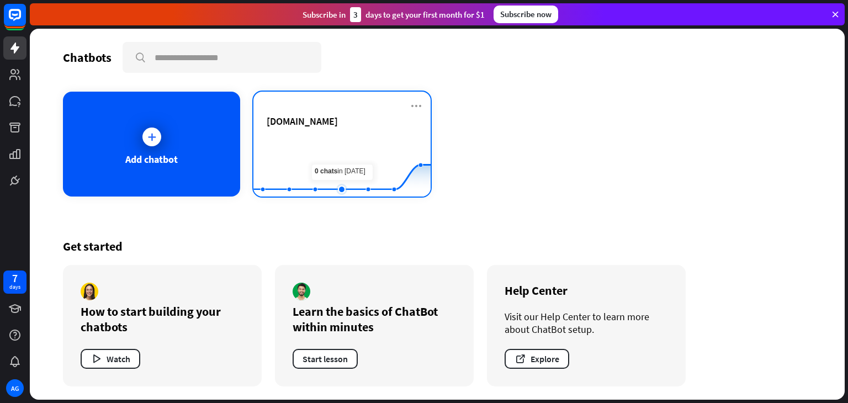
click at [344, 151] on rect at bounding box center [341, 169] width 177 height 69
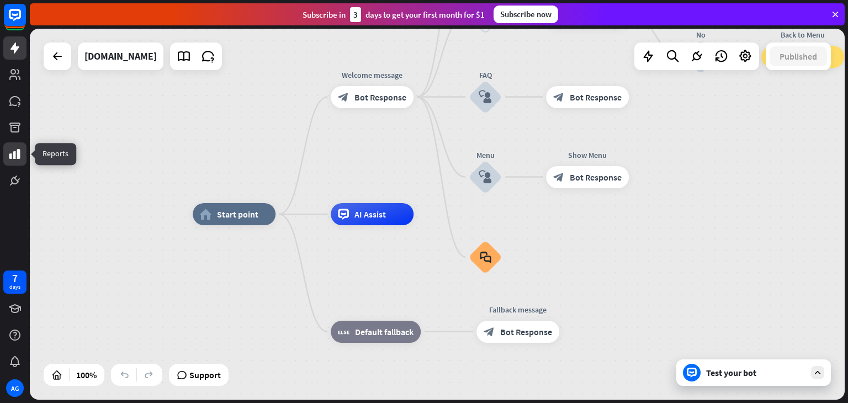
click at [14, 153] on icon at bounding box center [14, 154] width 11 height 10
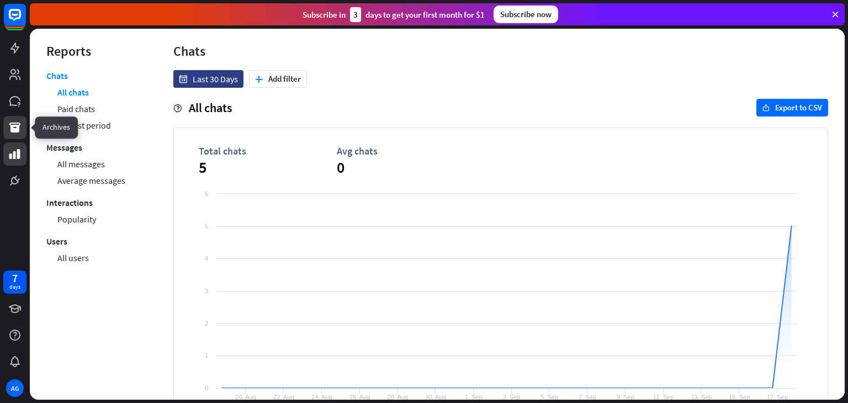
click at [19, 127] on icon at bounding box center [14, 127] width 13 height 13
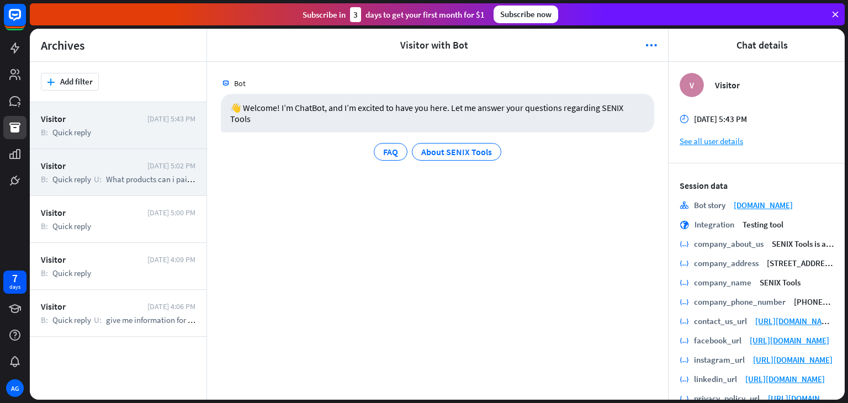
click at [126, 162] on div "Visitor" at bounding box center [91, 165] width 101 height 11
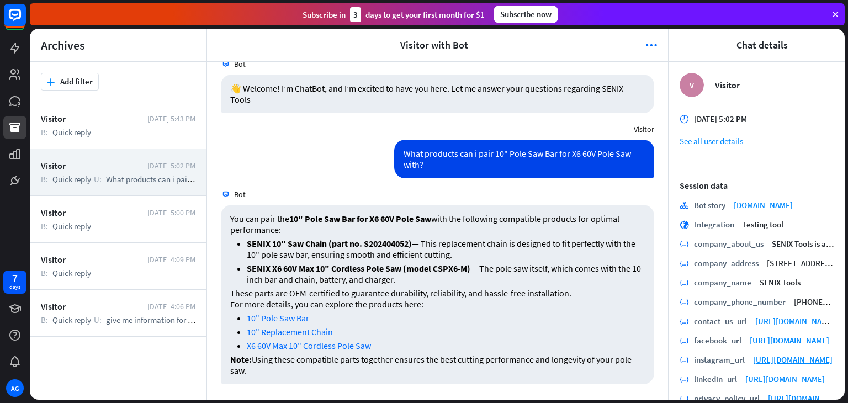
scroll to position [20, 0]
click at [289, 318] on link "10" Pole Saw Bar" at bounding box center [278, 317] width 62 height 11
click at [322, 344] on link "X6 60V Max 10" Cordless Pole Saw" at bounding box center [309, 344] width 124 height 11
drag, startPoint x: 480, startPoint y: 268, endPoint x: 586, endPoint y: 279, distance: 107.1
click at [586, 279] on li "SENIX X6 60V Max 10" Cordless Pole Saw (model CSPX6-M) — The pole saw itself, w…" at bounding box center [446, 273] width 398 height 22
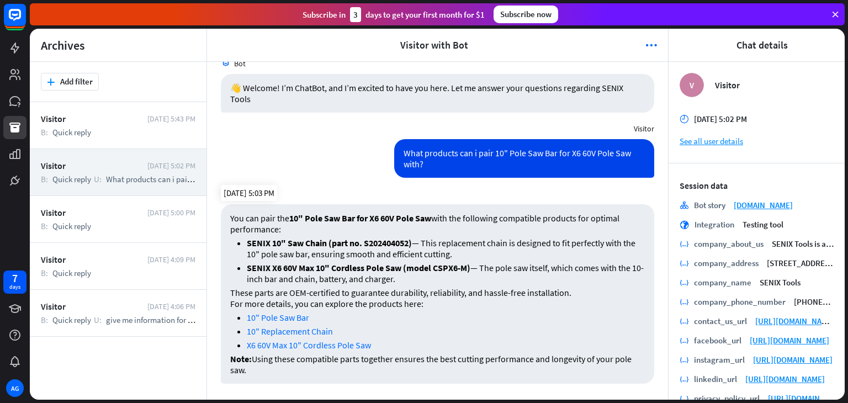
click at [586, 279] on li "SENIX X6 60V Max 10" Cordless Pole Saw (model CSPX6-M) — The pole saw itself, w…" at bounding box center [446, 273] width 398 height 22
drag, startPoint x: 320, startPoint y: 216, endPoint x: 336, endPoint y: 216, distance: 16.0
click at [336, 216] on strong "10" Pole Saw Bar for X6 60V Pole Saw" at bounding box center [360, 217] width 142 height 11
click at [395, 228] on p "You can pair the 10" Pole Saw Bar for X6 60V Pole Saw with the following compat…" at bounding box center [437, 223] width 414 height 22
click at [441, 278] on li "SENIX X6 60V Max 10" Cordless Pole Saw (model CSPX6-M) — The pole saw itself, w…" at bounding box center [446, 273] width 398 height 22
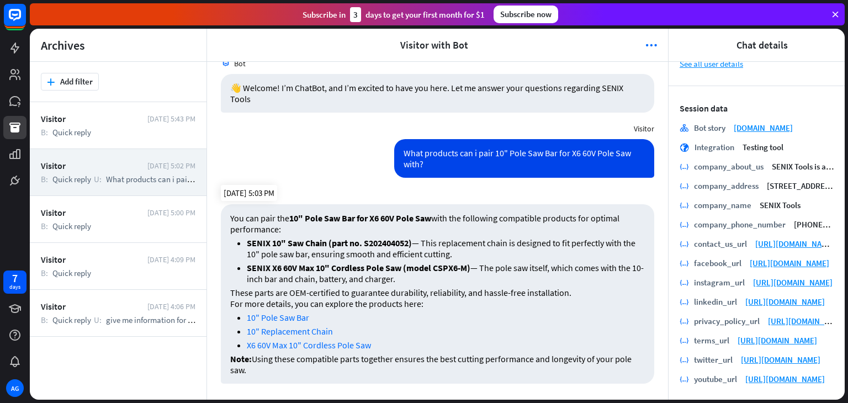
scroll to position [102, 0]
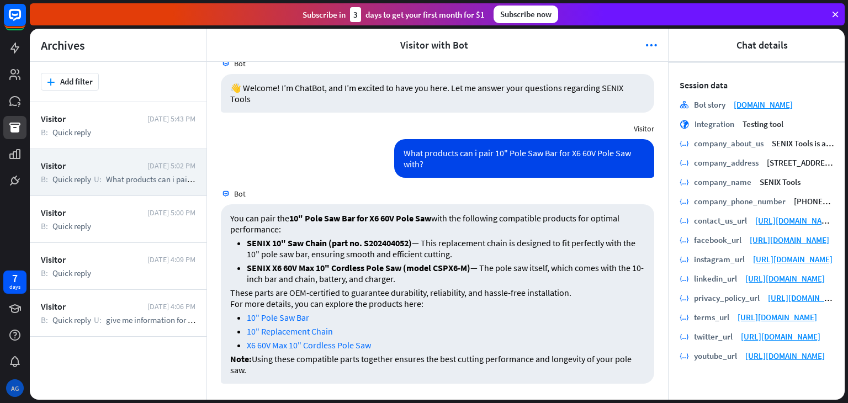
click at [15, 384] on div "AG" at bounding box center [15, 388] width 18 height 18
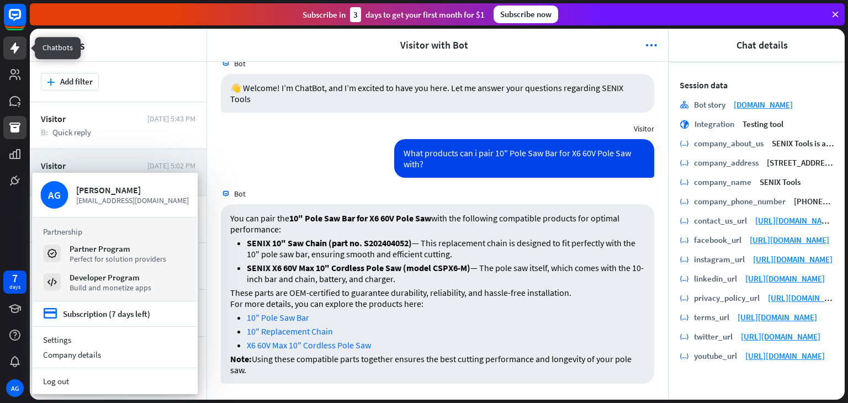
click at [10, 49] on icon at bounding box center [14, 47] width 13 height 13
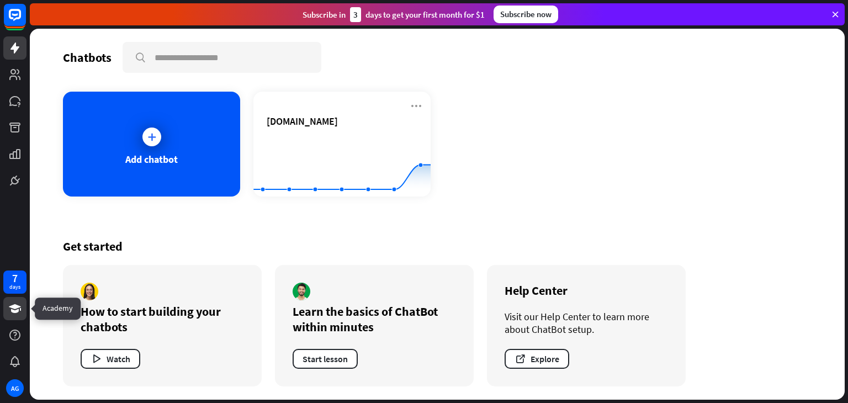
click at [17, 313] on icon at bounding box center [14, 308] width 13 height 13
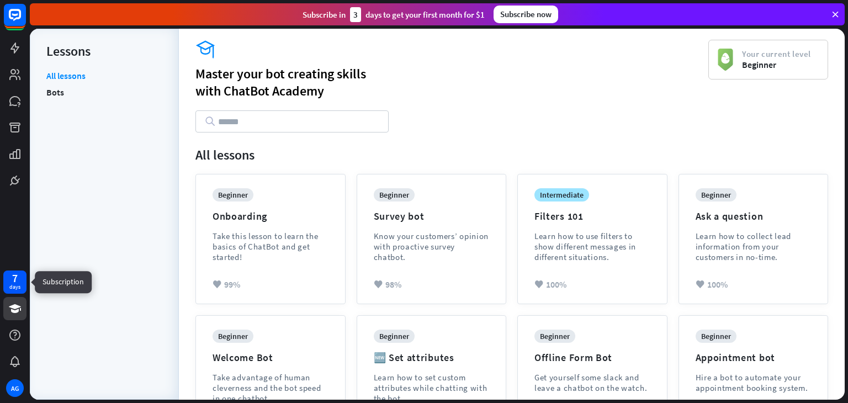
click at [4, 283] on div "7 days" at bounding box center [14, 281] width 23 height 23
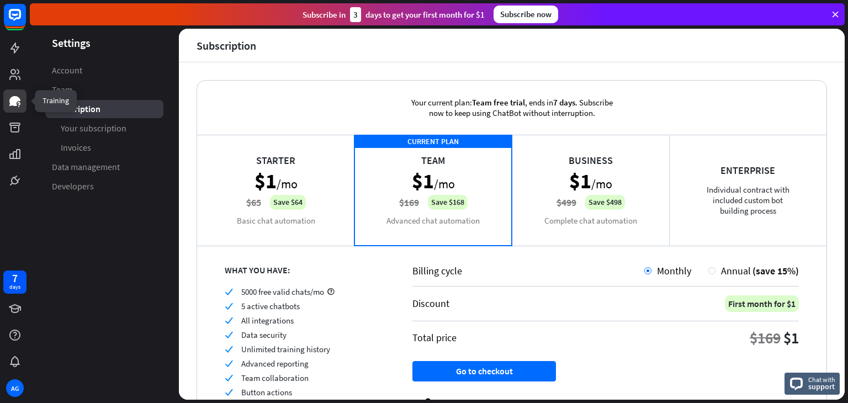
click at [18, 104] on icon at bounding box center [14, 100] width 13 height 13
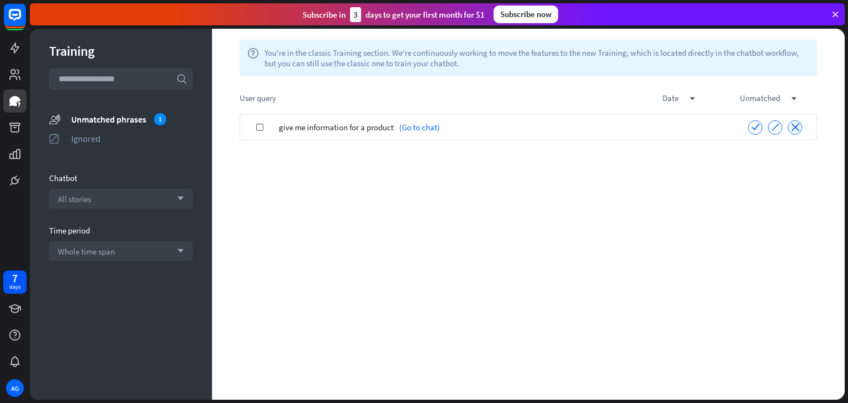
click at [380, 124] on span "give me information for a product" at bounding box center [336, 127] width 115 height 26
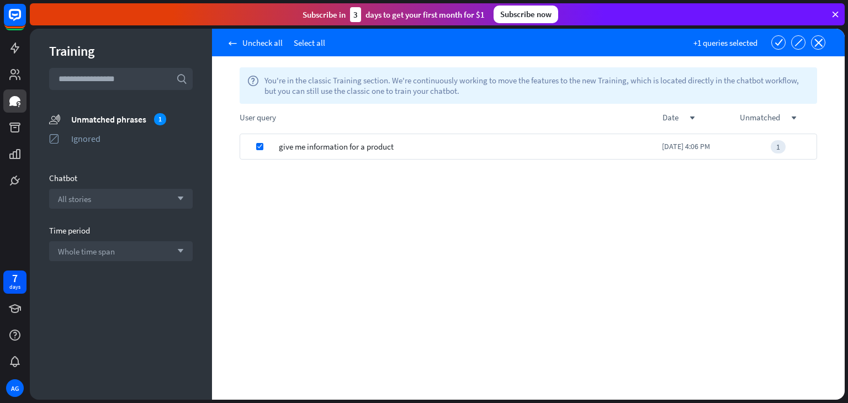
click at [379, 149] on span "give me information for a product" at bounding box center [336, 147] width 115 height 26
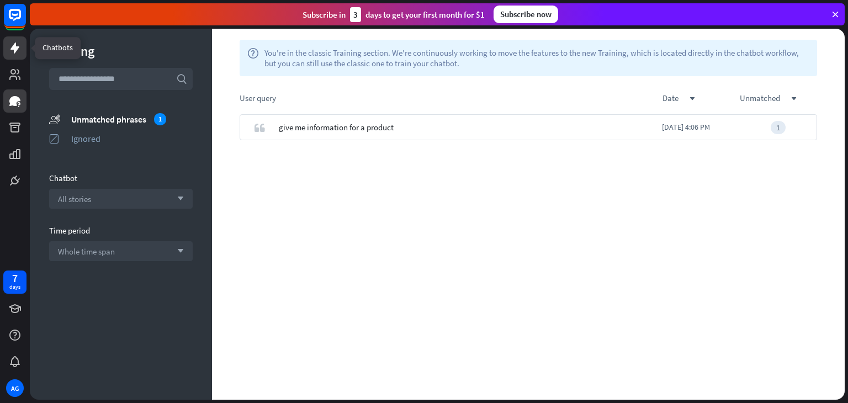
click at [12, 58] on link at bounding box center [14, 47] width 23 height 23
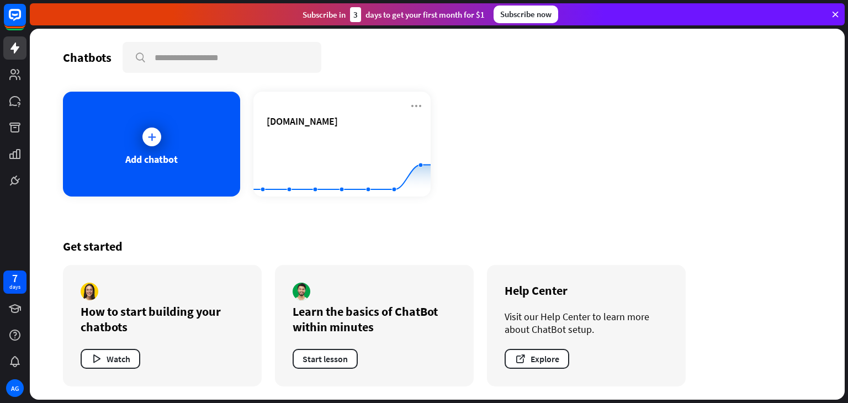
click at [0, 185] on div at bounding box center [15, 96] width 30 height 192
click at [7, 185] on link at bounding box center [14, 180] width 23 height 23
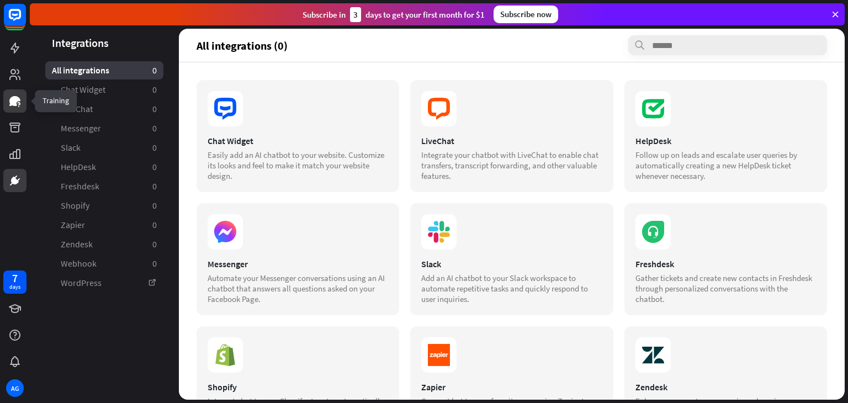
click at [19, 99] on icon at bounding box center [14, 101] width 11 height 10
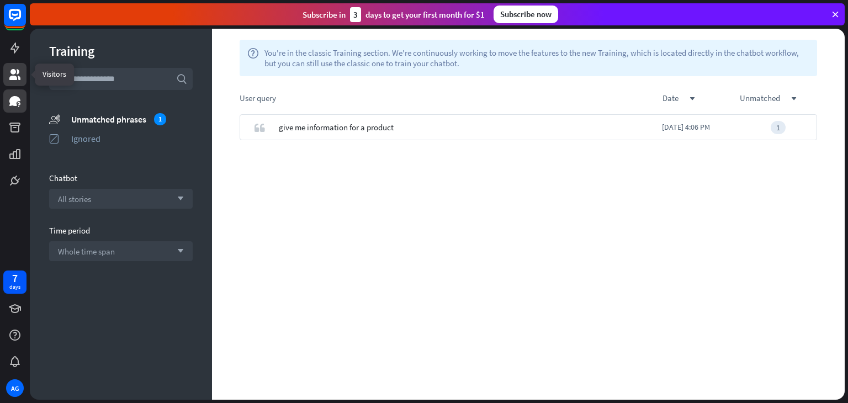
click at [11, 77] on icon at bounding box center [14, 74] width 11 height 11
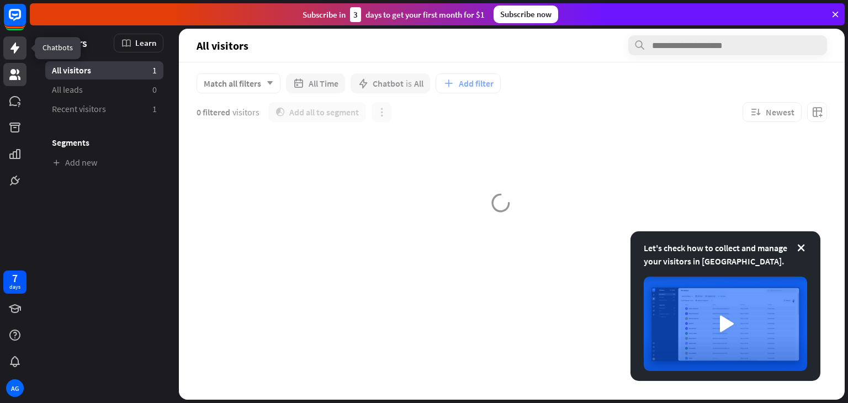
click at [9, 53] on icon at bounding box center [14, 47] width 13 height 13
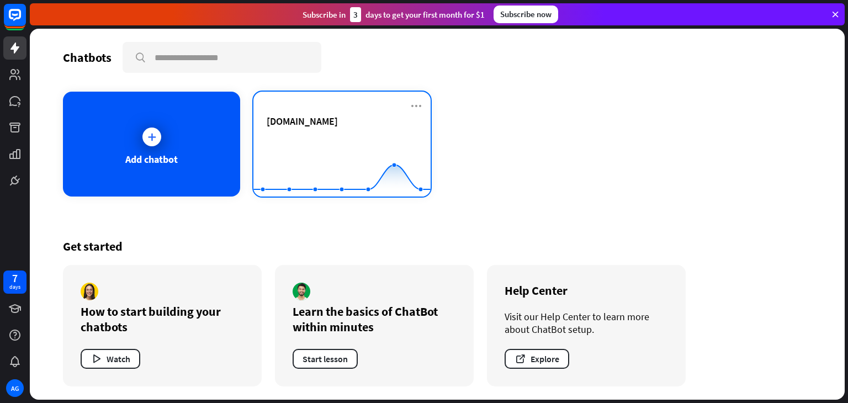
click at [288, 135] on rect at bounding box center [341, 169] width 177 height 69
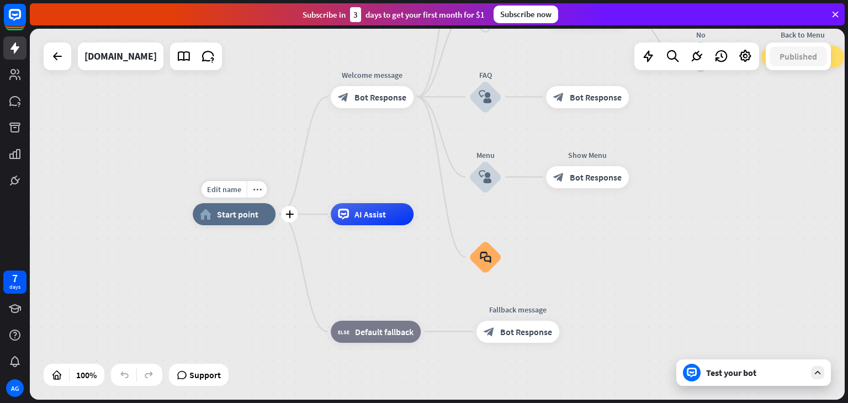
click at [227, 222] on div "home_2 Start point" at bounding box center [234, 214] width 83 height 22
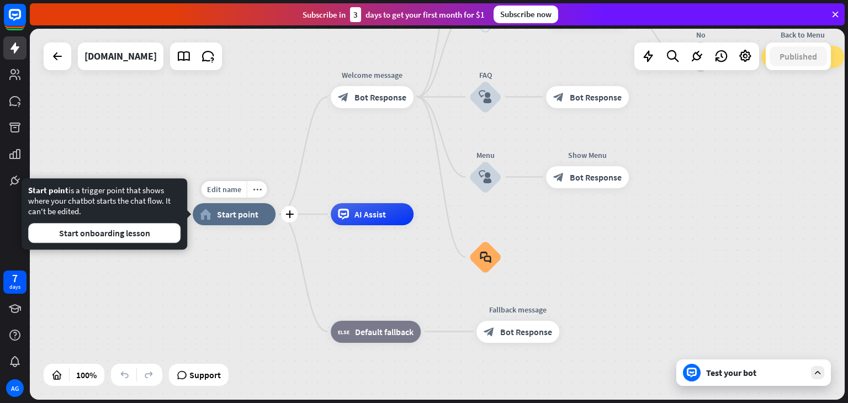
click at [227, 213] on span "Start point" at bounding box center [237, 214] width 41 height 11
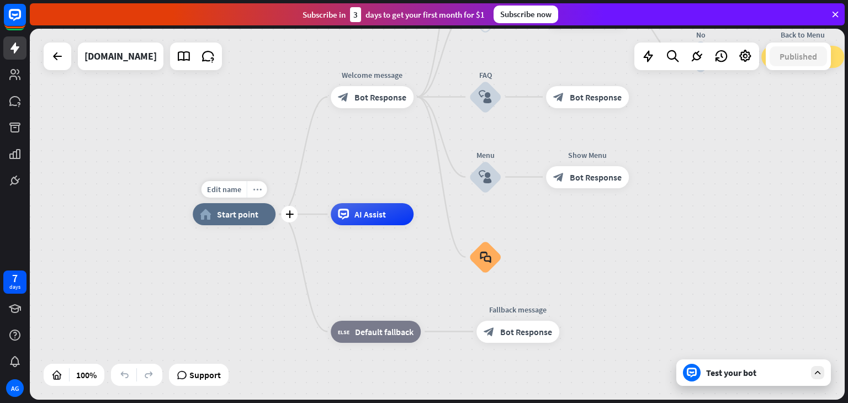
click at [259, 189] on icon "more_horiz" at bounding box center [257, 189] width 9 height 8
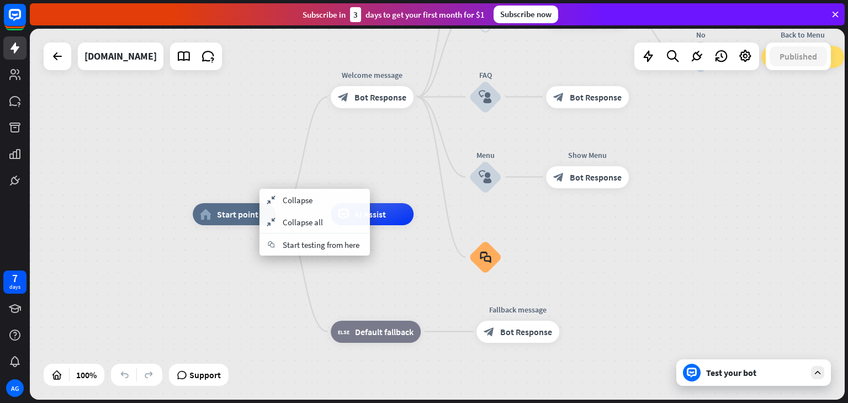
click at [263, 283] on div "home_2 Start point Welcome message block_bot_response Bot Response About us blo…" at bounding box center [600, 399] width 815 height 371
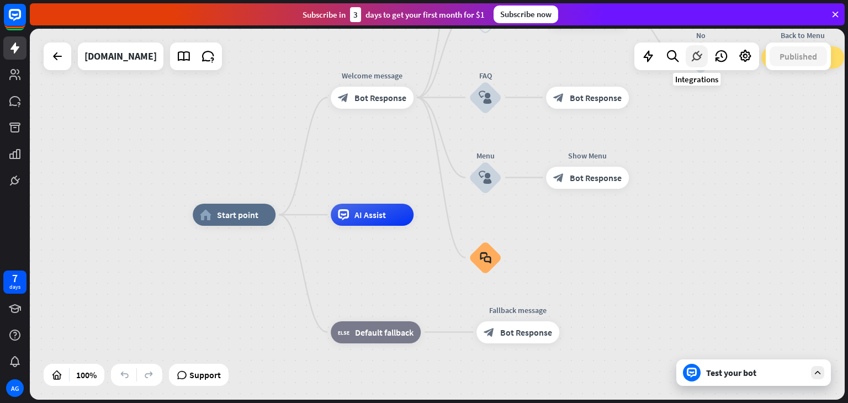
click at [693, 52] on icon at bounding box center [696, 56] width 14 height 14
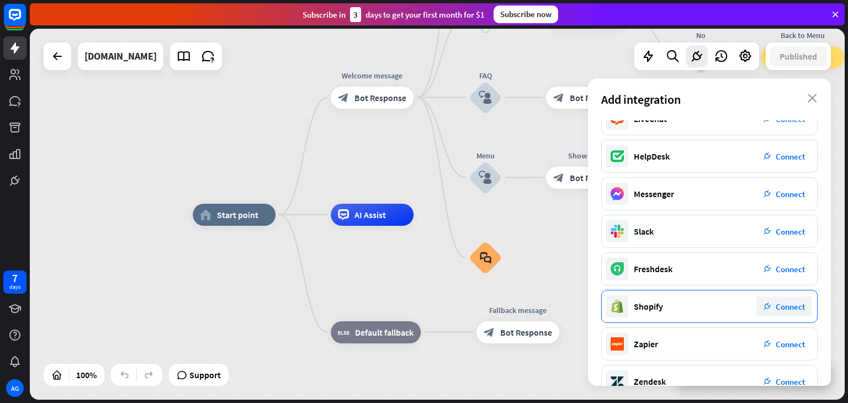
scroll to position [156, 0]
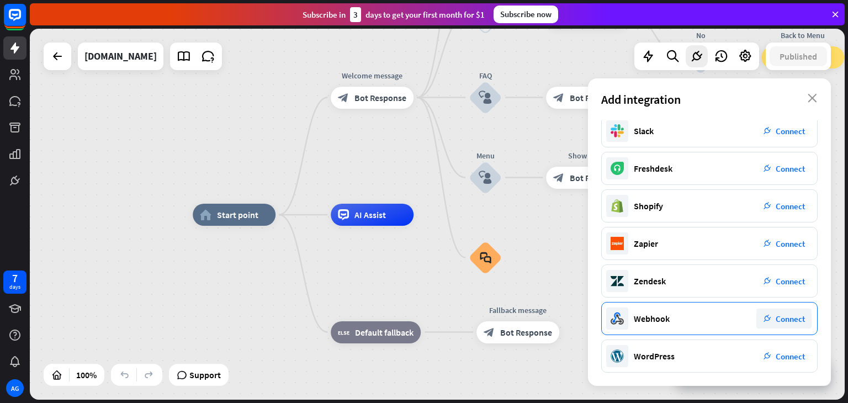
click at [773, 321] on div "plug_integration Connect" at bounding box center [783, 318] width 55 height 20
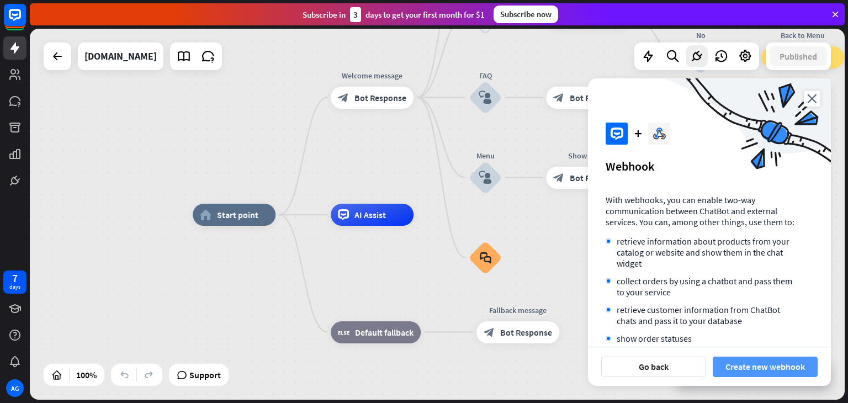
click at [744, 369] on button "Create new webhook" at bounding box center [764, 366] width 105 height 20
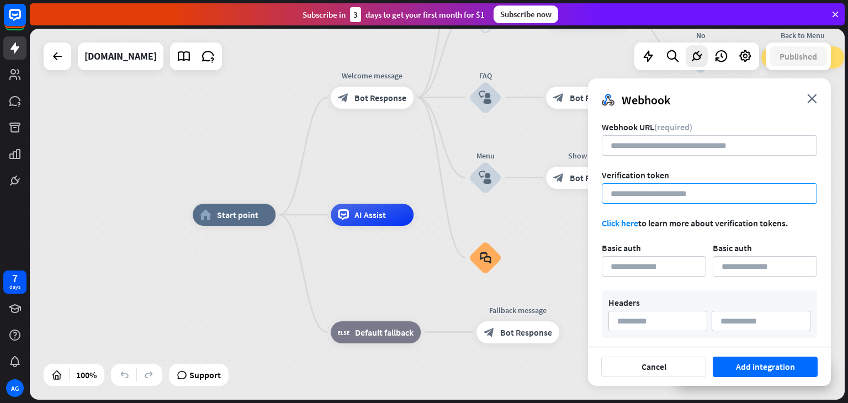
scroll to position [52, 0]
